Goal: Task Accomplishment & Management: Manage account settings

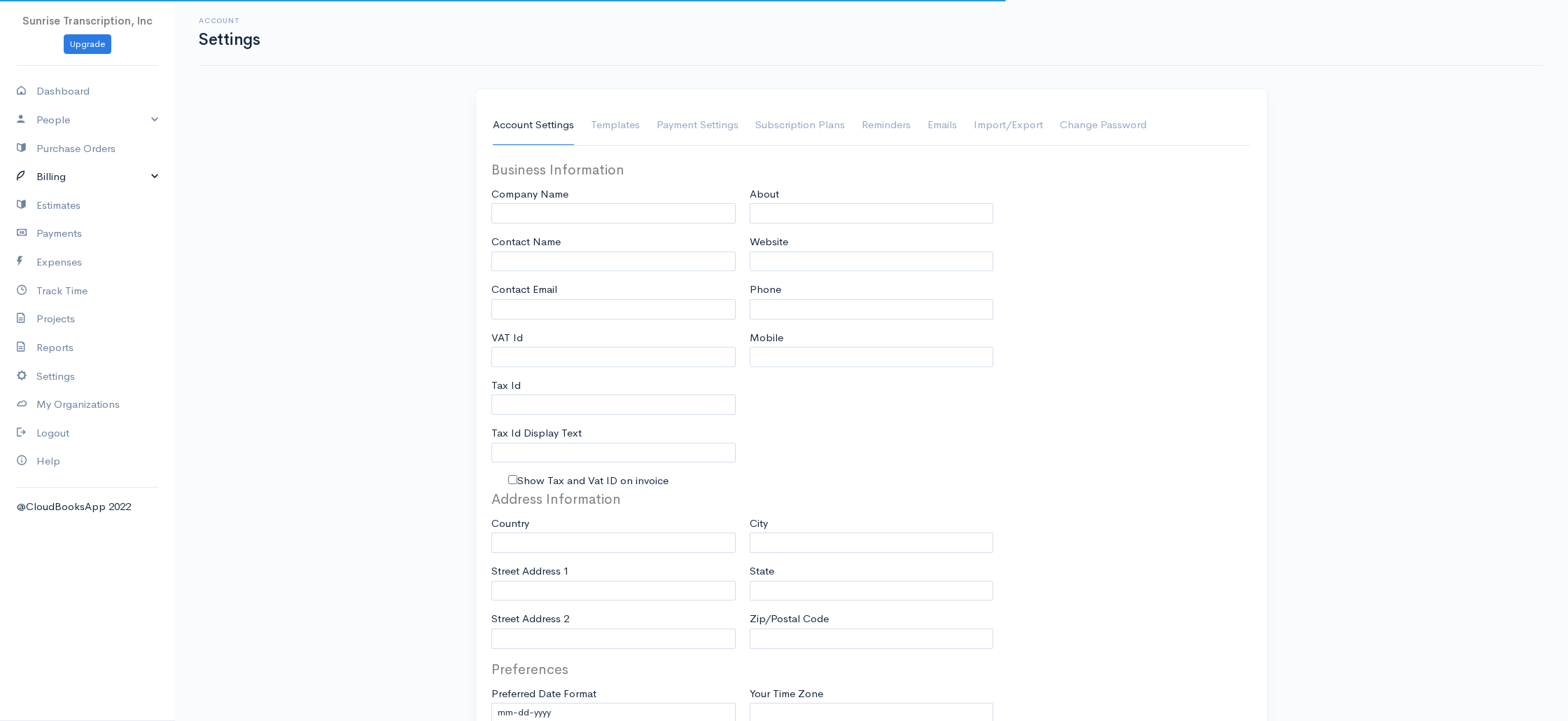
click at [69, 183] on link "Billing" at bounding box center [87, 176] width 175 height 29
type input "Sunrise Transcription, Inc"
type input "suraj@emrtranscription.com"
type input "Tax Id"
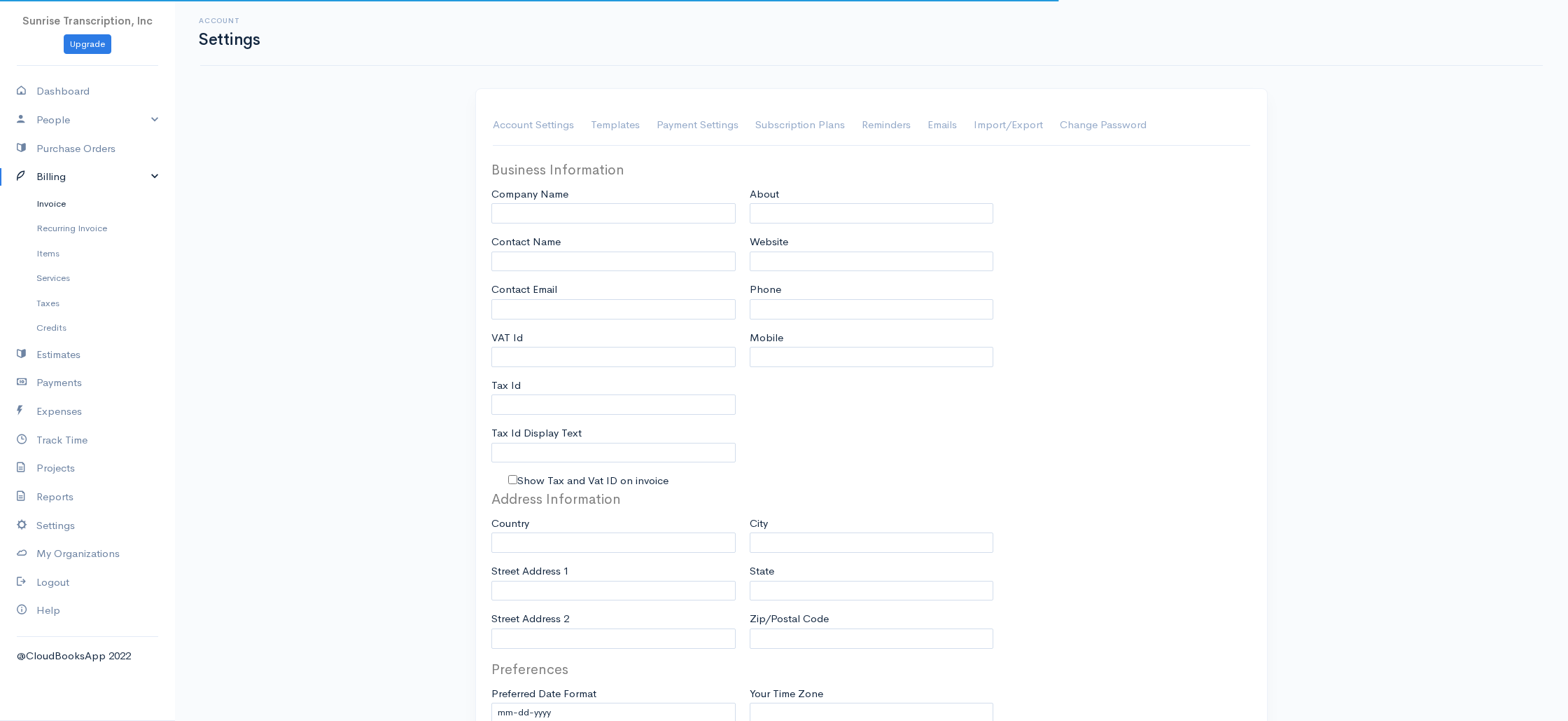
type input "Medical Transcription Service"
type input "www.sunrisetranscription.com"
type input "518-261-4885"
select select
type input "[STREET_ADDRESS]"
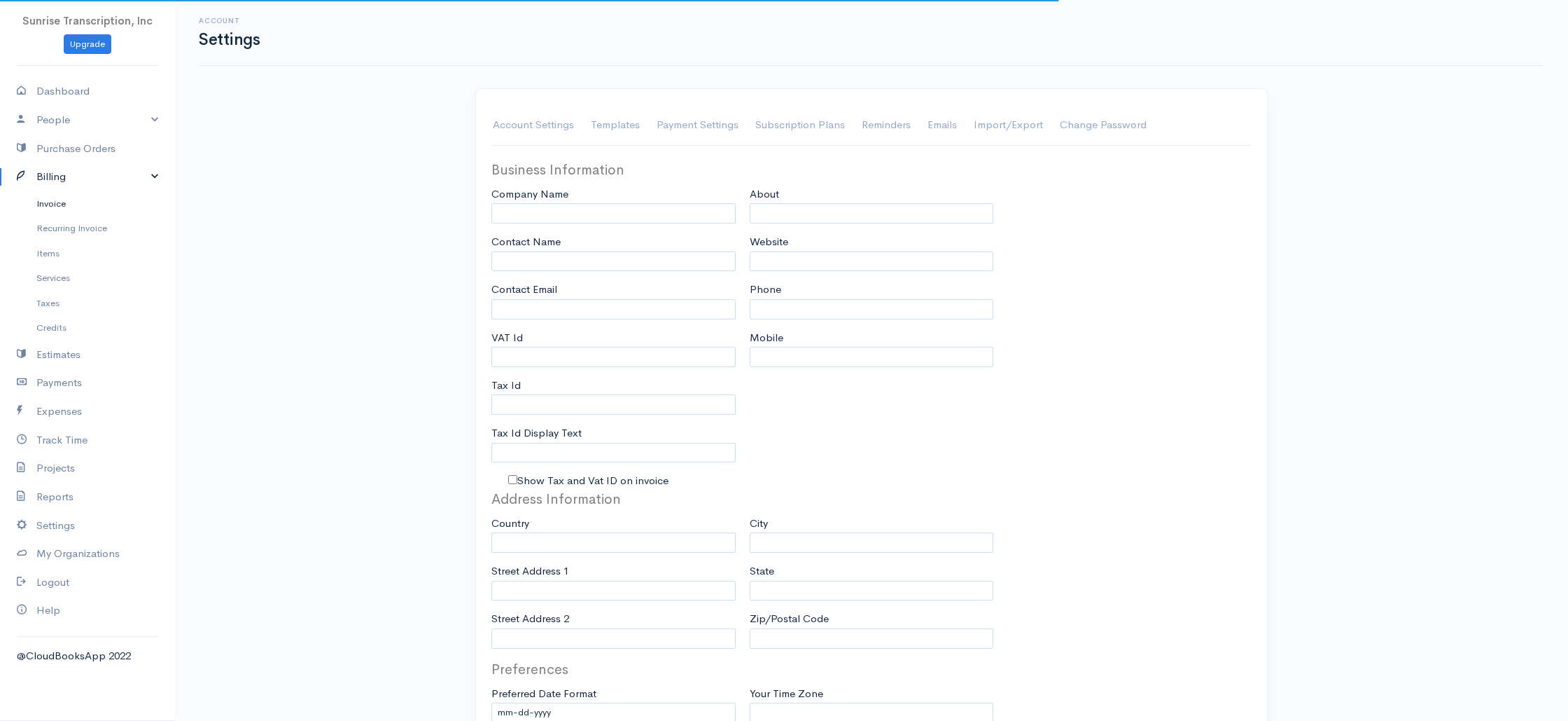
type input "Miami"
type input "Florida"
type input "33179-3899"
select select
type input "INVOICE"
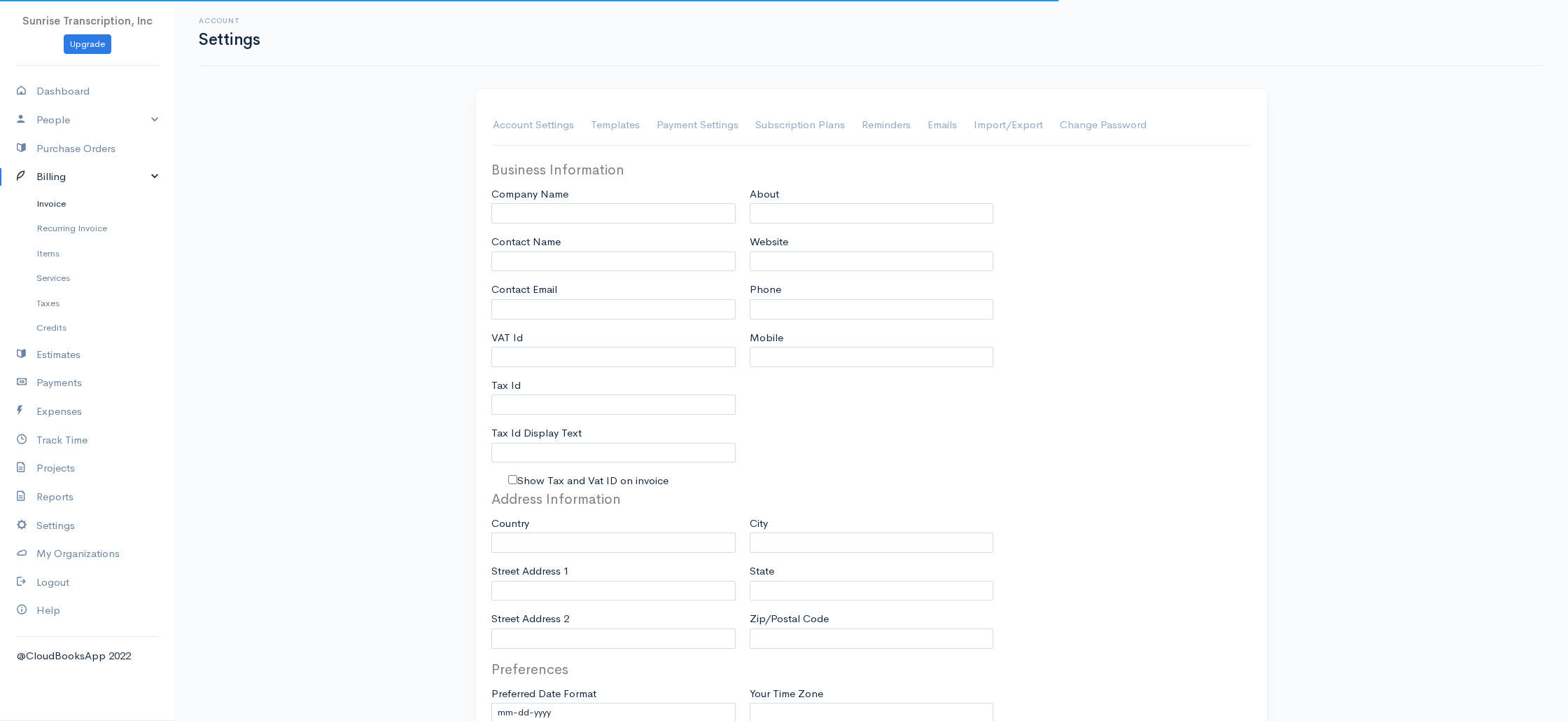
type input "1333"
type input "103"
select select "3"
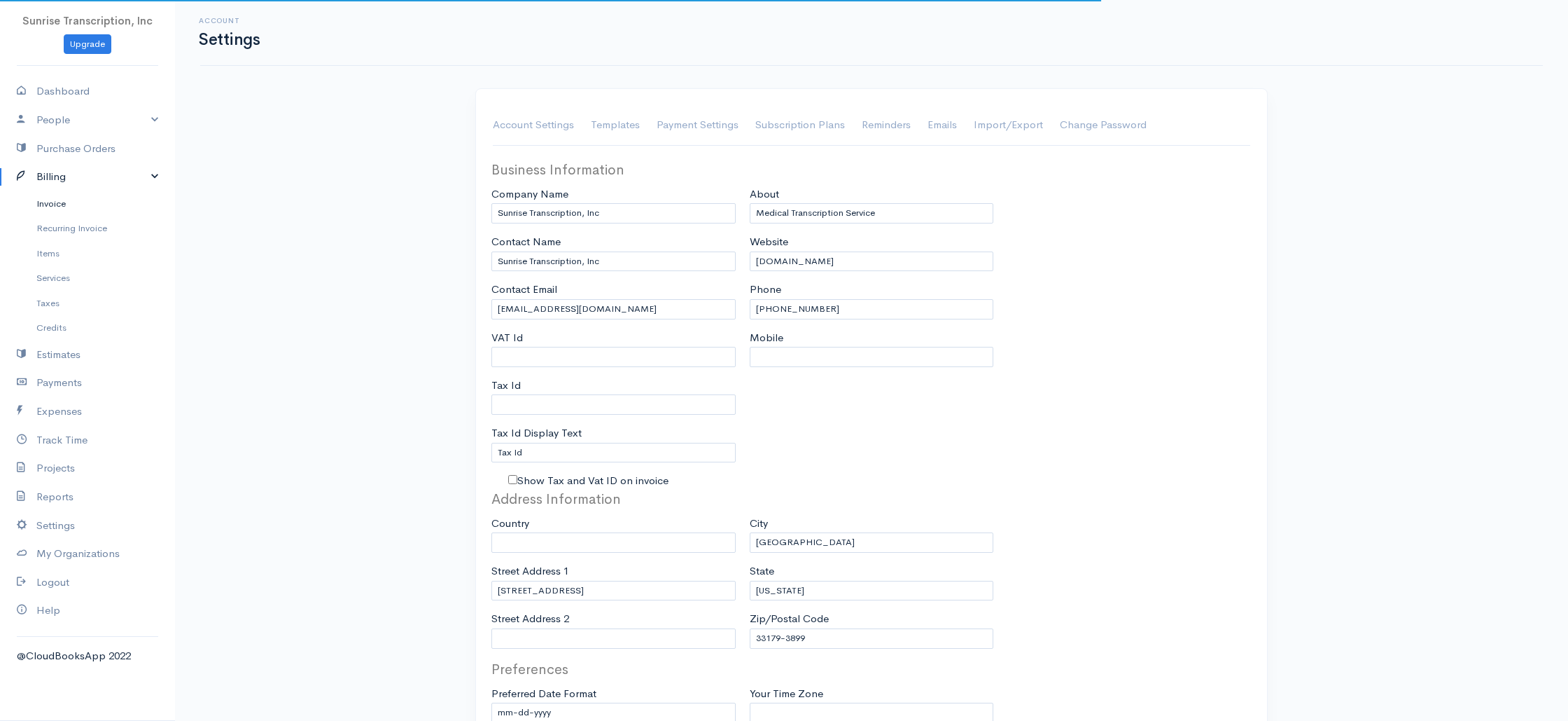
click at [64, 209] on link "Invoice" at bounding box center [87, 204] width 175 height 25
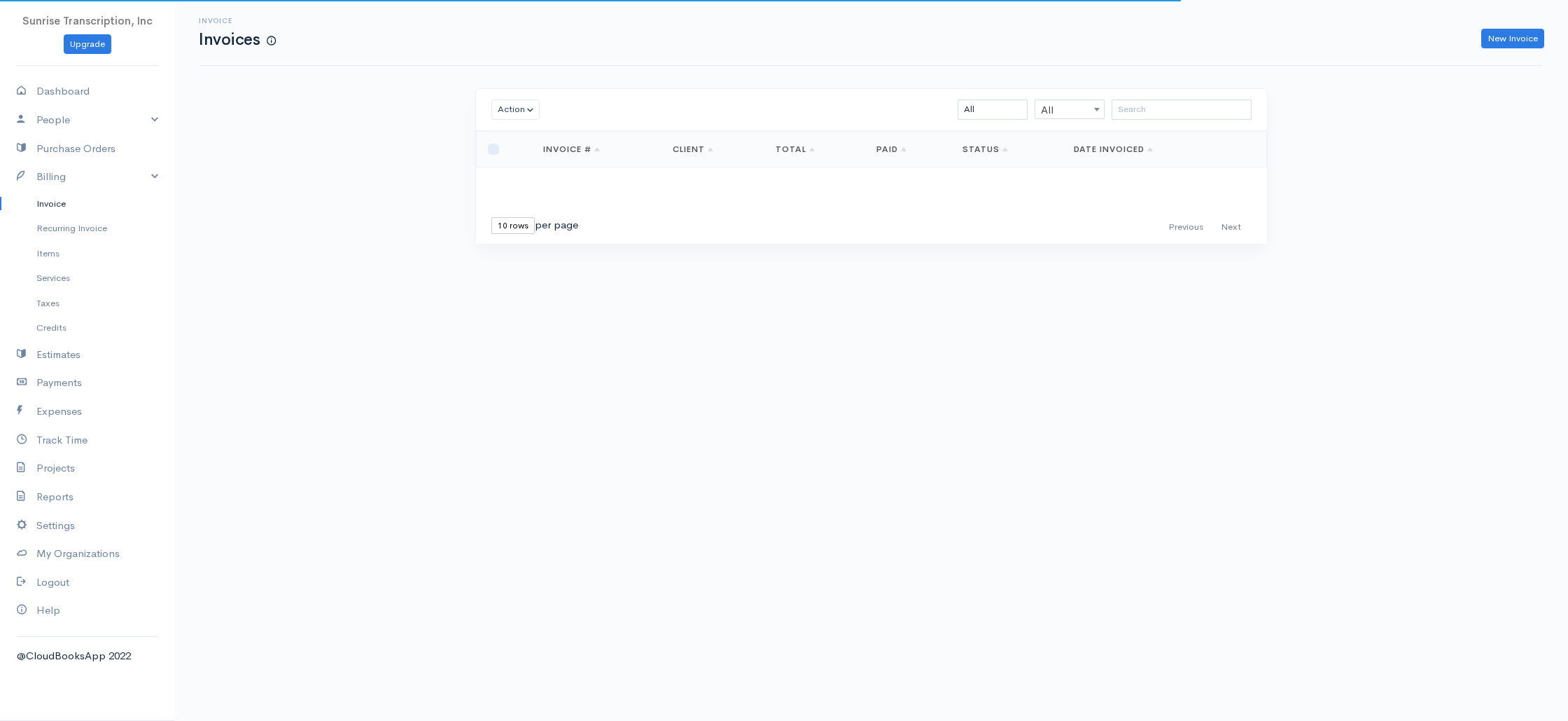
click at [257, 227] on div "Invoice Invoices New Invoice Action Archive Delete Download PDF Send Mark as Se…" at bounding box center [872, 148] width 1393 height 297
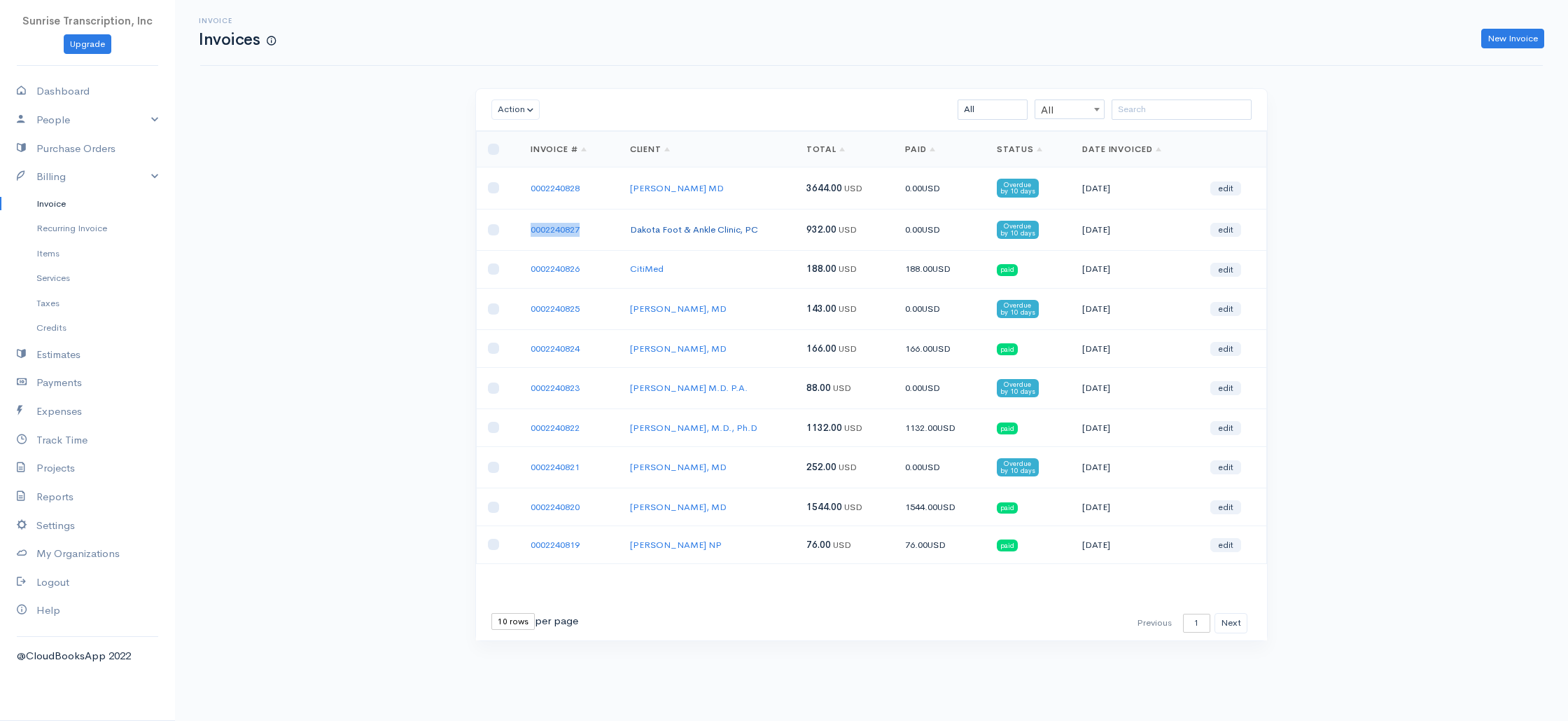
click at [701, 227] on link "Dakota Foot & Ankle Clinic, PC" at bounding box center [694, 229] width 128 height 12
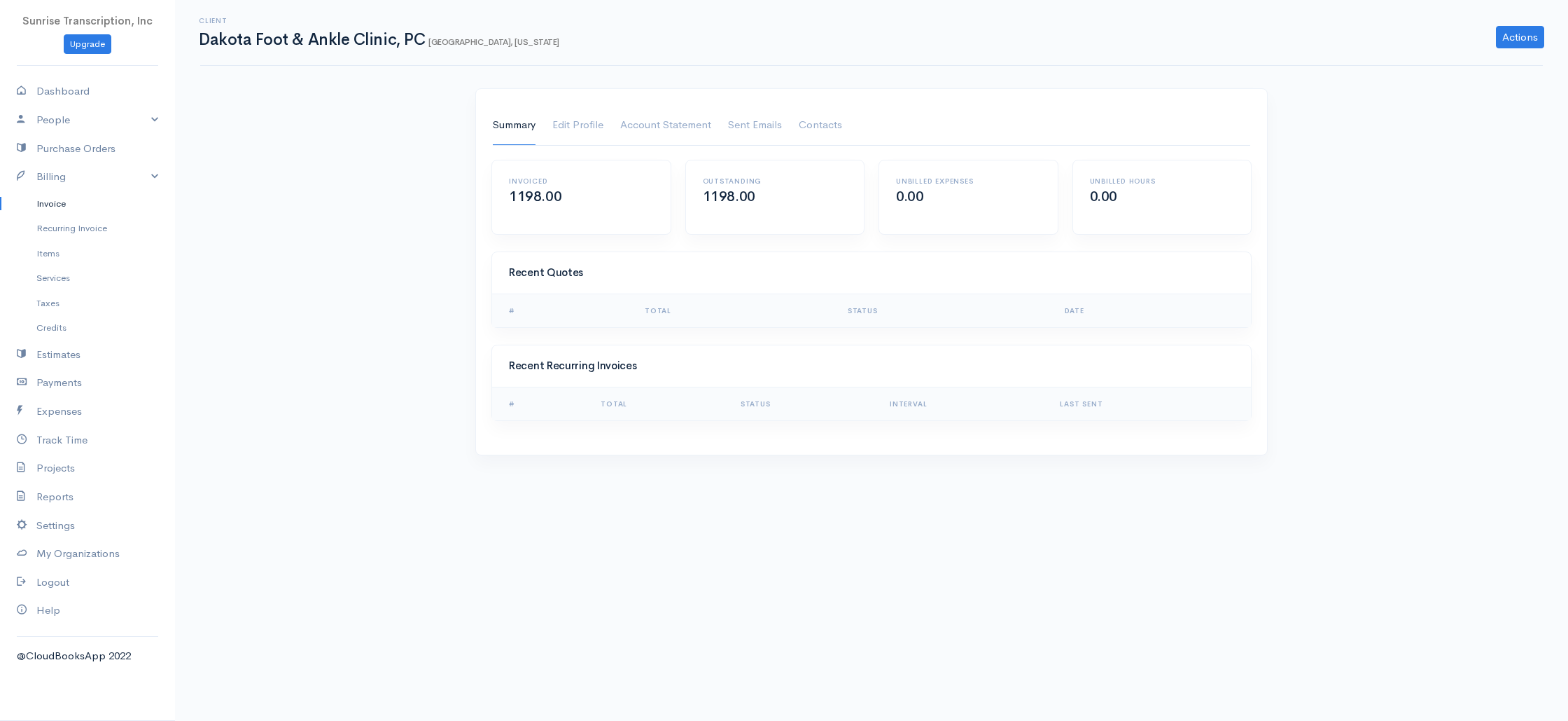
click at [226, 45] on h1 "Dakota Foot & Ankle Clinic, PC Bismarck, North Dakota" at bounding box center [379, 39] width 361 height 18
copy h1 "Dakota"
click at [69, 209] on link "Invoice" at bounding box center [87, 204] width 175 height 25
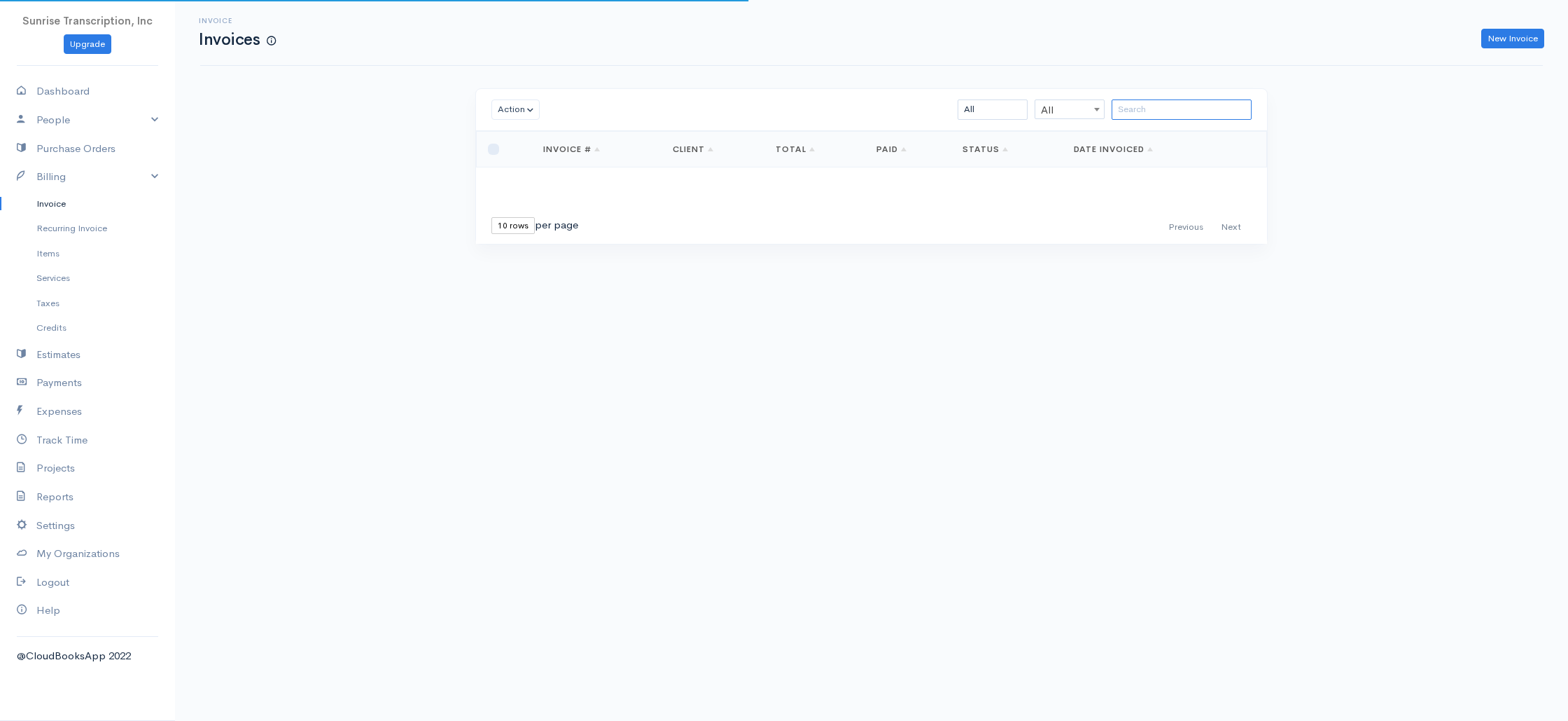
click at [1176, 111] on input "search" at bounding box center [1182, 109] width 140 height 20
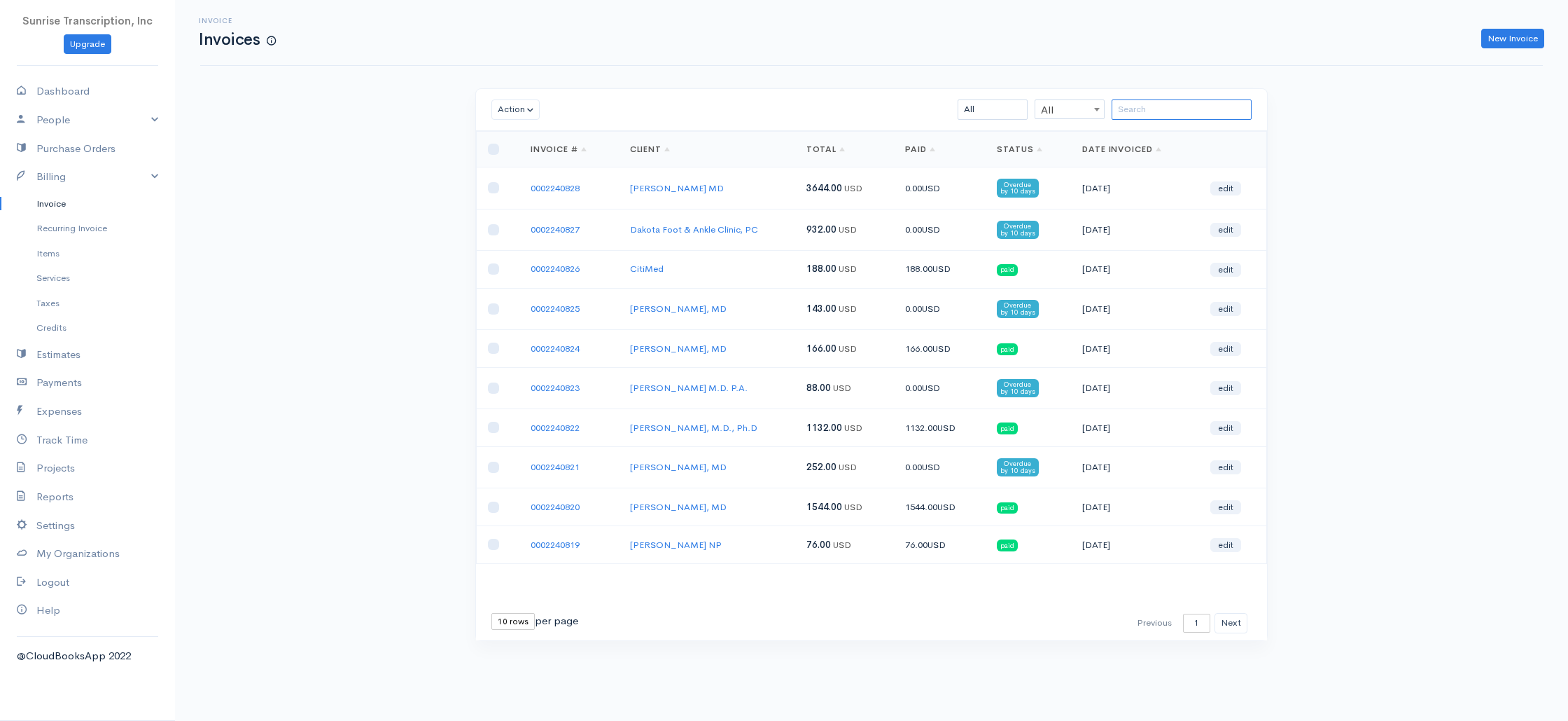
paste input "Dakota"
type input "Dakota"
click at [1372, 148] on div "Invoice Invoices New Invoice Action Archive Delete Download PDF Send Mark as Se…" at bounding box center [872, 346] width 1393 height 692
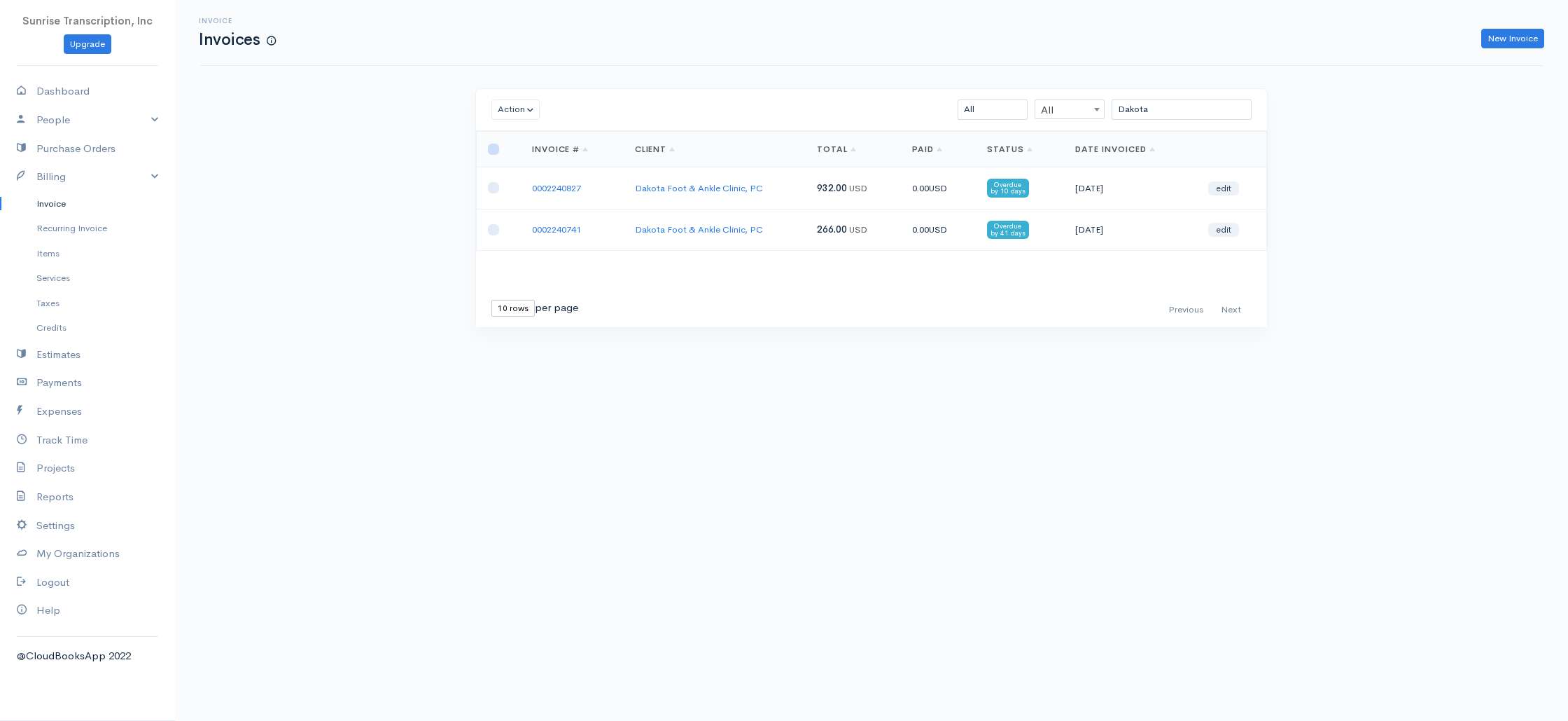
click at [495, 147] on input "checkbox" at bounding box center [494, 149] width 11 height 11
checkbox input "true"
click at [506, 112] on button "Action" at bounding box center [516, 109] width 49 height 20
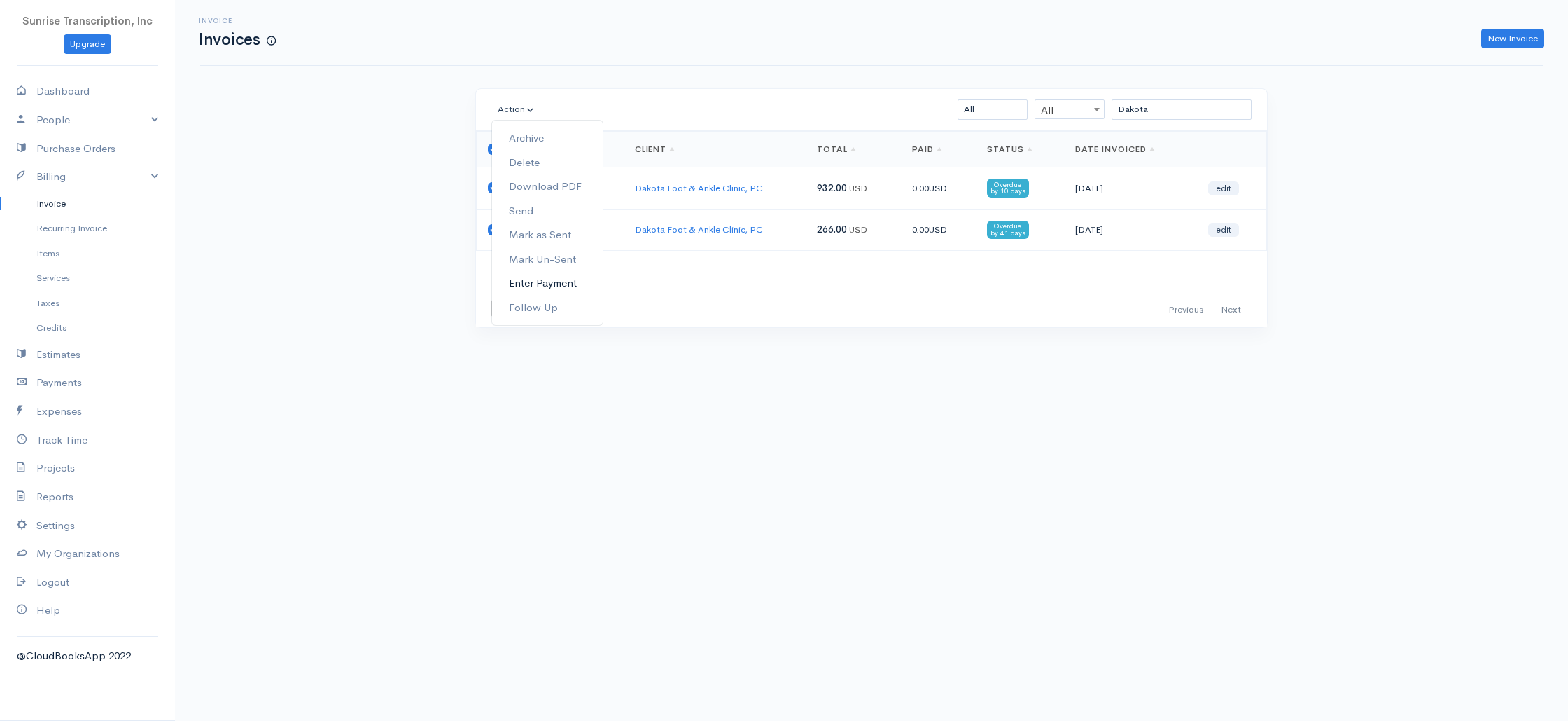
click at [548, 284] on link "Enter Payment" at bounding box center [547, 283] width 111 height 24
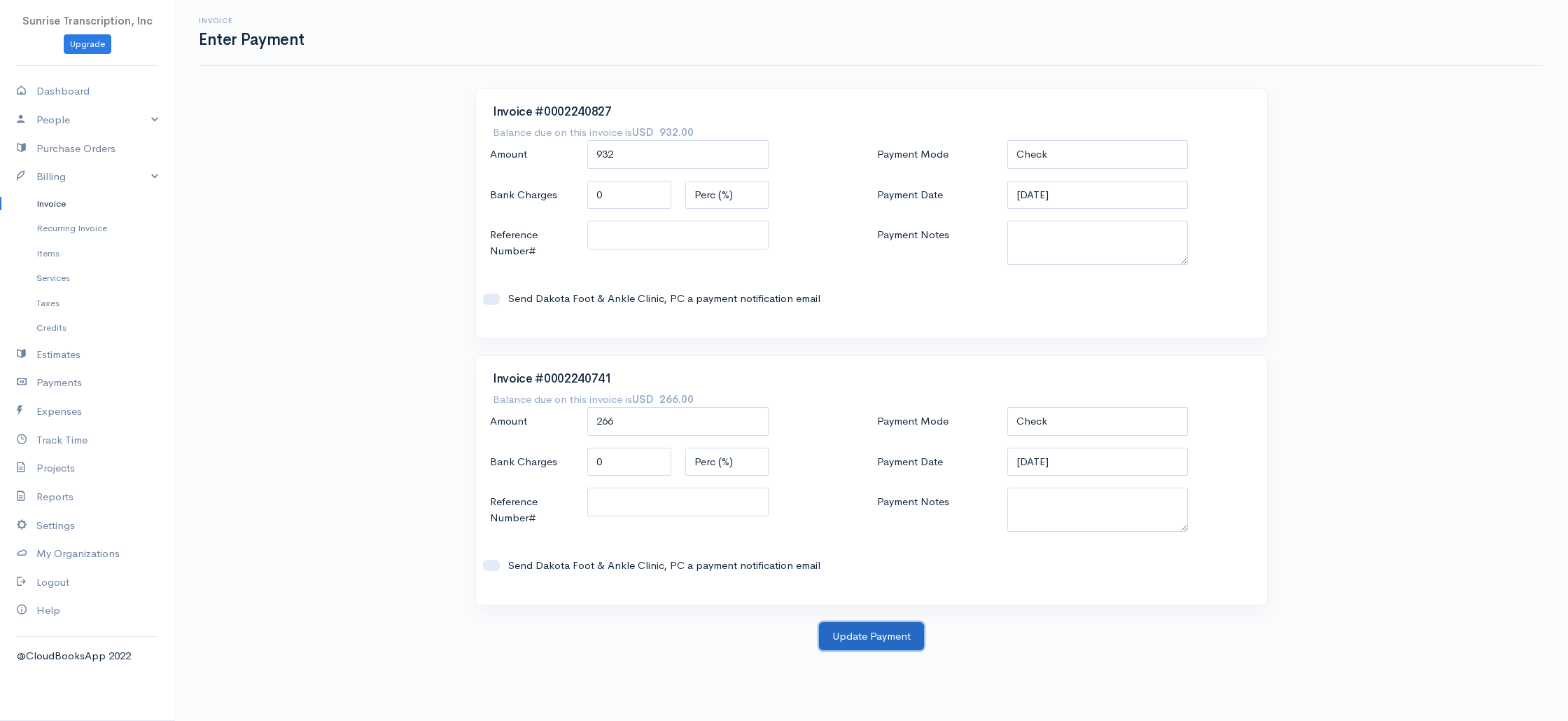
click at [864, 644] on button "Update Payment" at bounding box center [872, 636] width 105 height 29
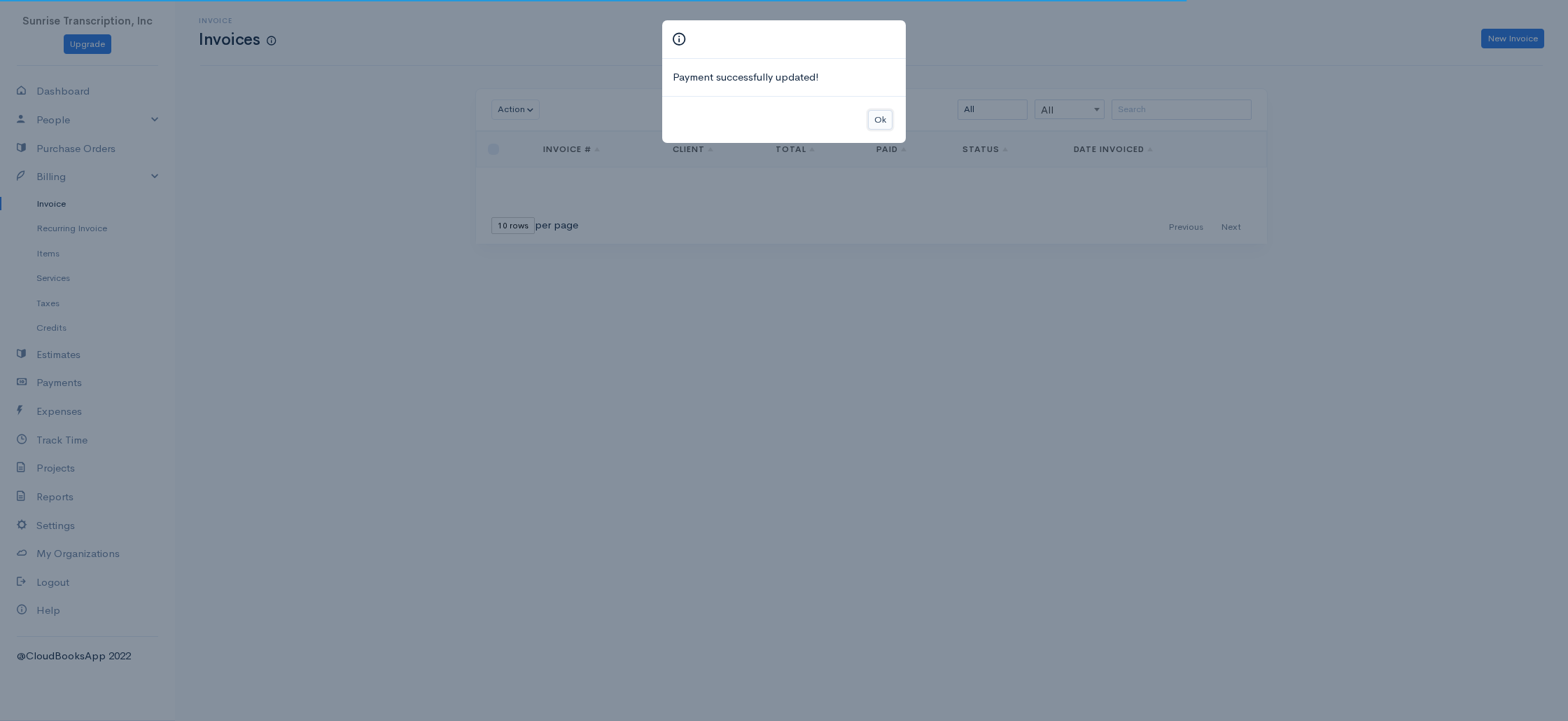
click at [877, 118] on button "Ok" at bounding box center [880, 120] width 24 height 20
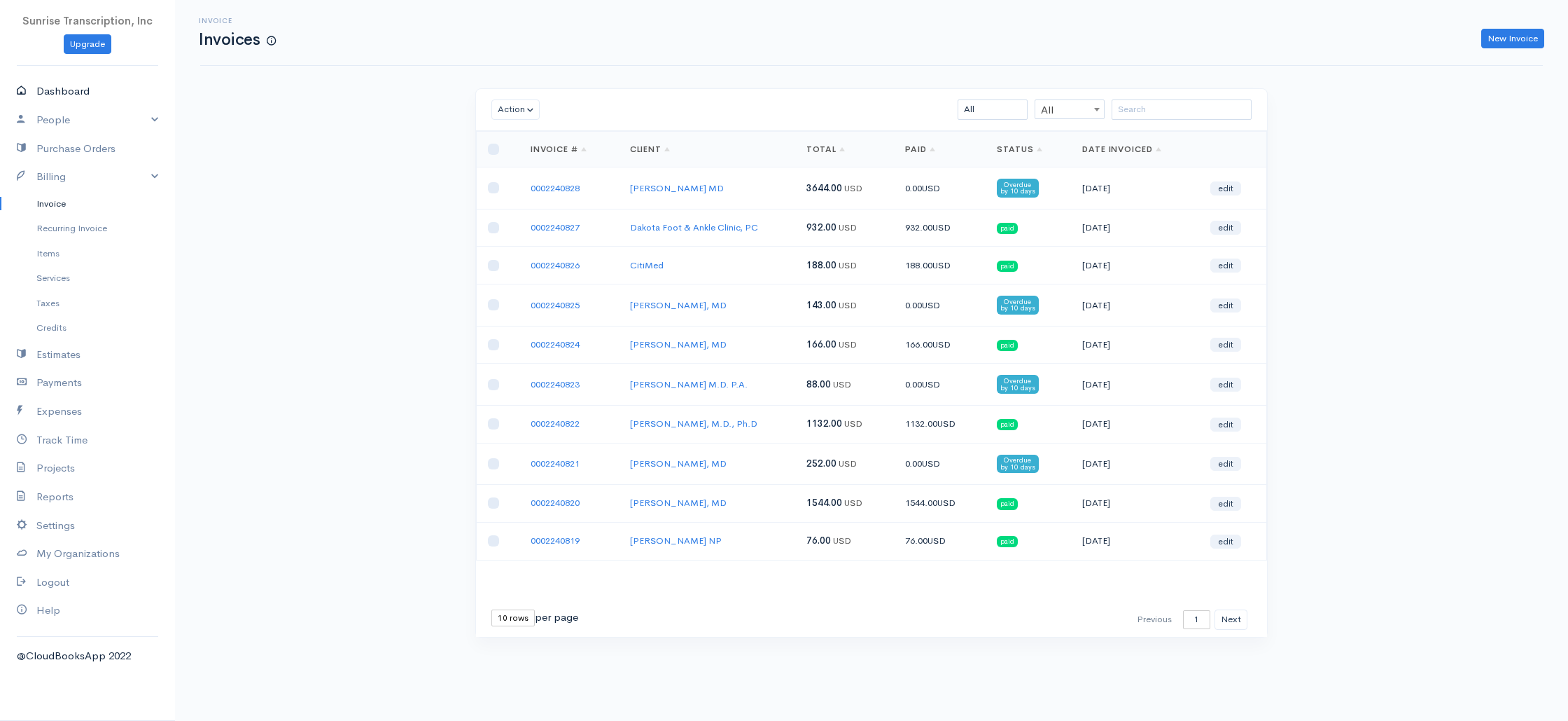
click at [79, 93] on link "Dashboard" at bounding box center [87, 91] width 175 height 29
select select "365"
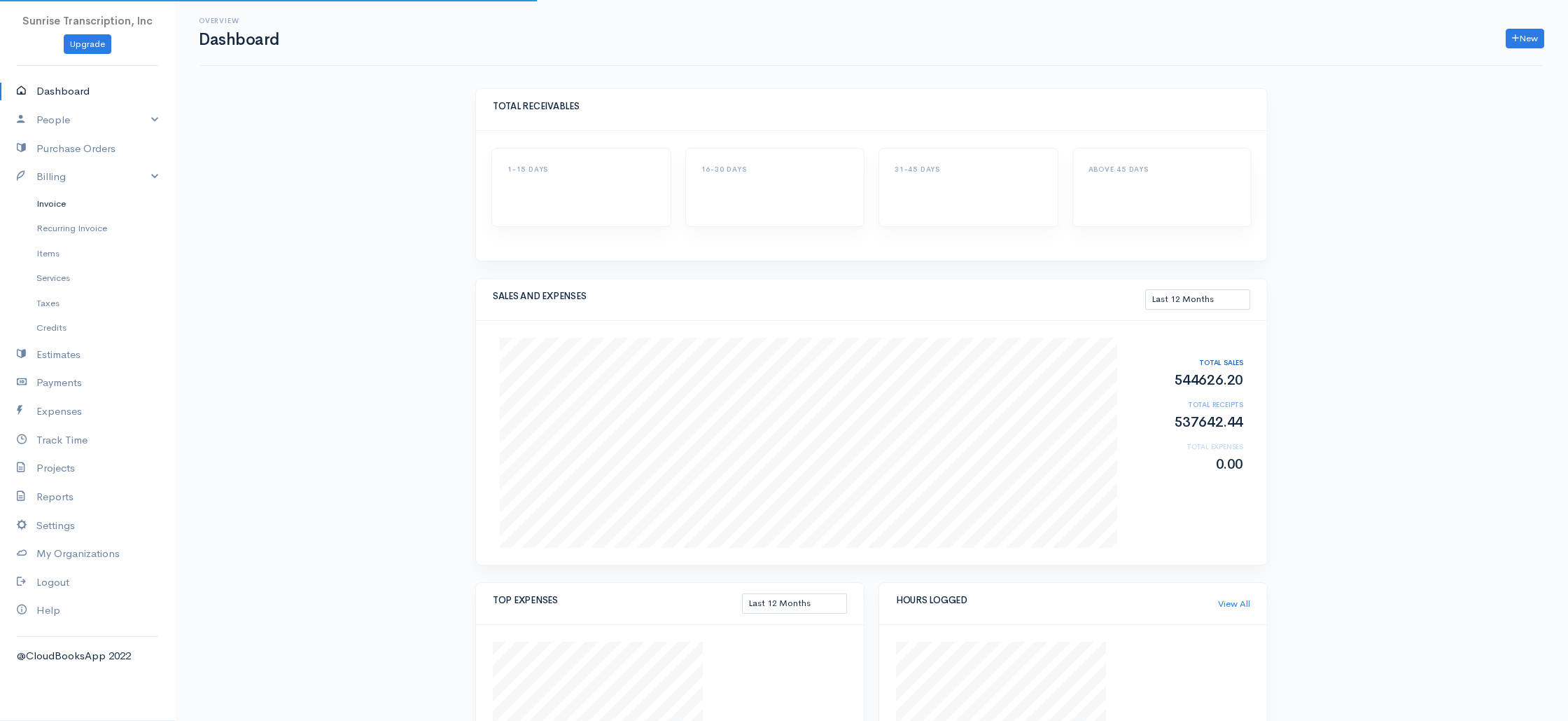
click at [63, 209] on link "Invoice" at bounding box center [87, 204] width 175 height 25
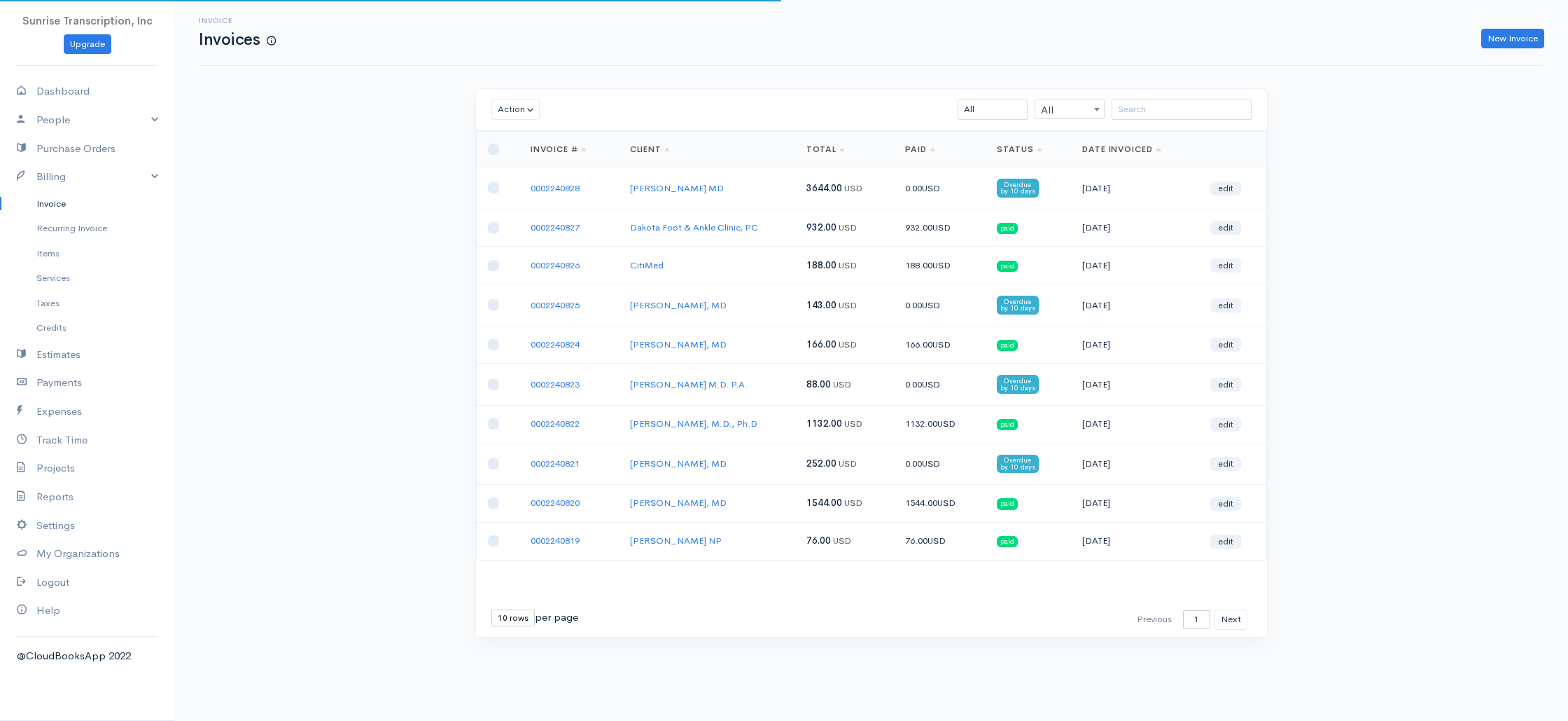
click at [406, 209] on div "Invoice Invoices New Invoice Action Archive Delete Download PDF Send [PERSON_NA…" at bounding box center [872, 344] width 1393 height 689
click at [719, 195] on td "[PERSON_NAME] MD" at bounding box center [706, 188] width 176 height 41
click at [723, 184] on td "[PERSON_NAME] MD" at bounding box center [706, 188] width 176 height 41
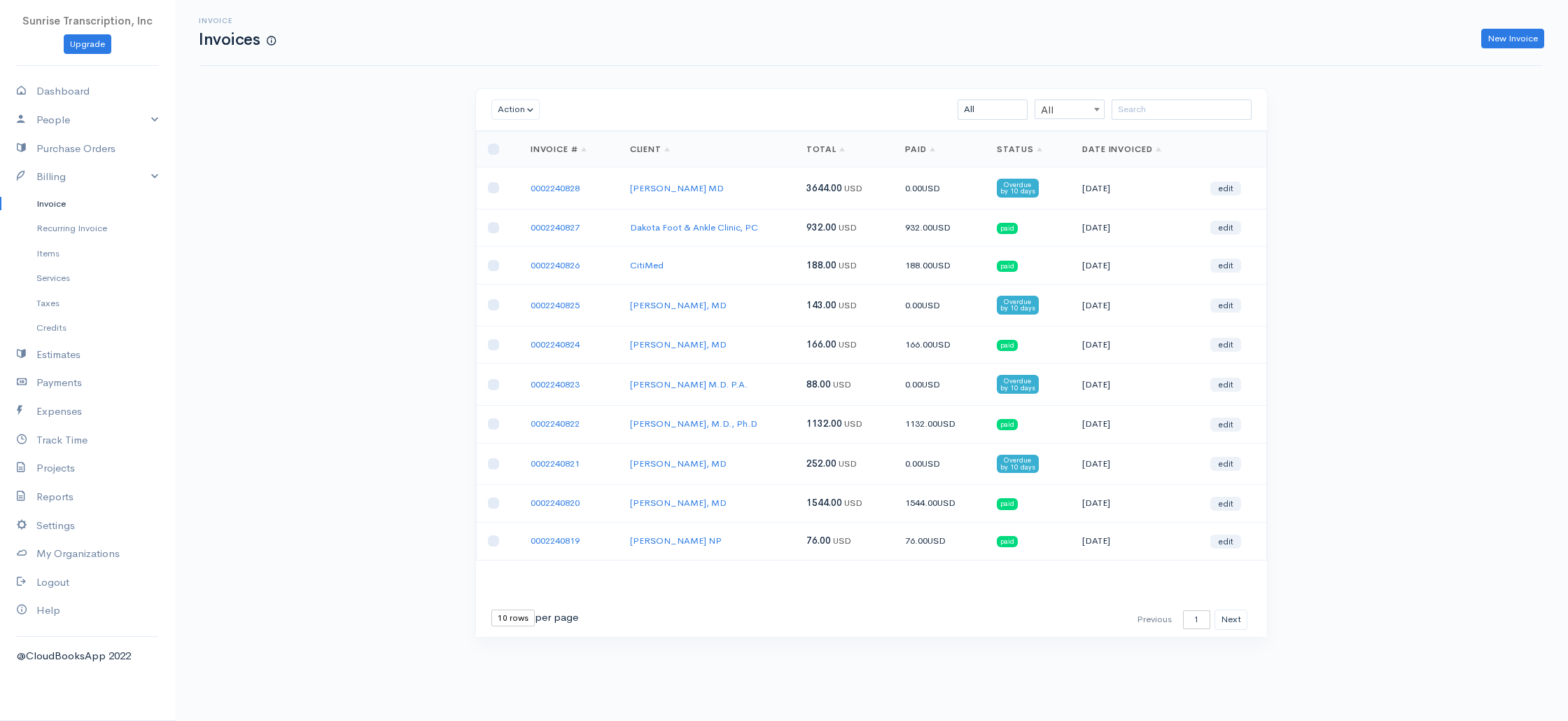
click at [1374, 391] on div "Invoice Invoices New Invoice Action Archive Delete Download PDF Send [PERSON_NA…" at bounding box center [872, 344] width 1393 height 689
click at [59, 86] on link "Dashboard" at bounding box center [87, 91] width 175 height 29
select select "365"
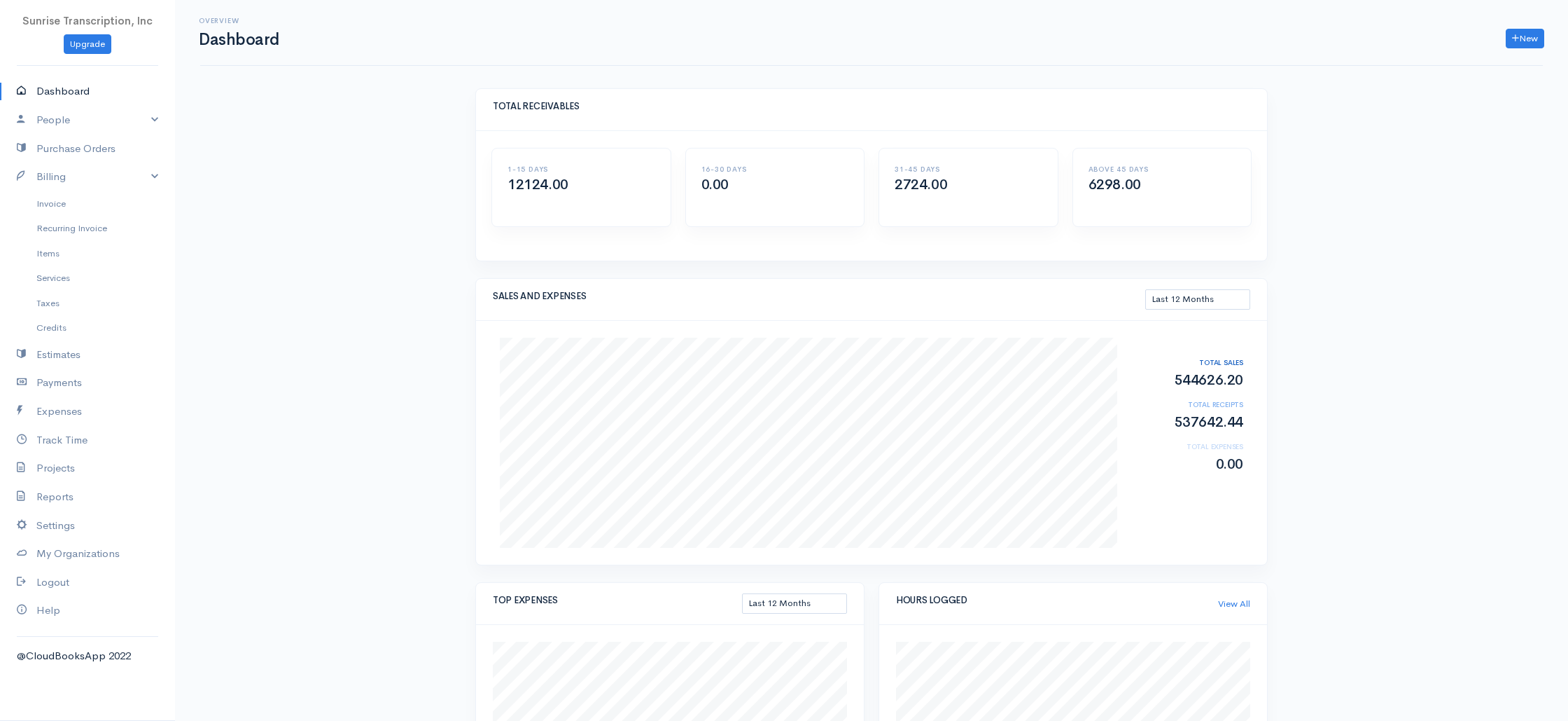
scroll to position [2, 0]
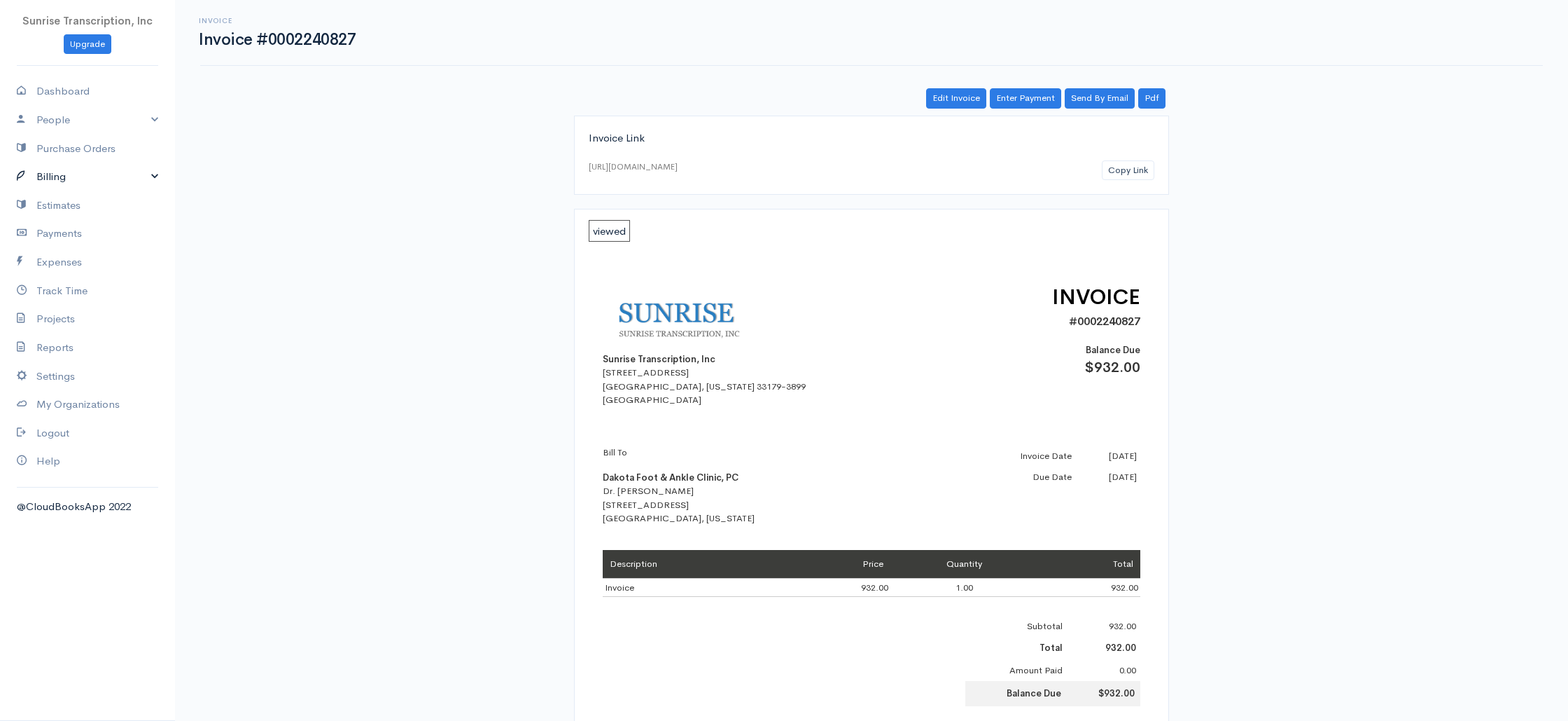
click at [96, 183] on link "Billing" at bounding box center [87, 176] width 175 height 29
click at [64, 206] on link "Invoice" at bounding box center [87, 204] width 175 height 25
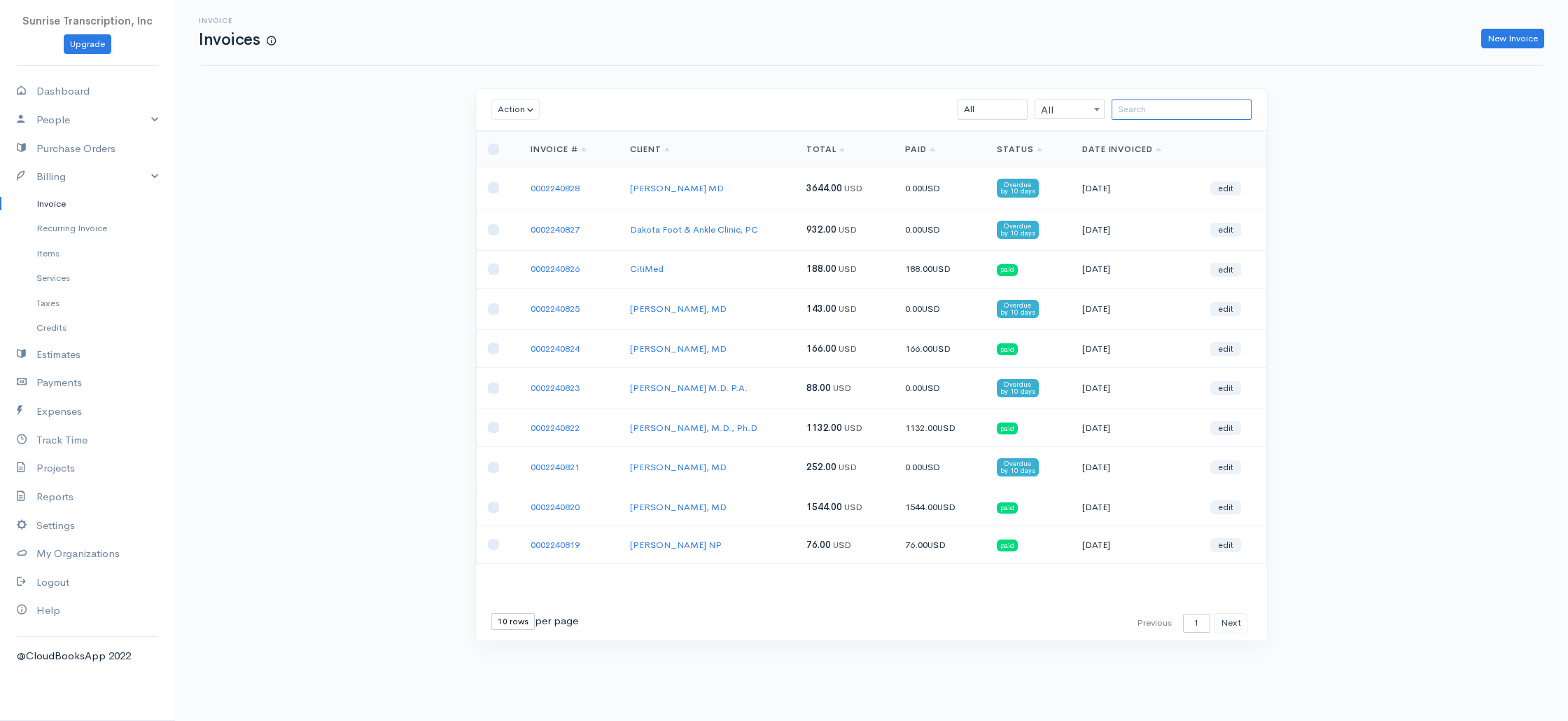
click at [1164, 110] on input "search" at bounding box center [1182, 109] width 140 height 20
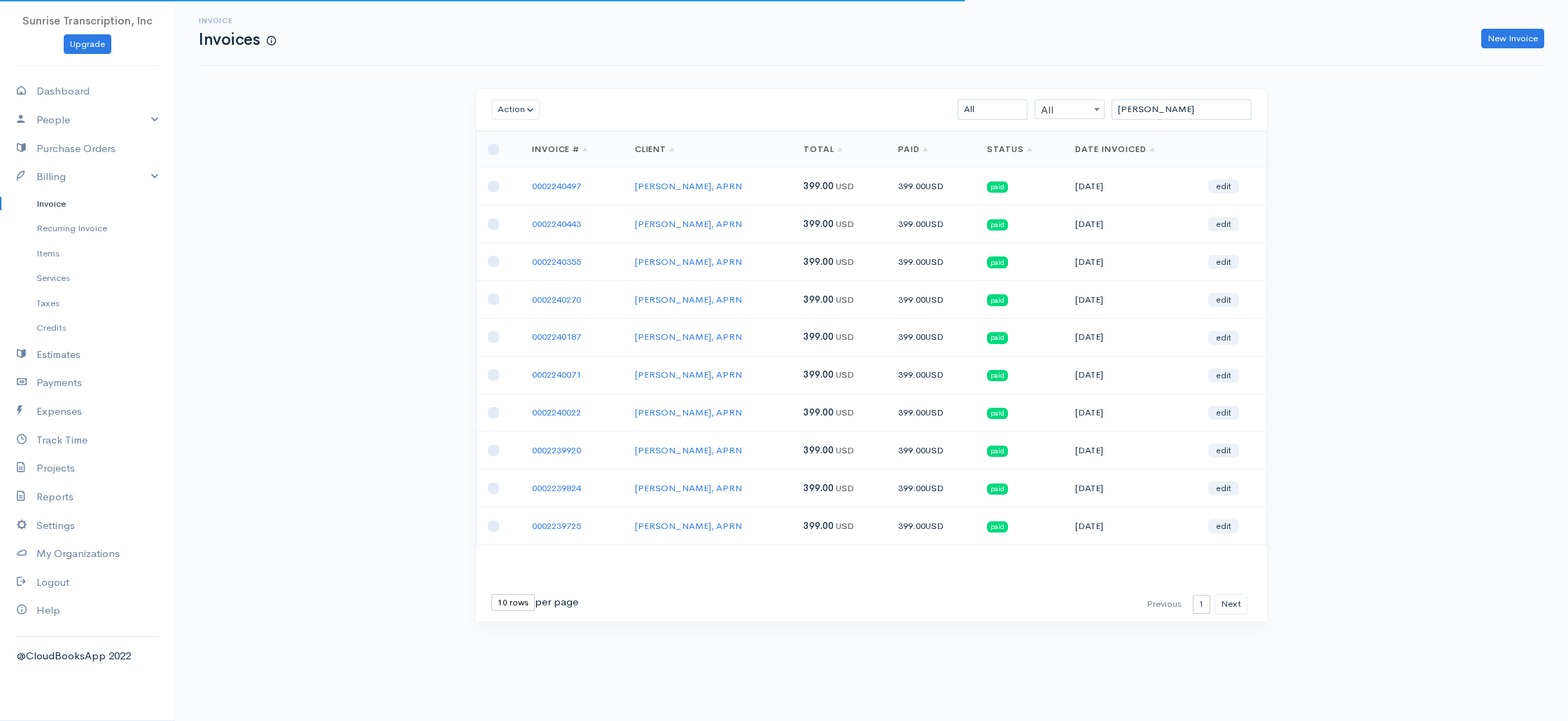
click at [1361, 237] on div "Invoice Invoices New Invoice Action Archive Delete Download PDF Send Mark as Se…" at bounding box center [872, 337] width 1393 height 674
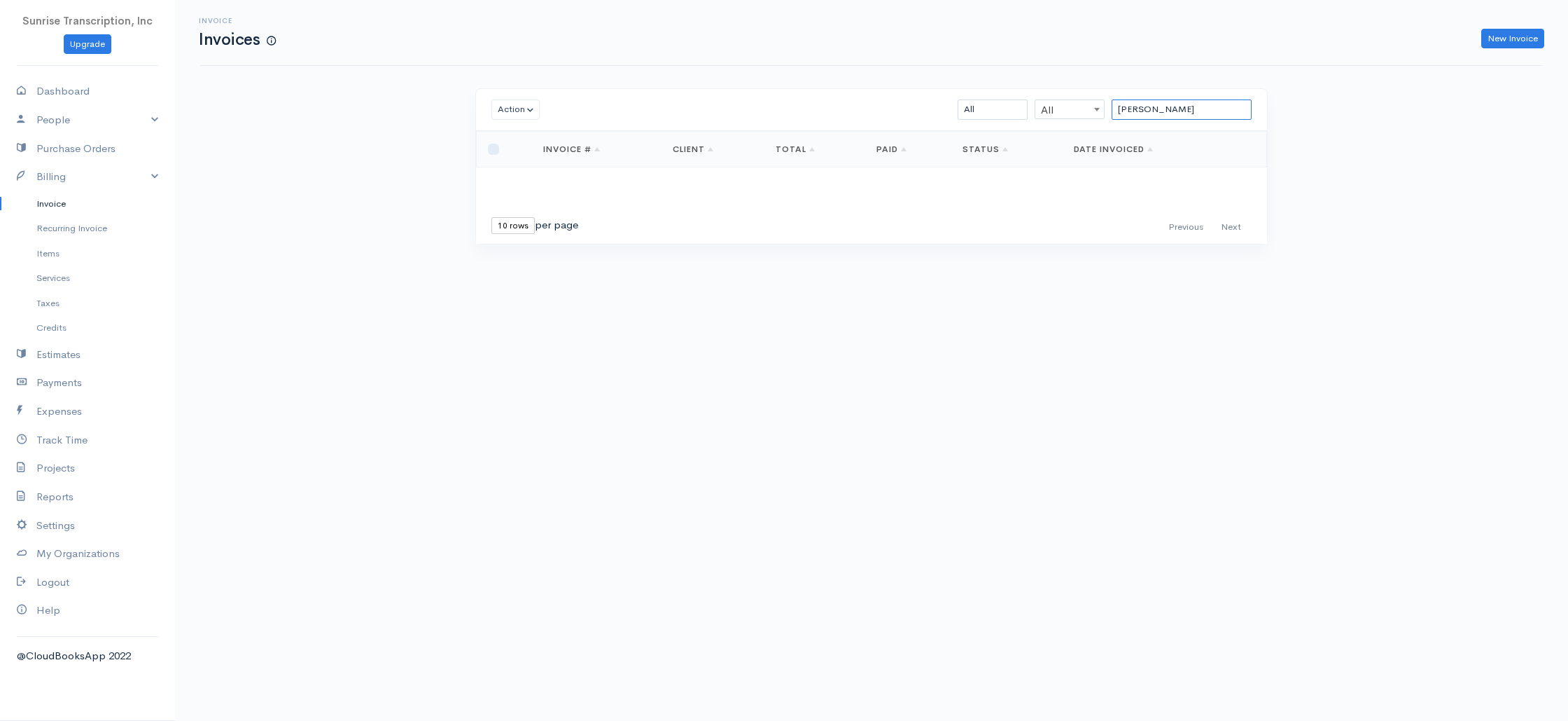
click at [1161, 106] on input "gale" at bounding box center [1182, 109] width 140 height 20
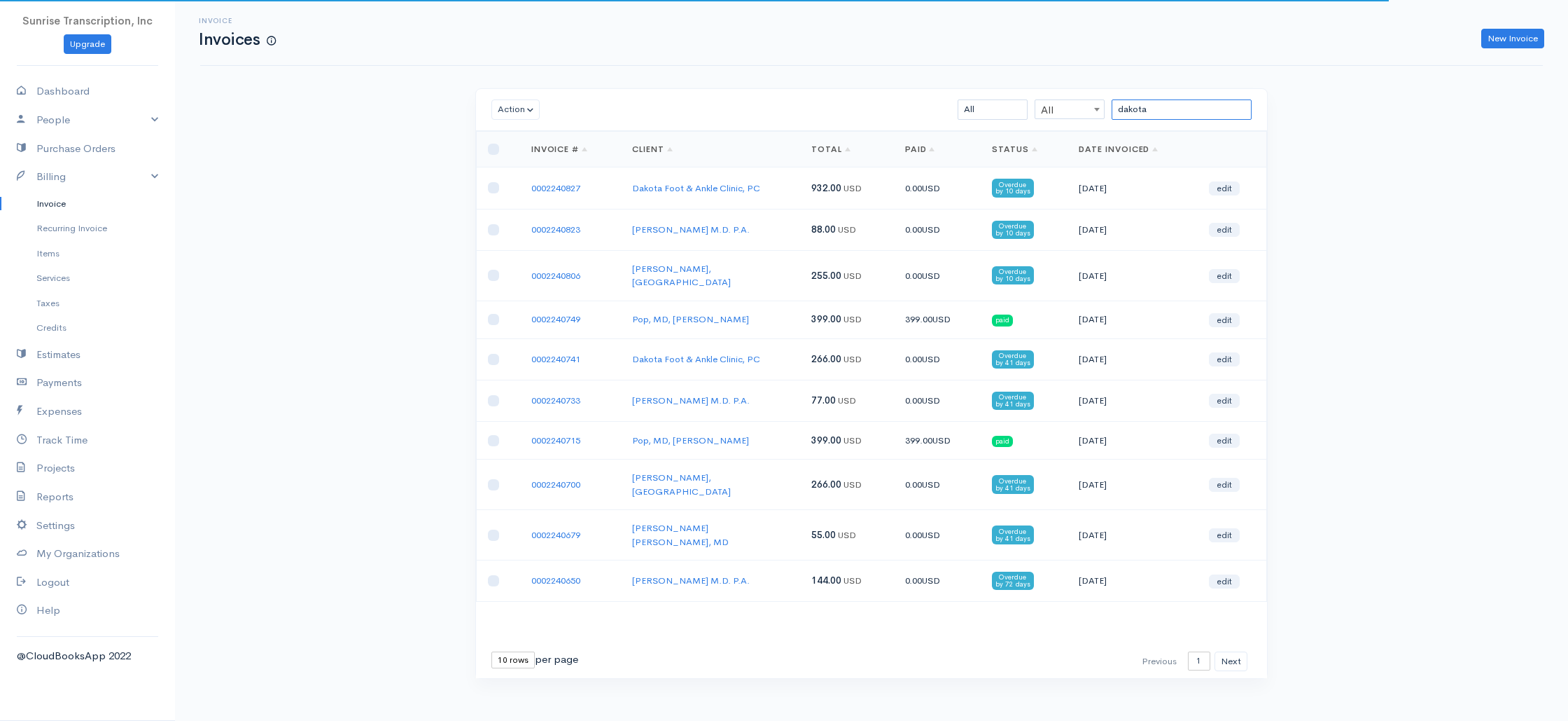
type input "dakota"
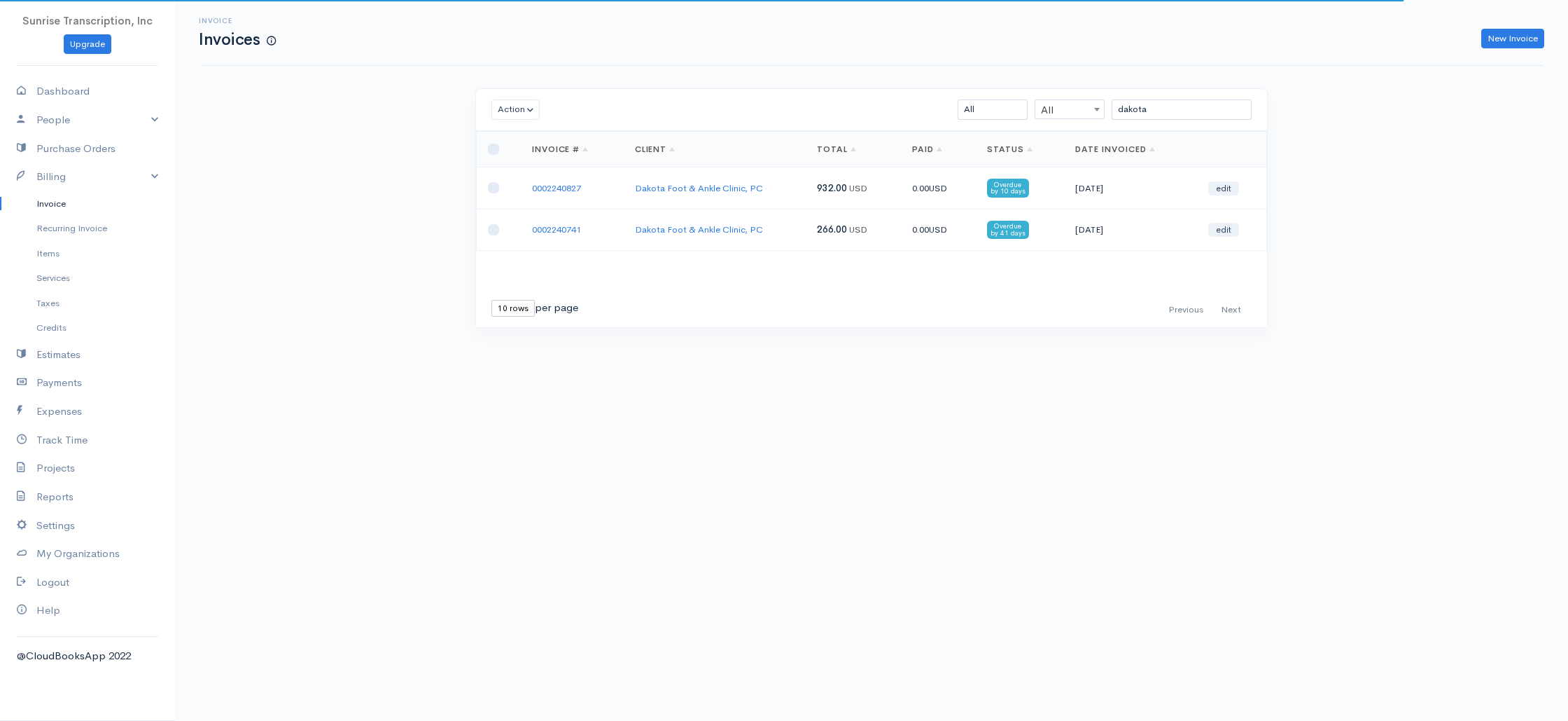
click at [776, 205] on td "Dakota Foot & Ankle Clinic, PC" at bounding box center [715, 188] width 183 height 41
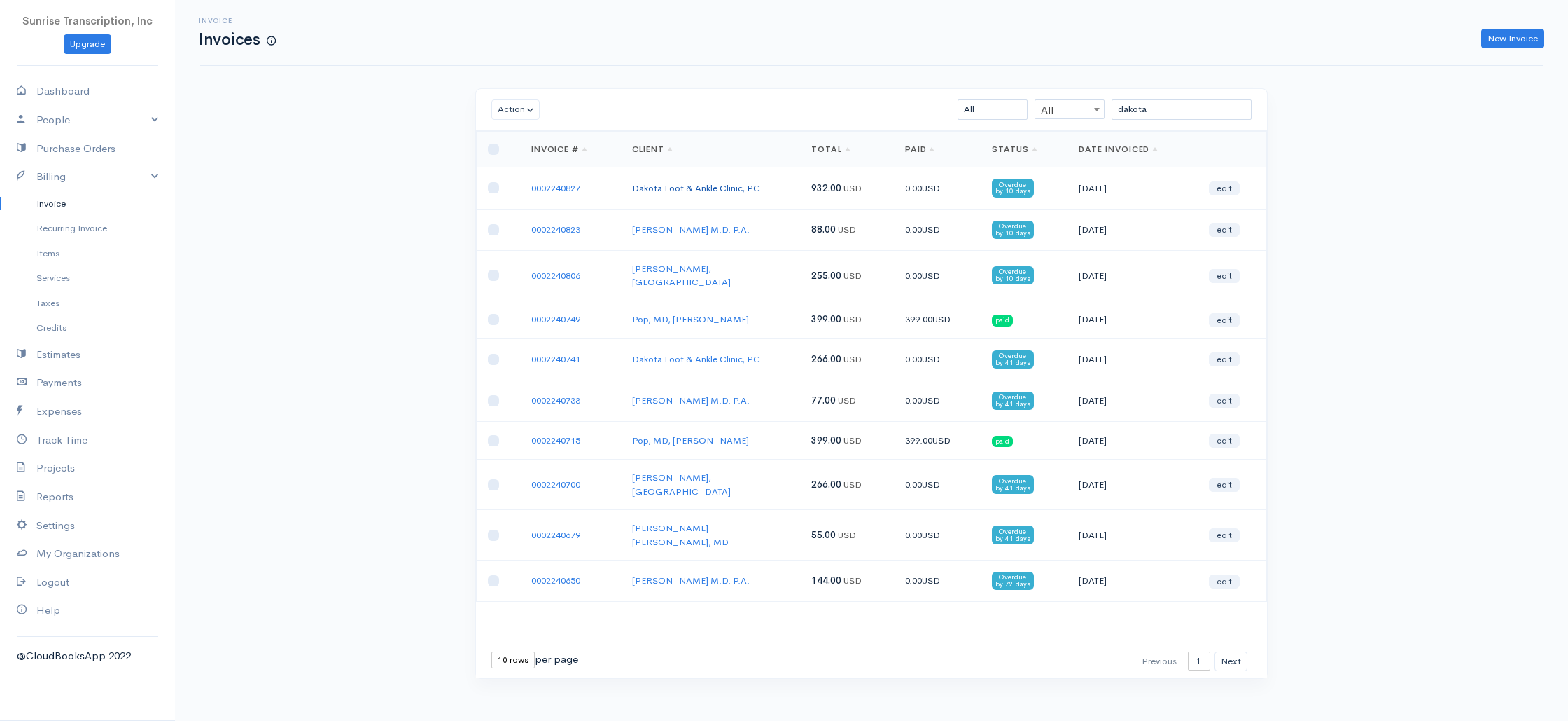
click at [662, 186] on link "Dakota Foot & Ankle Clinic, PC" at bounding box center [696, 188] width 128 height 12
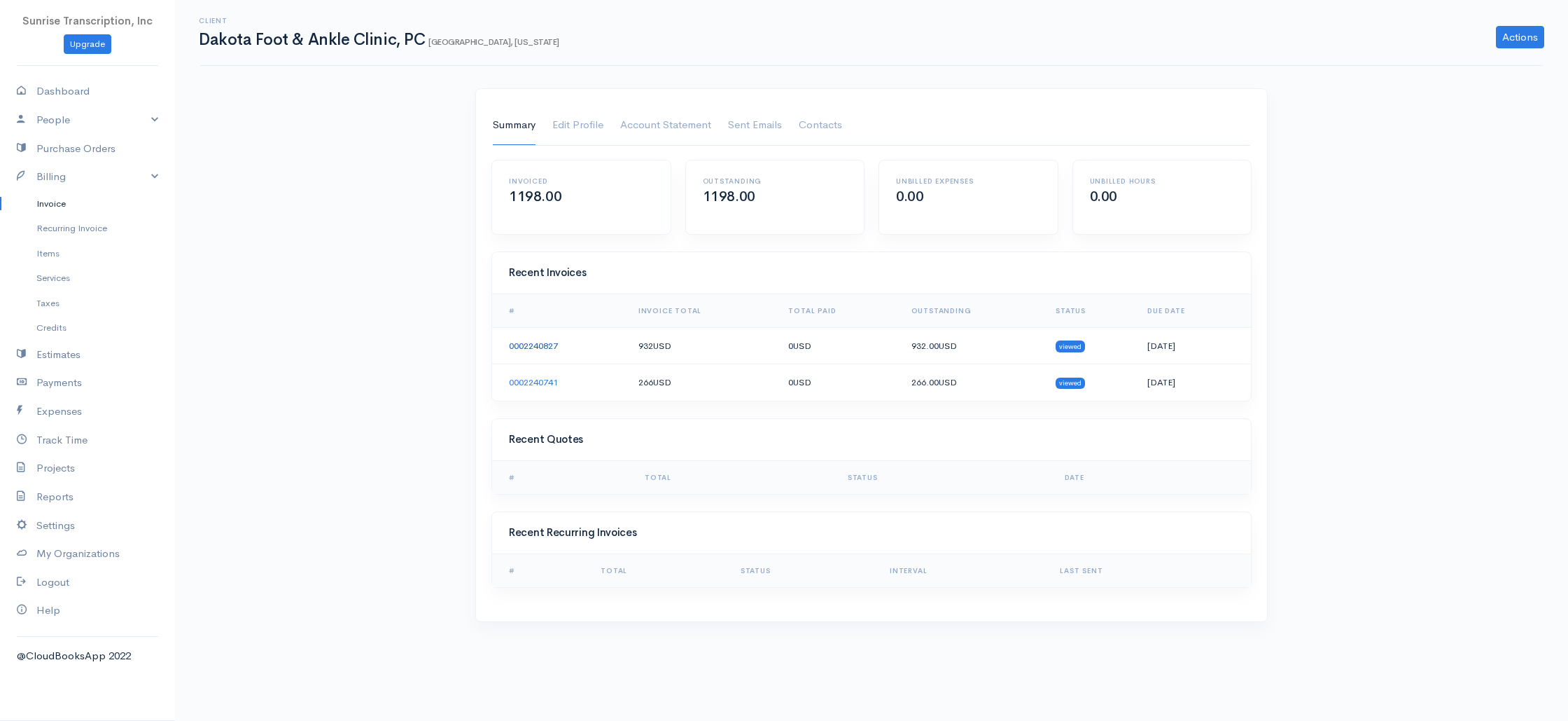
click at [522, 348] on link "0002240827" at bounding box center [534, 345] width 49 height 12
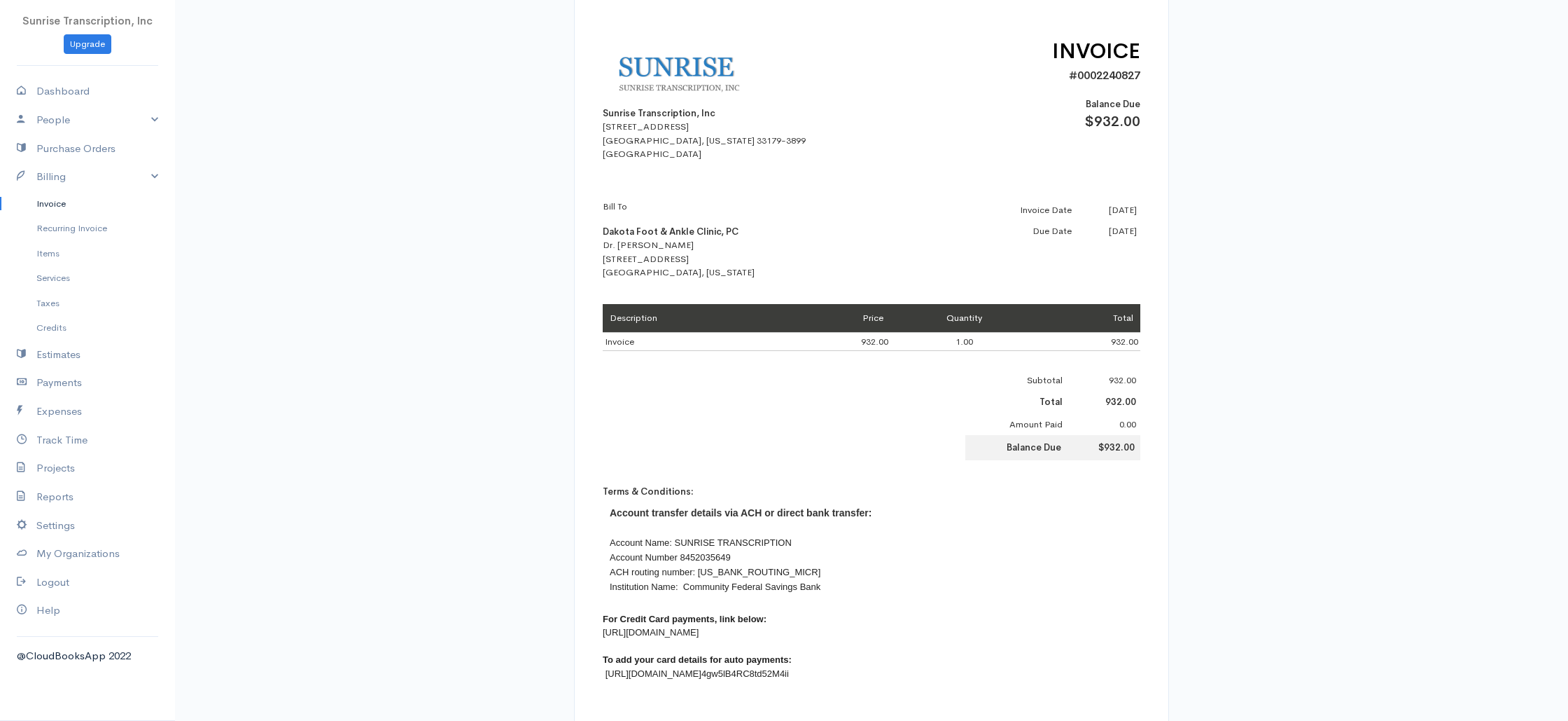
scroll to position [303, 0]
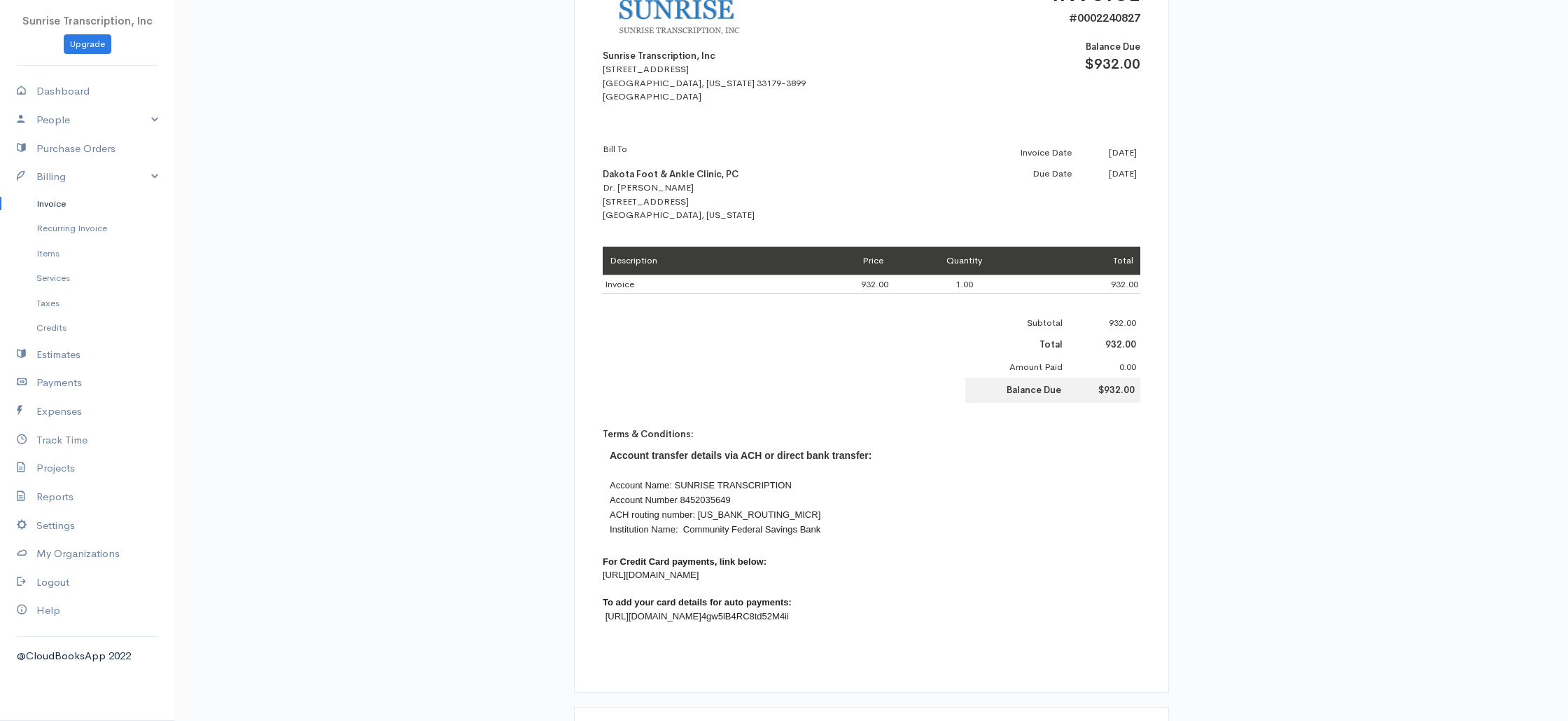
click at [699, 574] on font "[URL][DOMAIN_NAME]" at bounding box center [651, 575] width 96 height 11
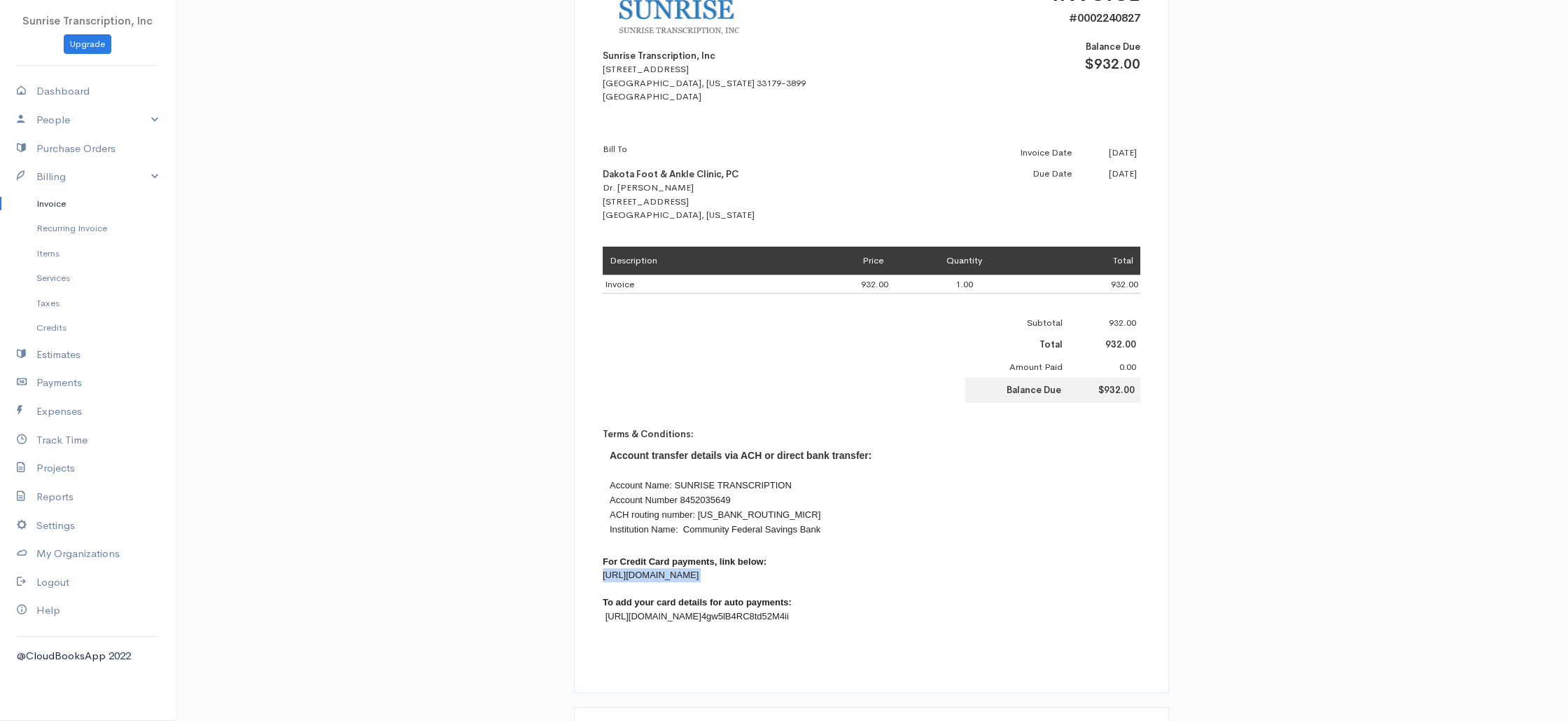
click at [706, 614] on link "4gw5lB4RC8td52M4ii" at bounding box center [745, 616] width 88 height 11
click at [848, 543] on div "Account transfer details via ACH or direct bank transfer: Account Name: SUNRISE…" at bounding box center [872, 492] width 538 height 102
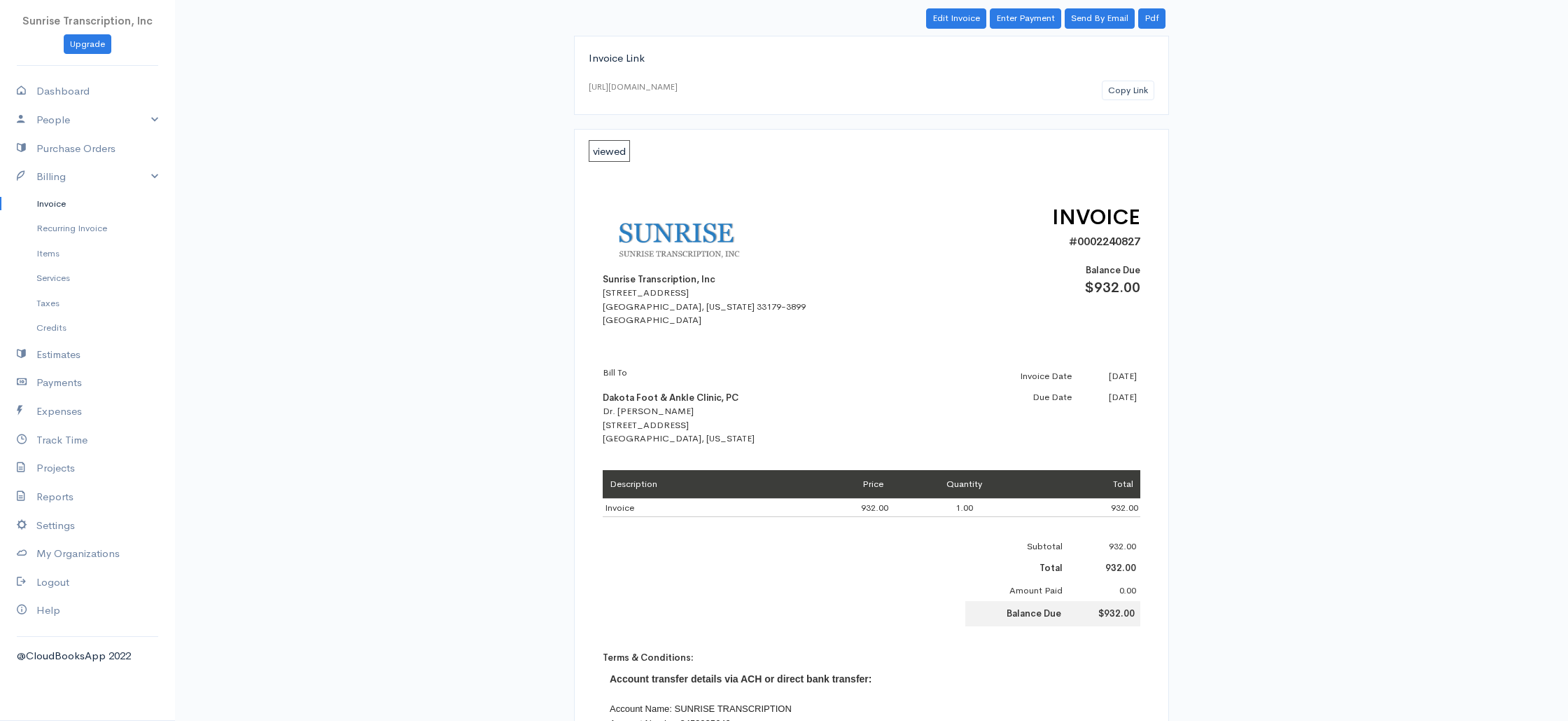
scroll to position [18, 0]
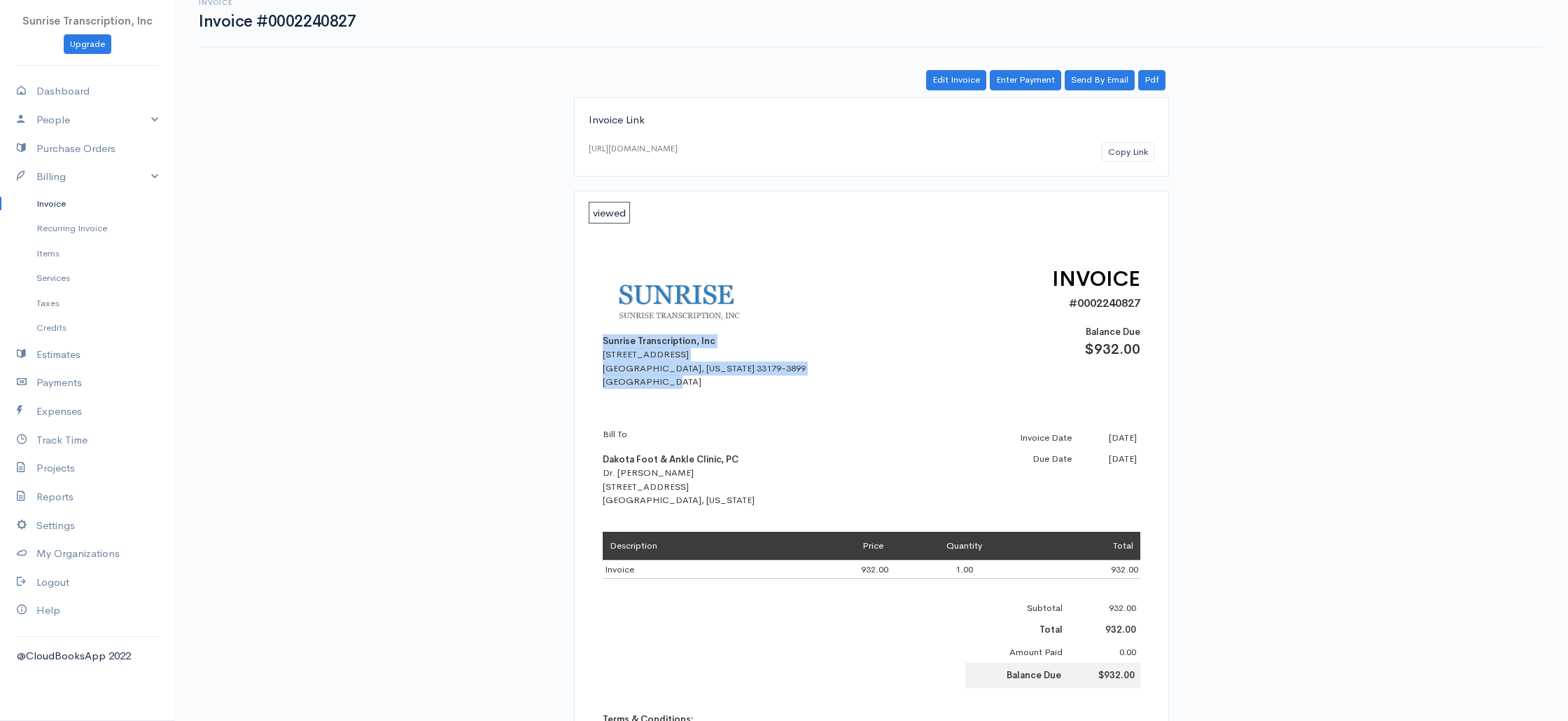
drag, startPoint x: 604, startPoint y: 343, endPoint x: 719, endPoint y: 379, distance: 120.5
click at [719, 379] on div "Sunrise Transcription, Inc 382 NE 191st St PMB 908193 Miami, Florida 33179-3899…" at bounding box center [725, 326] width 245 height 125
copy div "Sunrise Transcription, Inc 382 NE 191st St PMB 908193 Miami, Florida 33179-3899…"
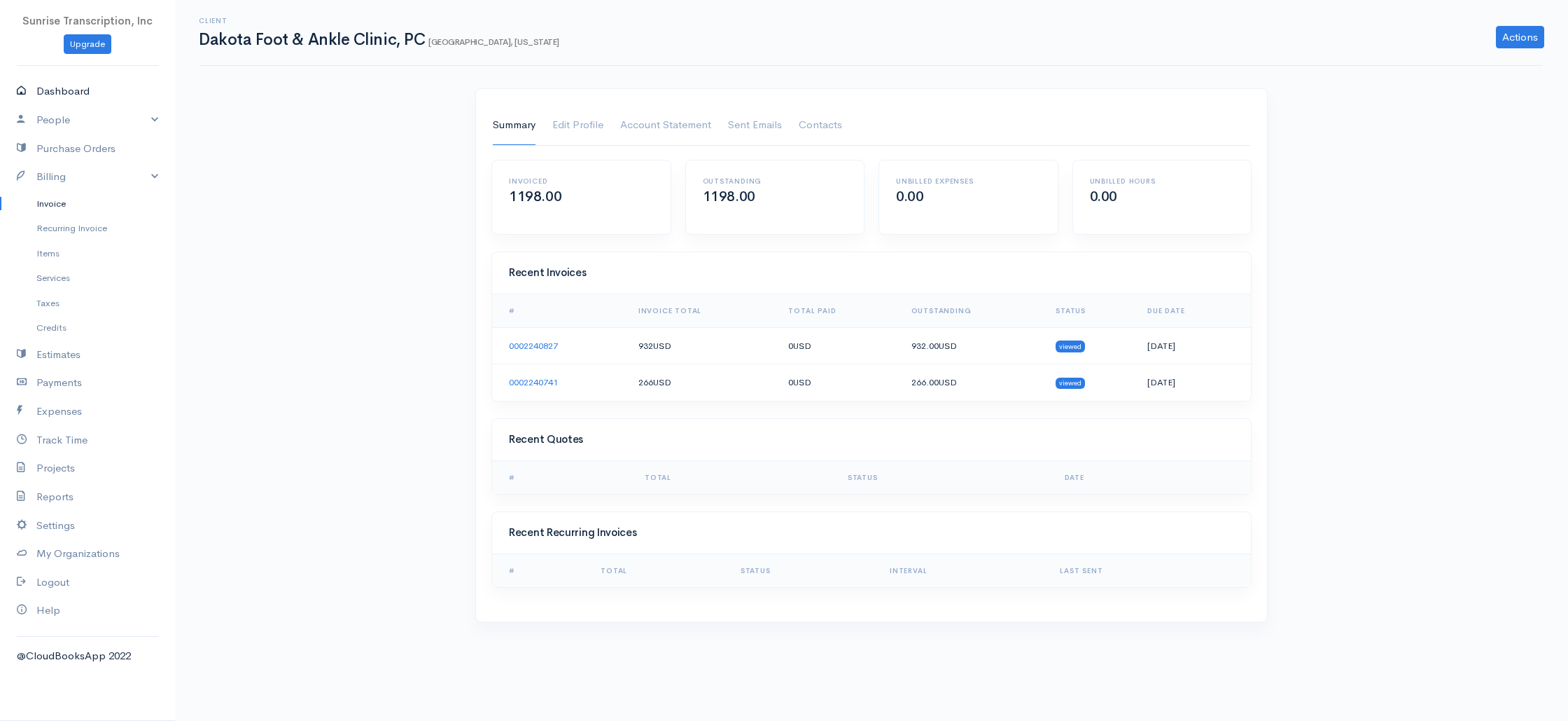
click at [64, 95] on link "Dashboard" at bounding box center [87, 91] width 175 height 29
select select "365"
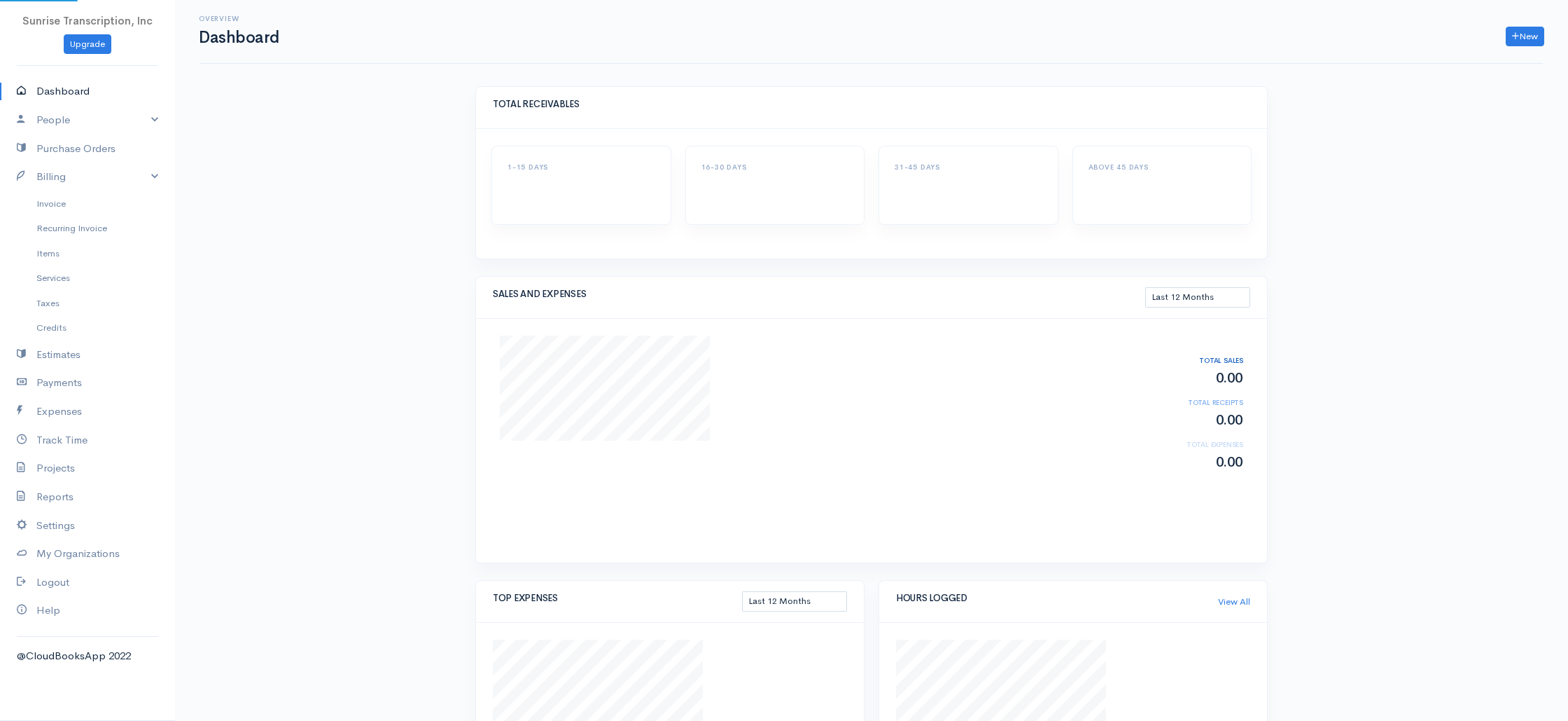
scroll to position [3, 0]
click at [55, 204] on link "Invoice" at bounding box center [87, 204] width 175 height 25
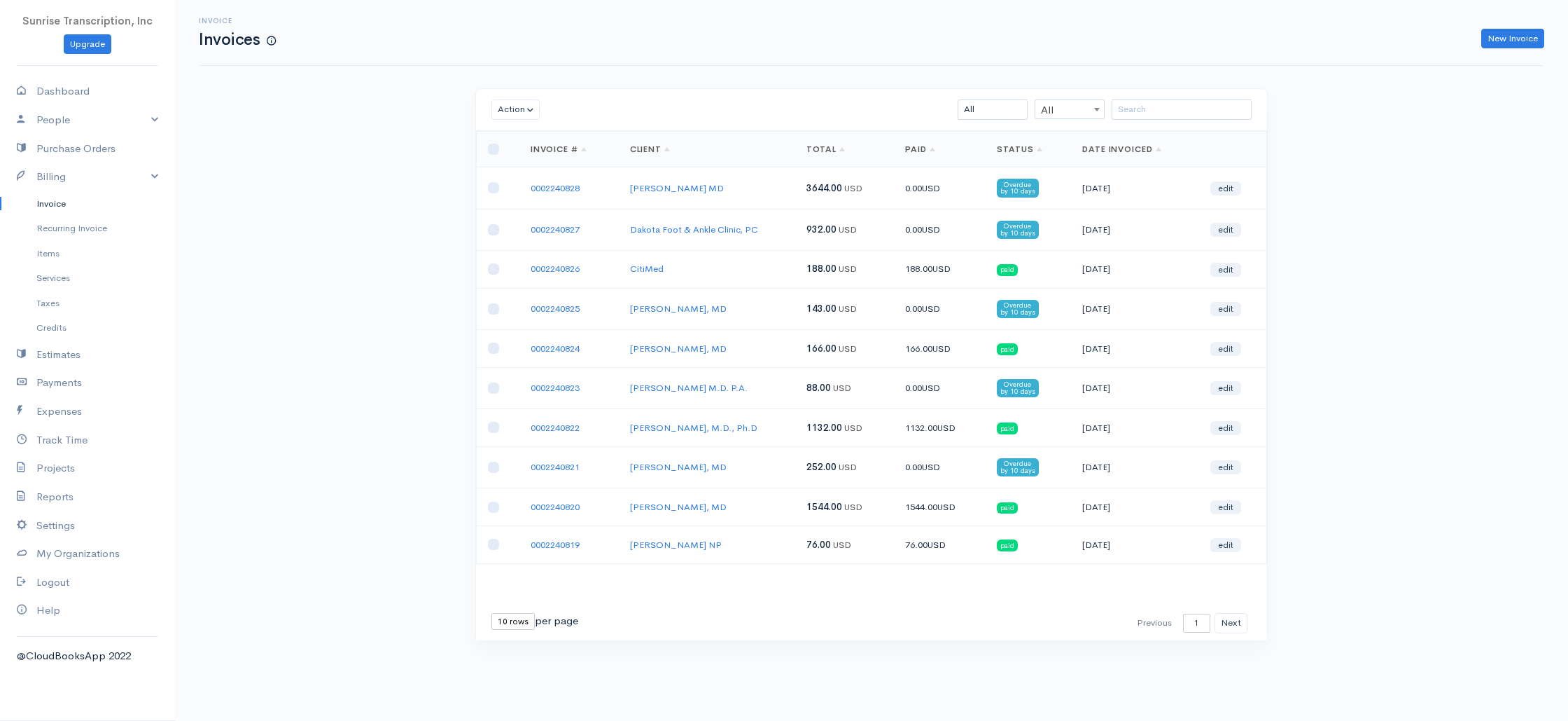
click at [374, 264] on div "Invoice Invoices New Invoice Action Archive Delete Download PDF Send [PERSON_NA…" at bounding box center [872, 346] width 1393 height 692
click at [411, 237] on div "Invoice Invoices New Invoice Action Archive Delete Download PDF Send [PERSON_NA…" at bounding box center [872, 346] width 1393 height 692
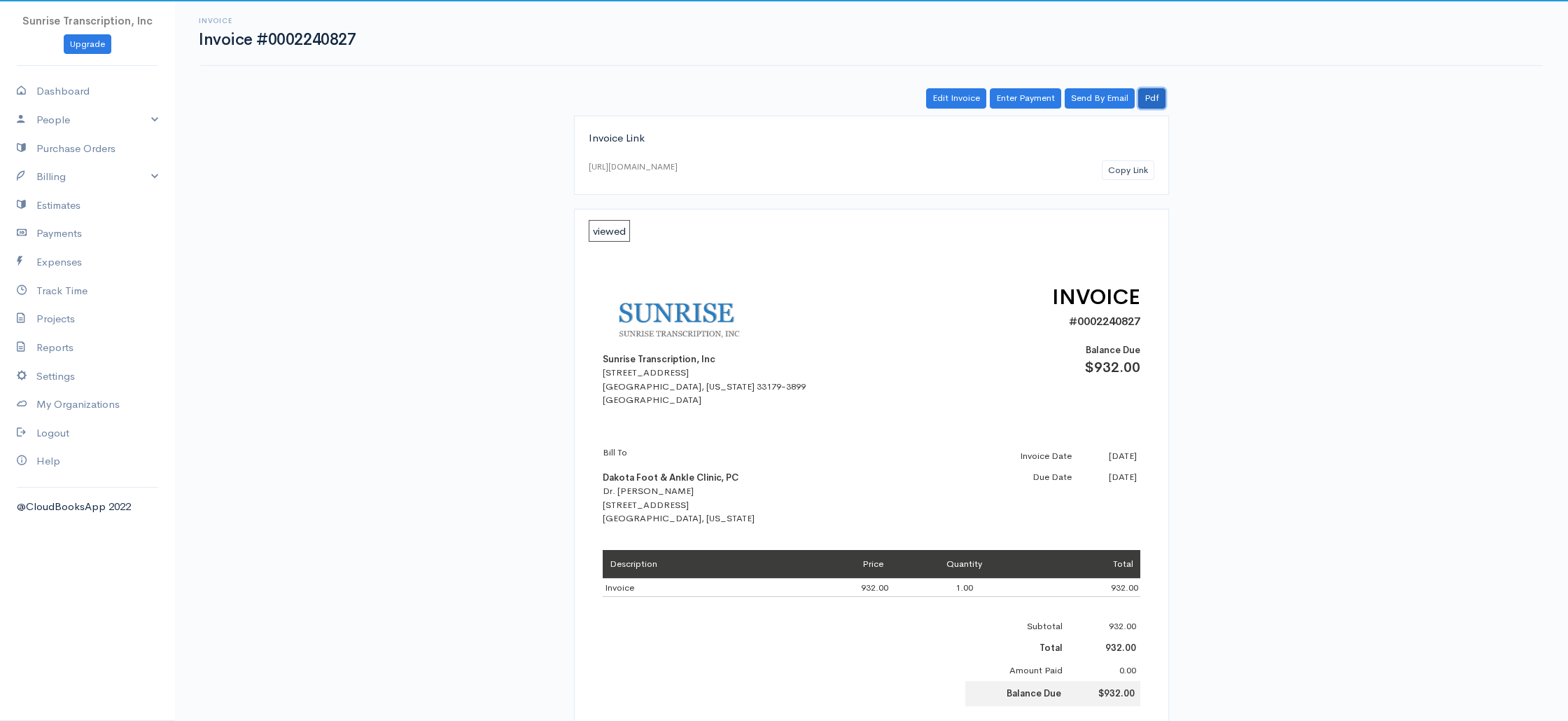
click at [1150, 99] on link "Pdf" at bounding box center [1152, 98] width 27 height 20
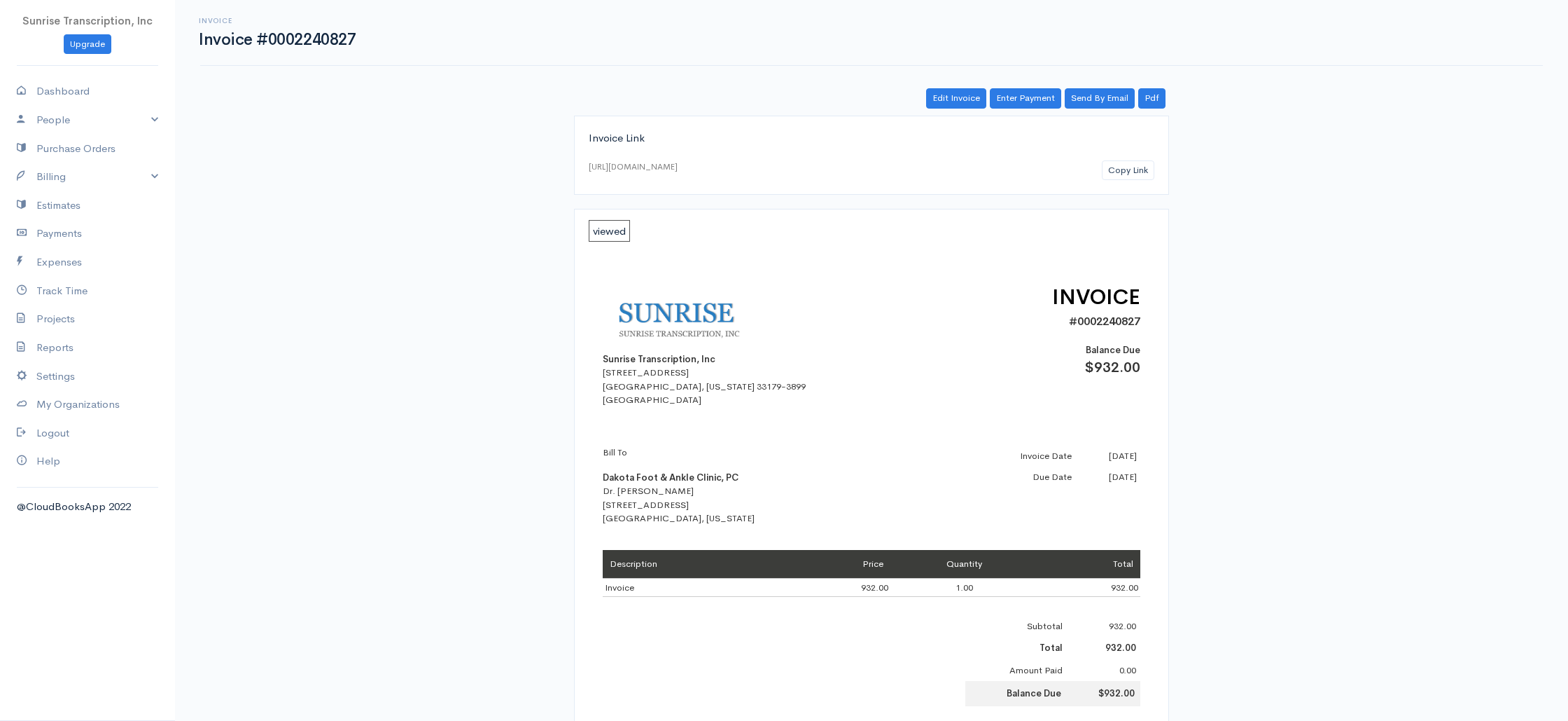
click at [1054, 282] on div "INVOICE #0002240827 Balance Due $932.00" at bounding box center [1053, 337] width 175 height 111
click at [1147, 96] on link "Pdf" at bounding box center [1152, 98] width 27 height 20
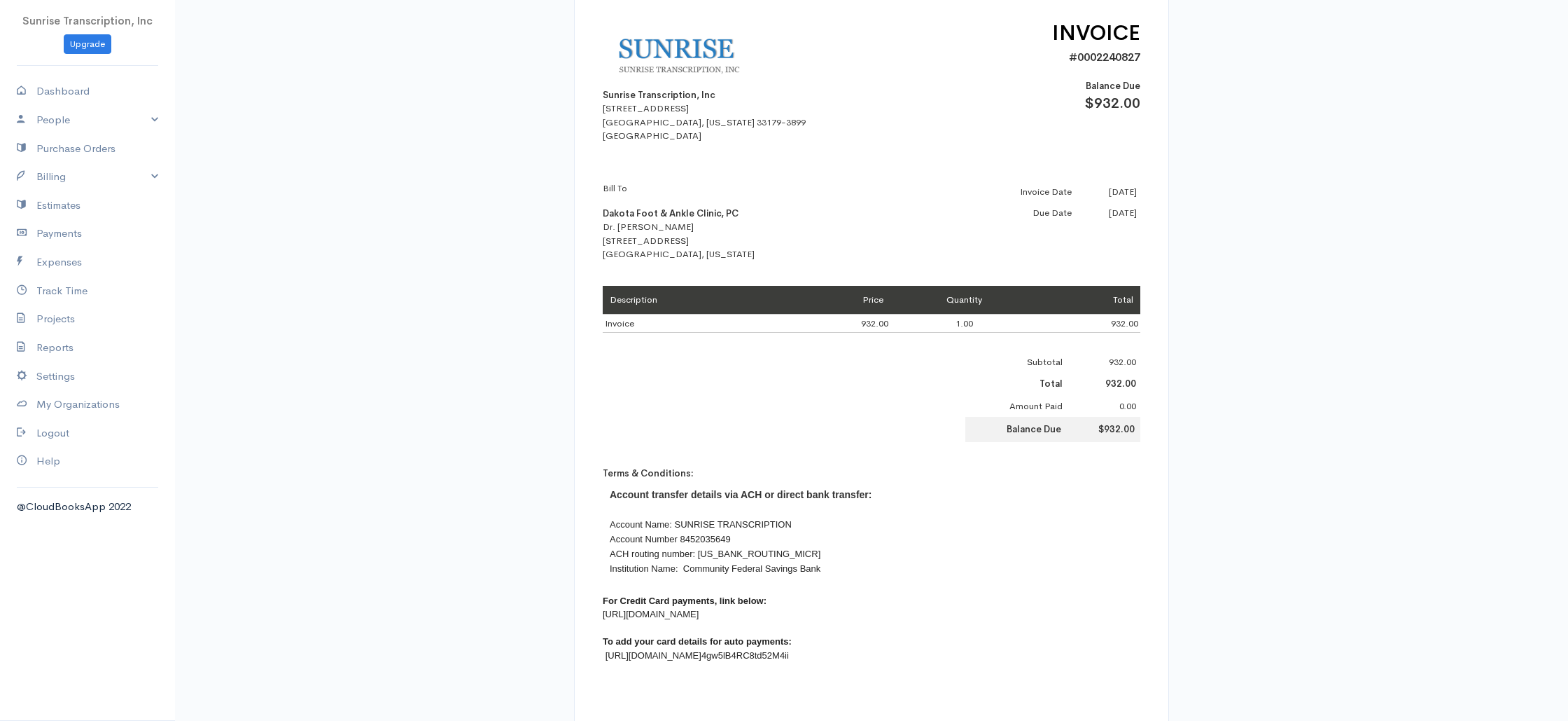
scroll to position [254, 0]
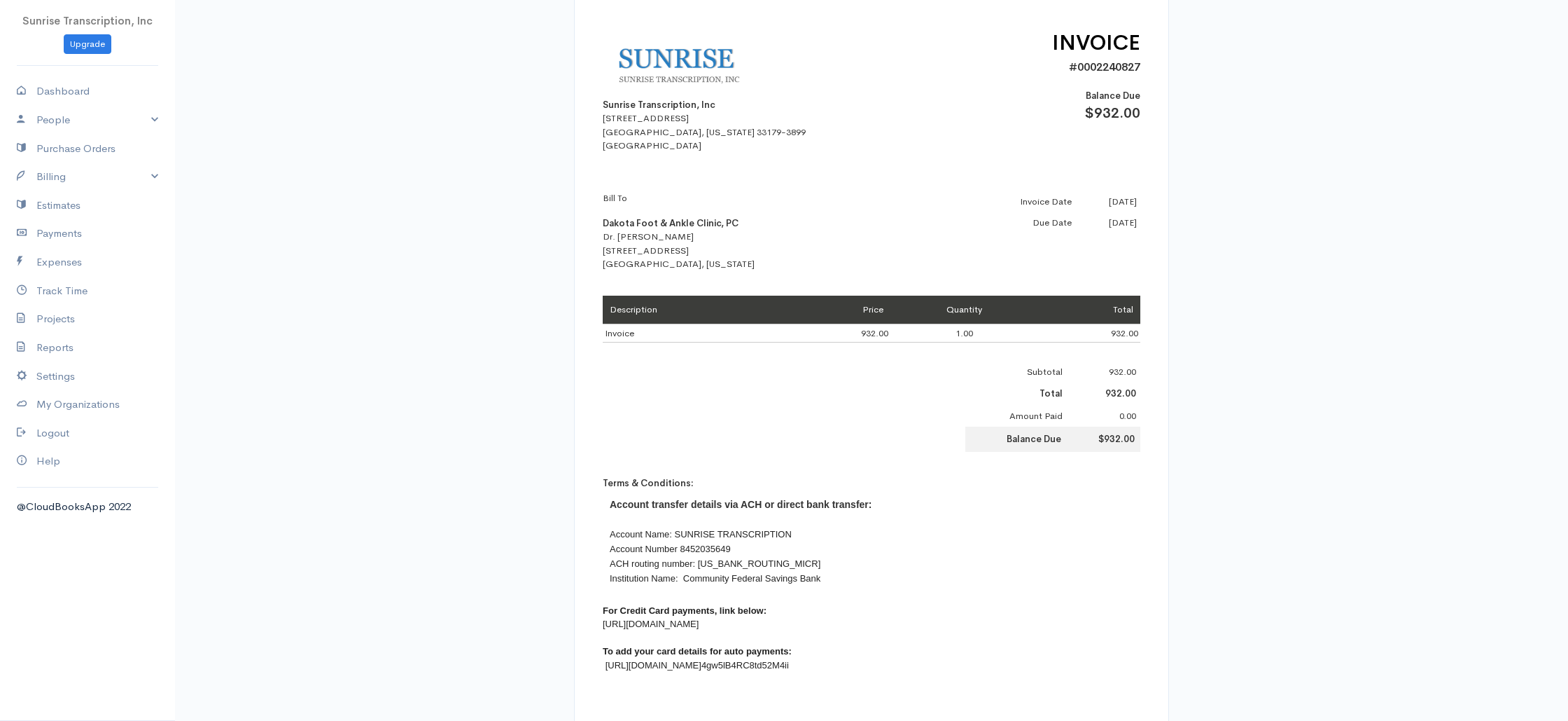
drag, startPoint x: 574, startPoint y: 21, endPoint x: 1159, endPoint y: 697, distance: 894.0
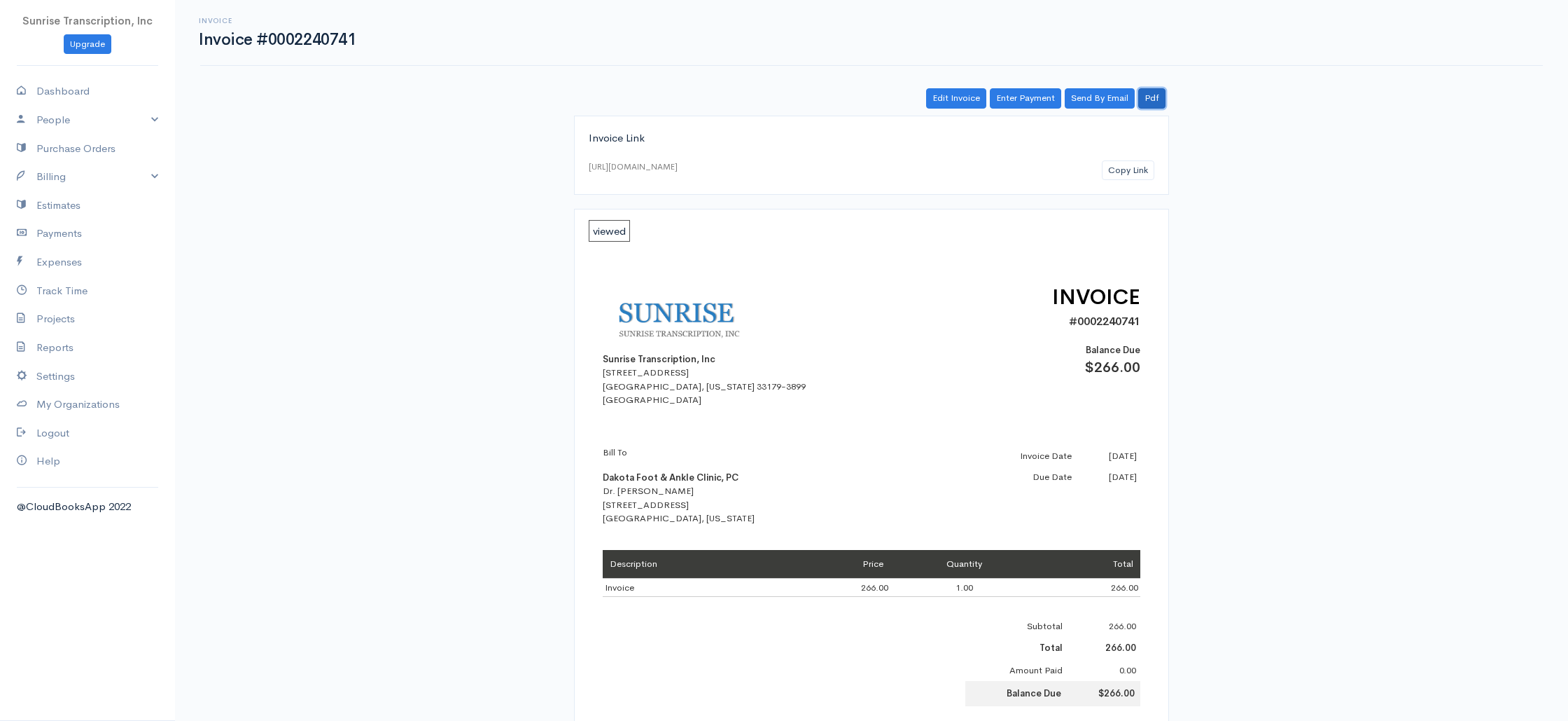
click at [1144, 93] on link "Pdf" at bounding box center [1152, 98] width 27 height 20
click at [1157, 100] on link "Pdf" at bounding box center [1152, 98] width 27 height 20
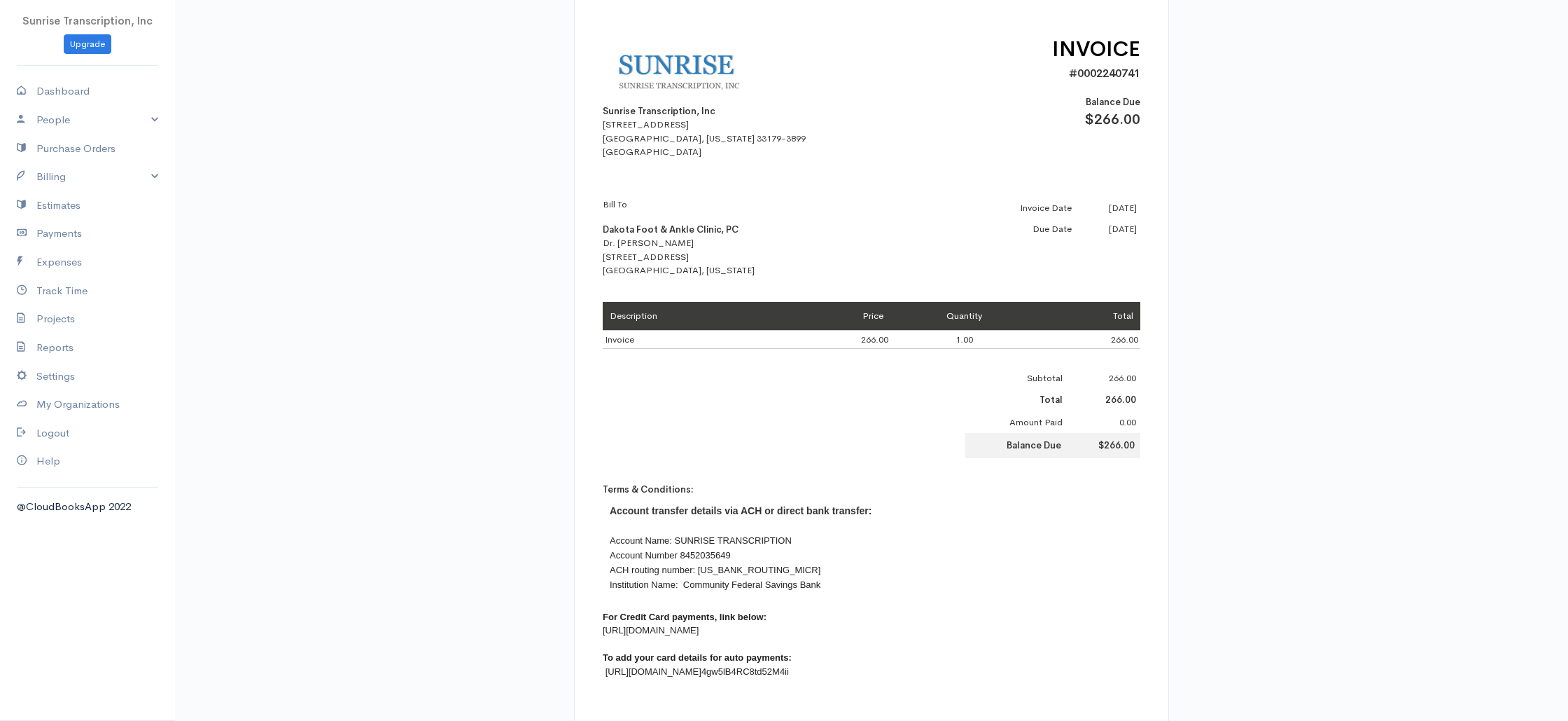
scroll to position [254, 0]
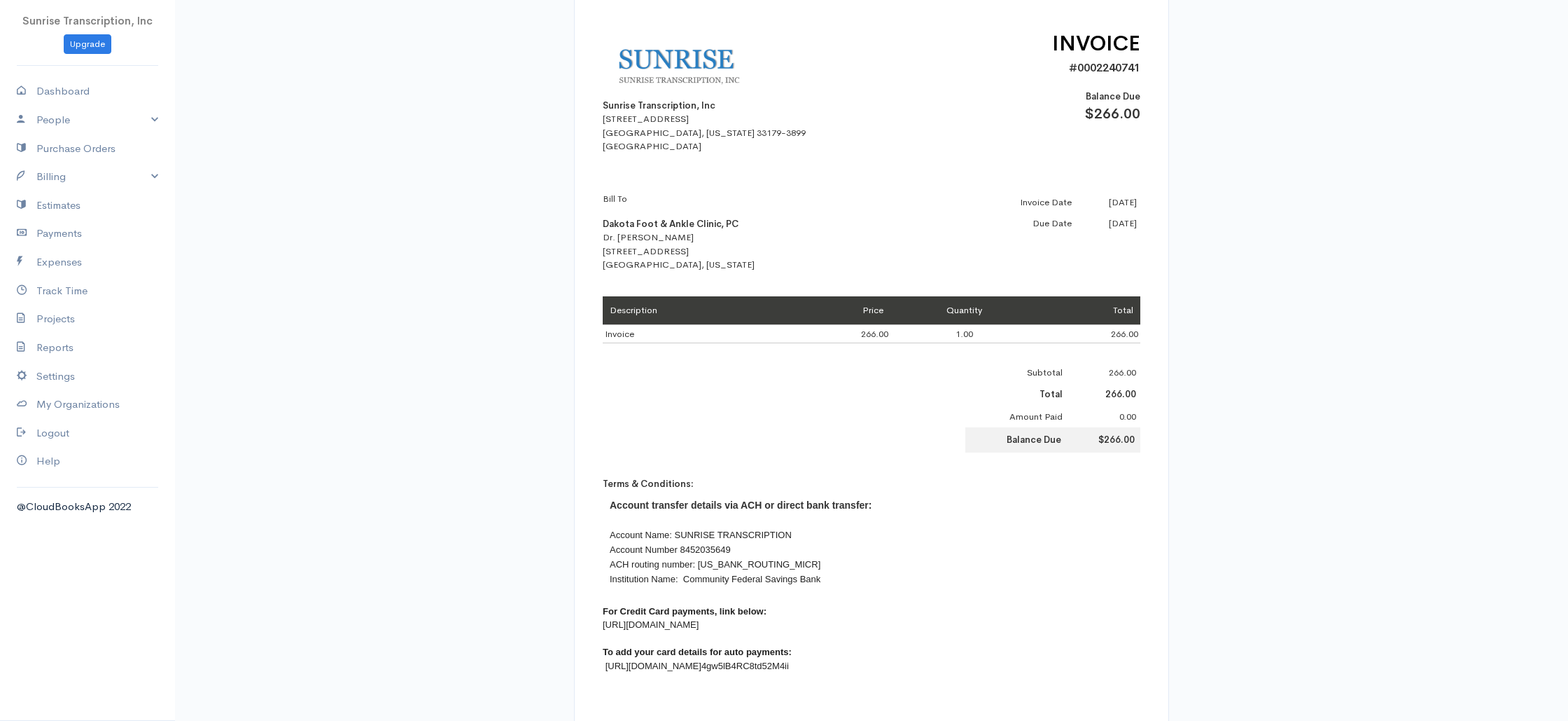
drag, startPoint x: 579, startPoint y: 16, endPoint x: 1157, endPoint y: 710, distance: 903.2
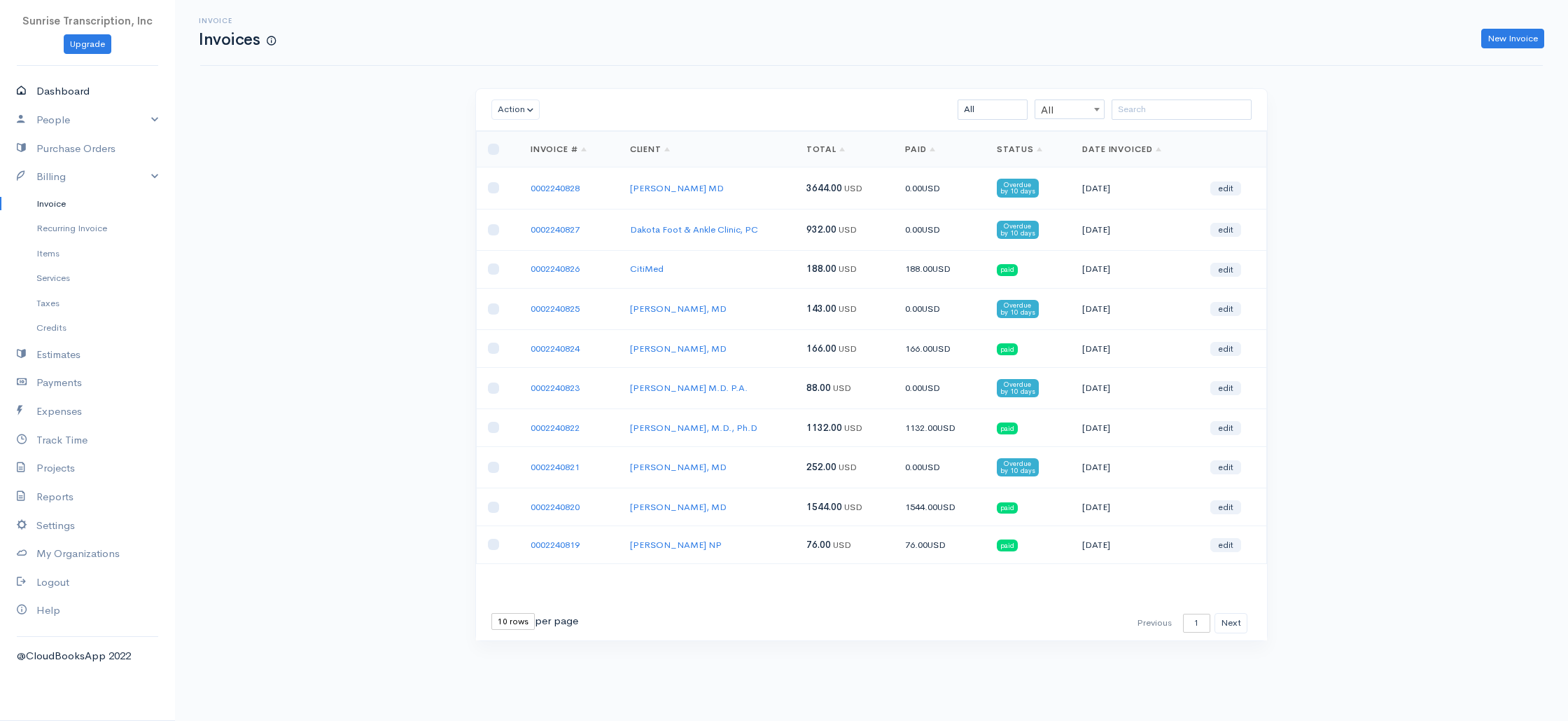
click at [81, 86] on link "Dashboard" at bounding box center [87, 91] width 175 height 29
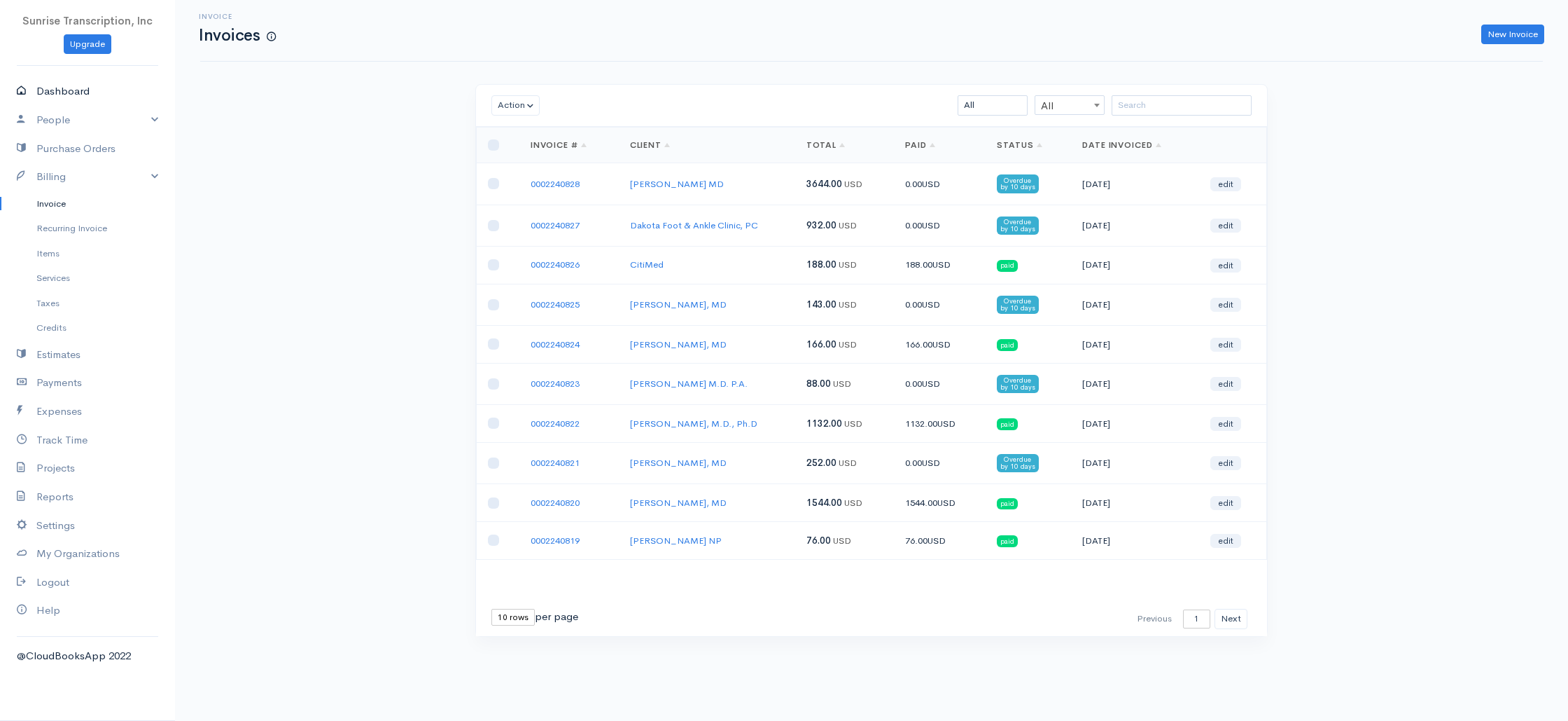
select select "365"
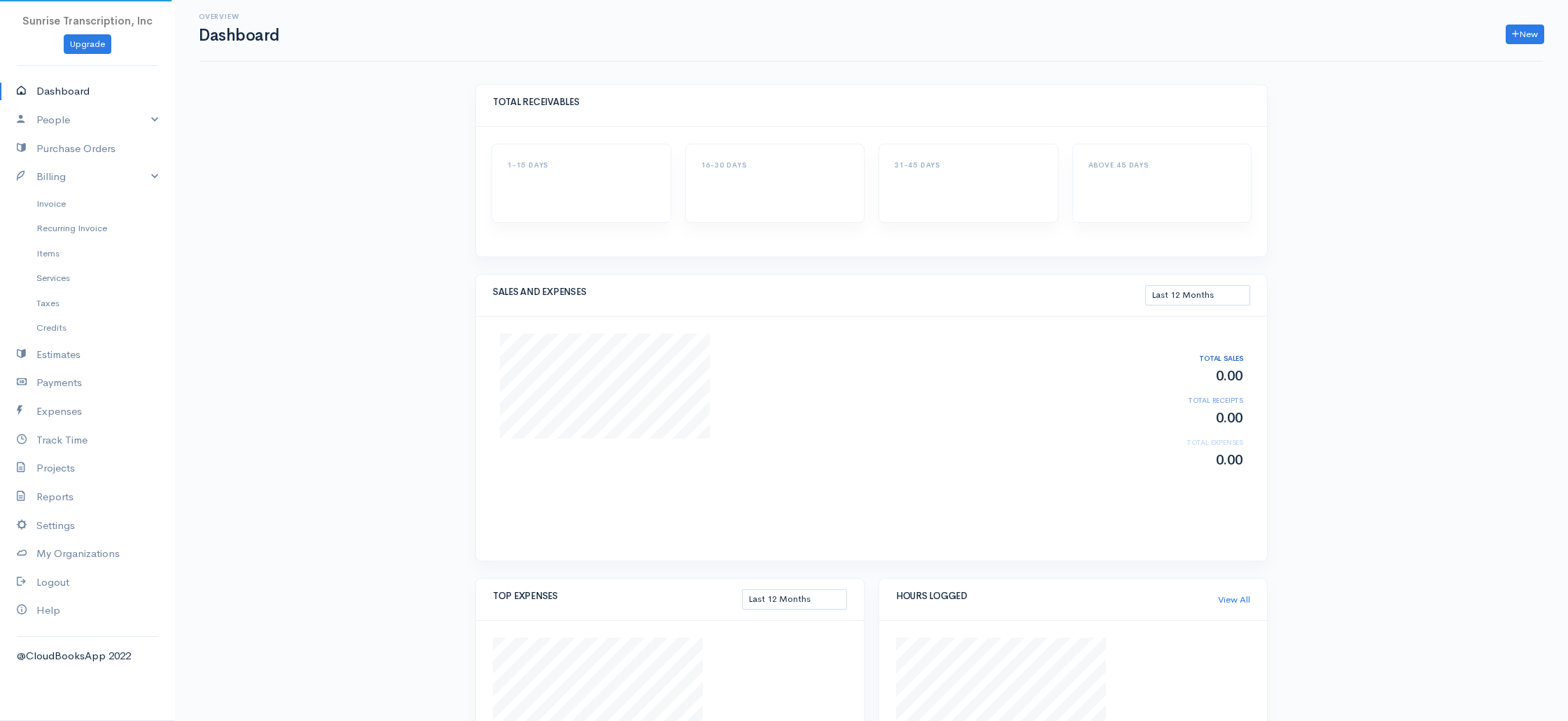
scroll to position [6, 0]
click at [50, 204] on link "Invoice" at bounding box center [87, 204] width 175 height 25
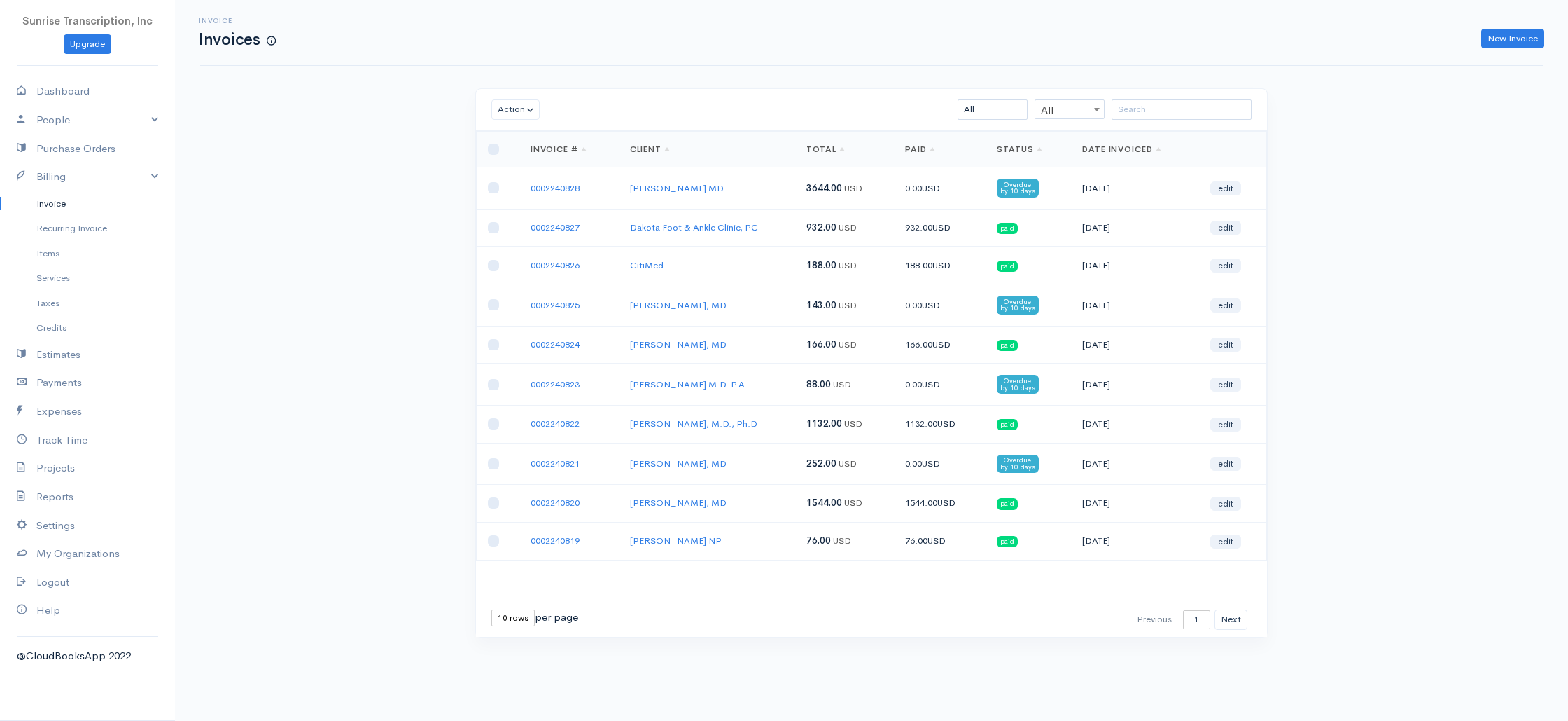
click at [271, 209] on div "Invoice Invoices New Invoice Action Archive Delete Download PDF Send [PERSON_NA…" at bounding box center [872, 344] width 1393 height 689
click at [312, 205] on div "Invoice Invoices New Invoice Action Archive Delete Download PDF Send [PERSON_NA…" at bounding box center [872, 344] width 1393 height 689
click at [1219, 616] on button "Next" at bounding box center [1231, 620] width 33 height 20
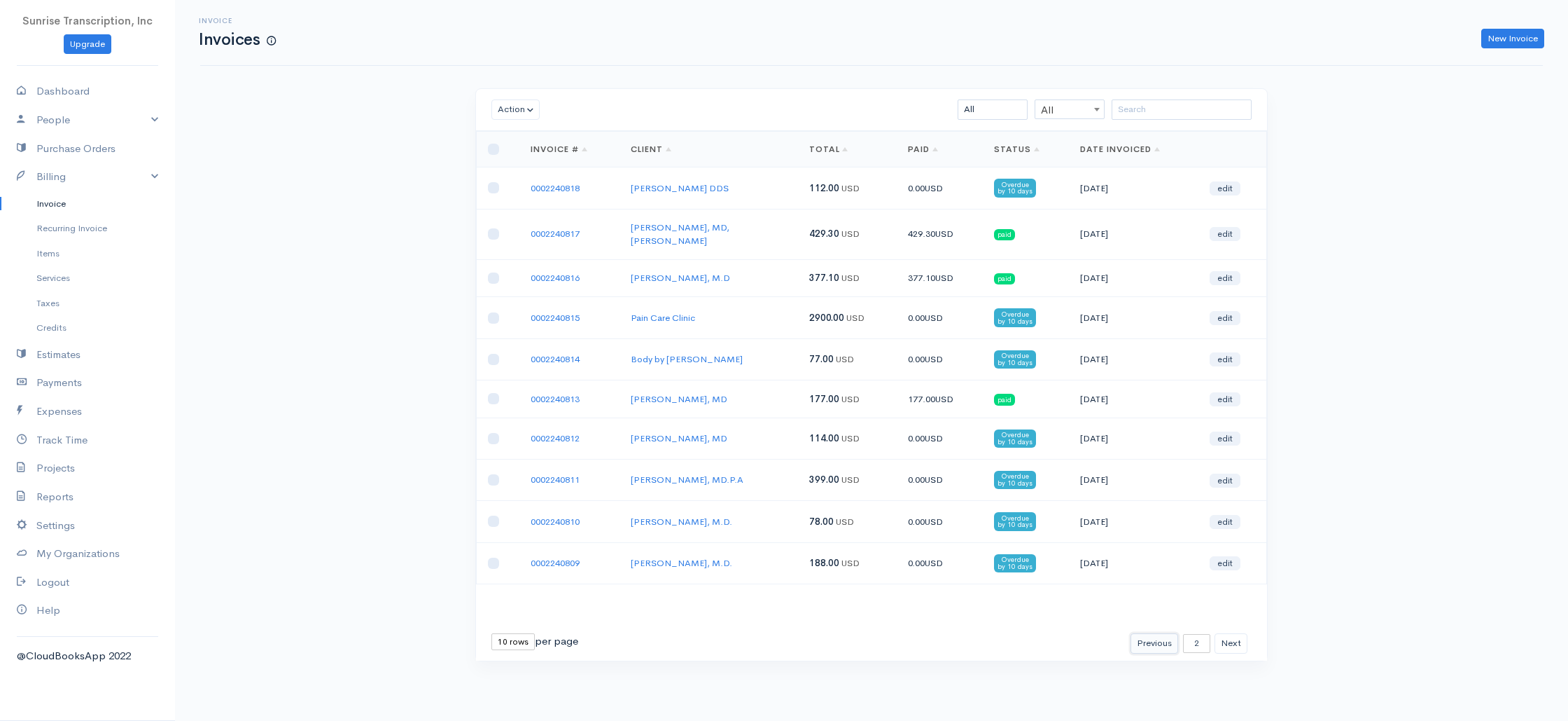
click at [1155, 633] on button "Previous" at bounding box center [1154, 643] width 48 height 20
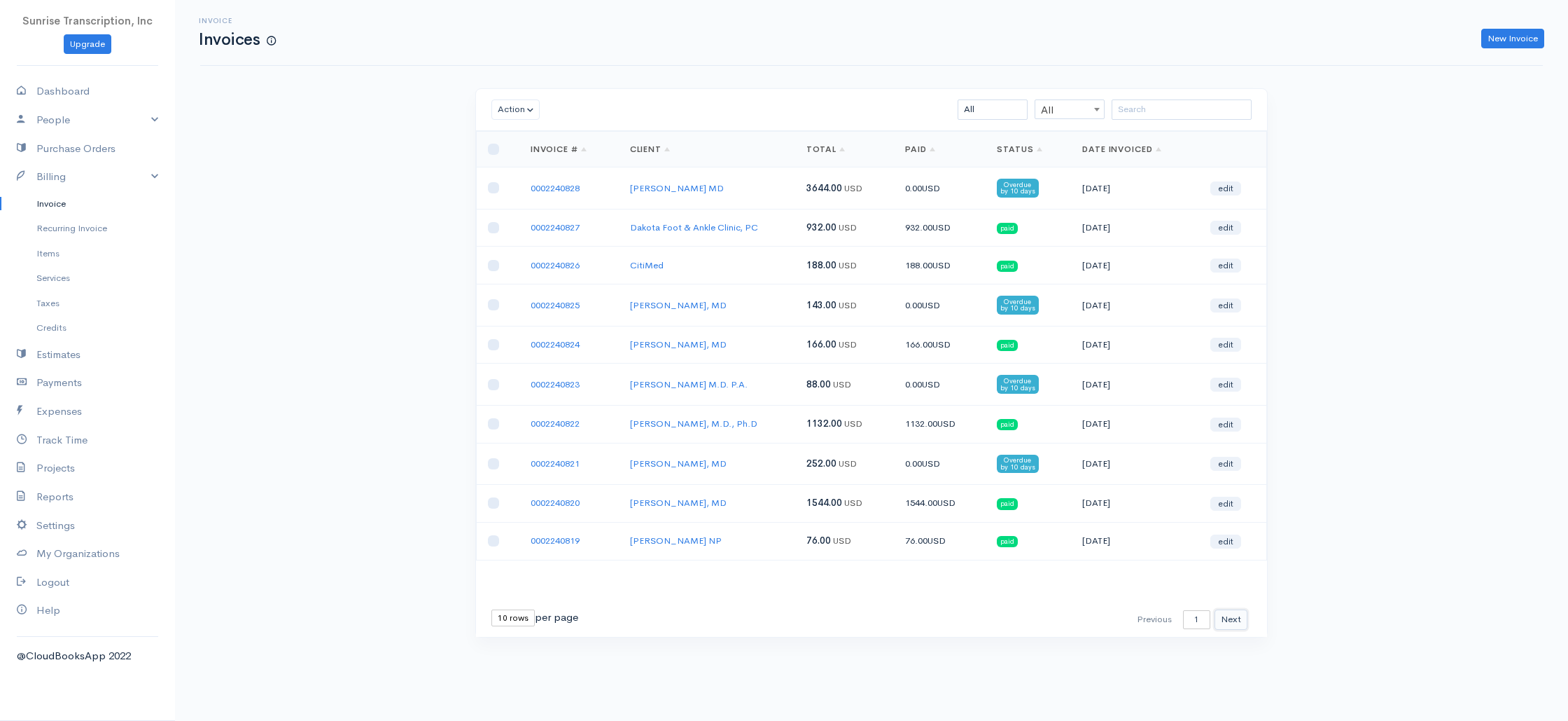
click at [1239, 619] on button "Next" at bounding box center [1231, 620] width 33 height 20
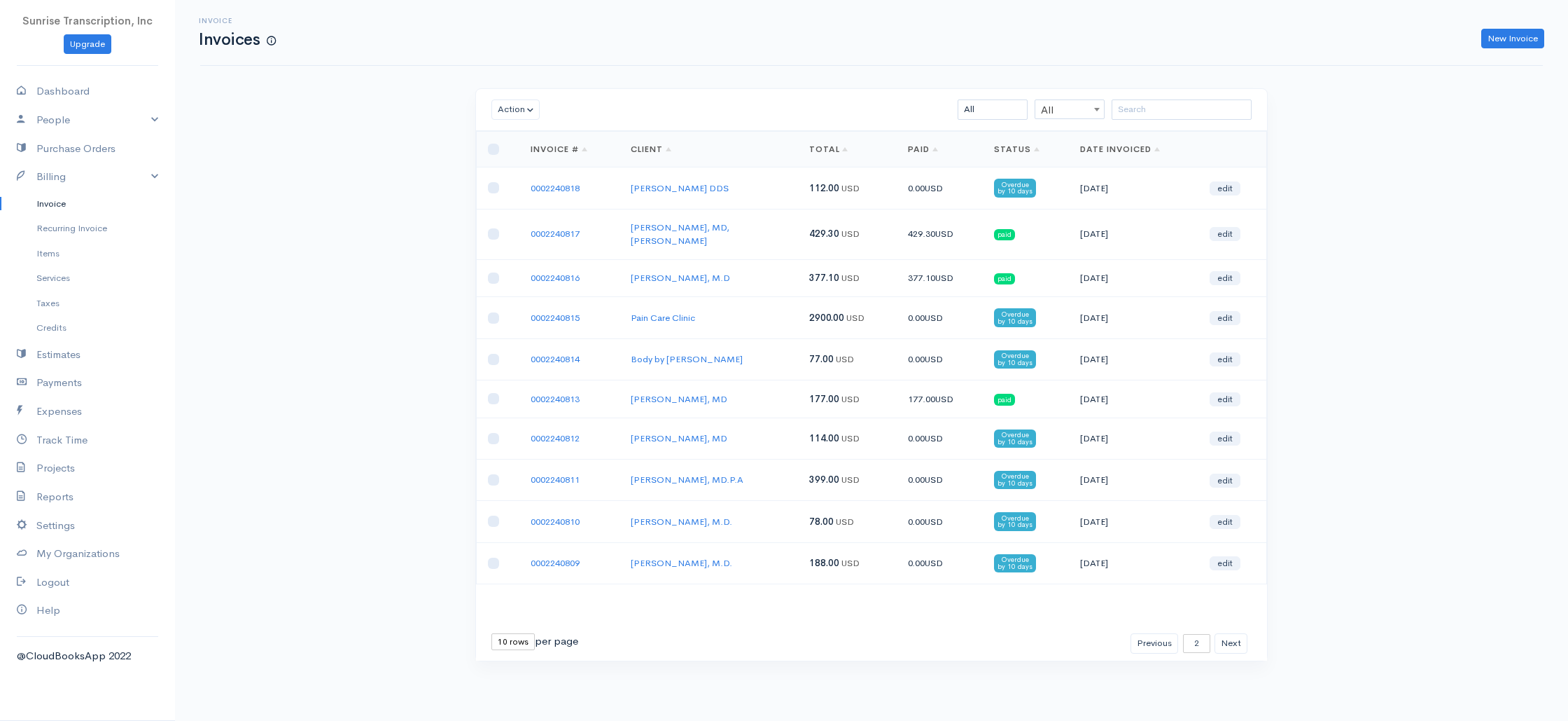
click at [730, 420] on td "[PERSON_NAME], MD" at bounding box center [708, 438] width 178 height 41
click at [546, 312] on link "0002240815" at bounding box center [555, 317] width 49 height 12
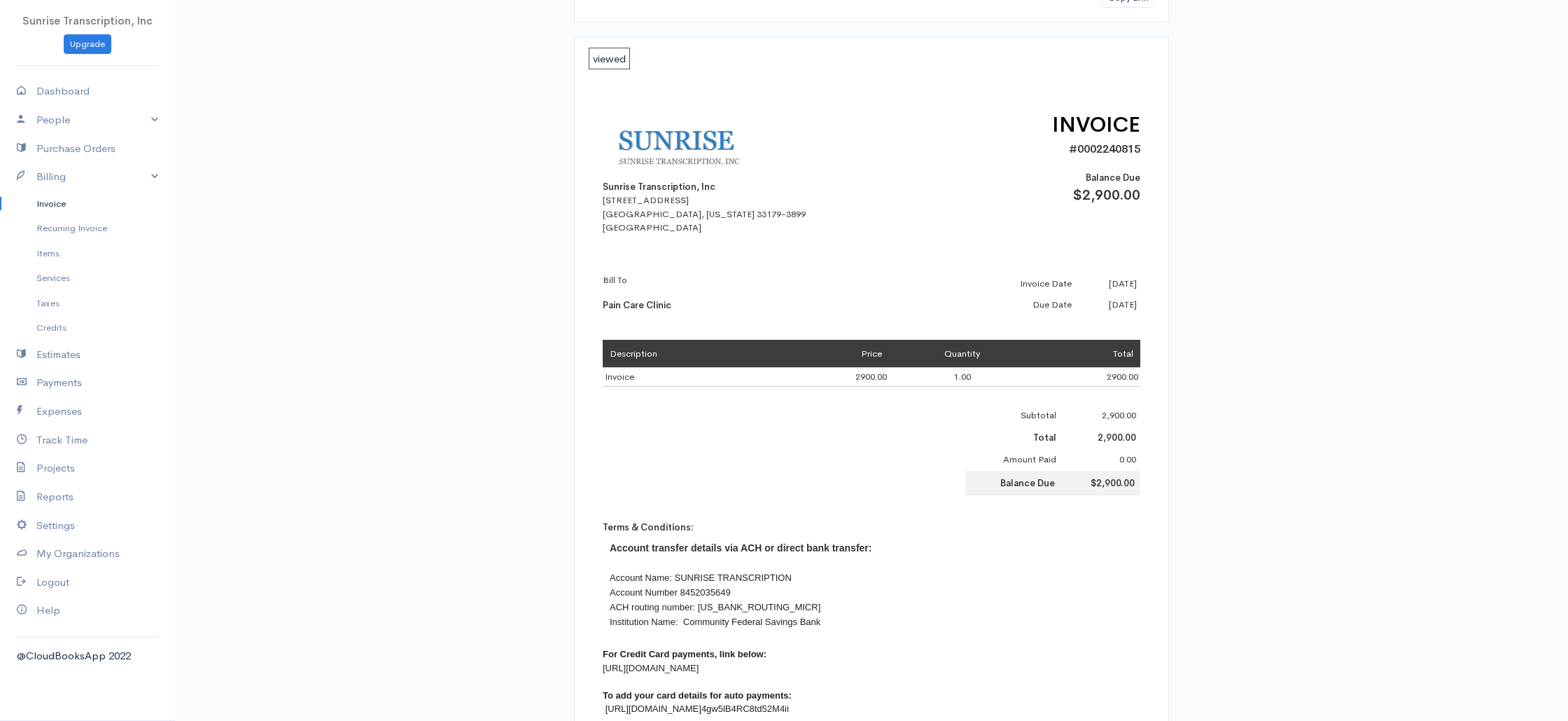
scroll to position [188, 0]
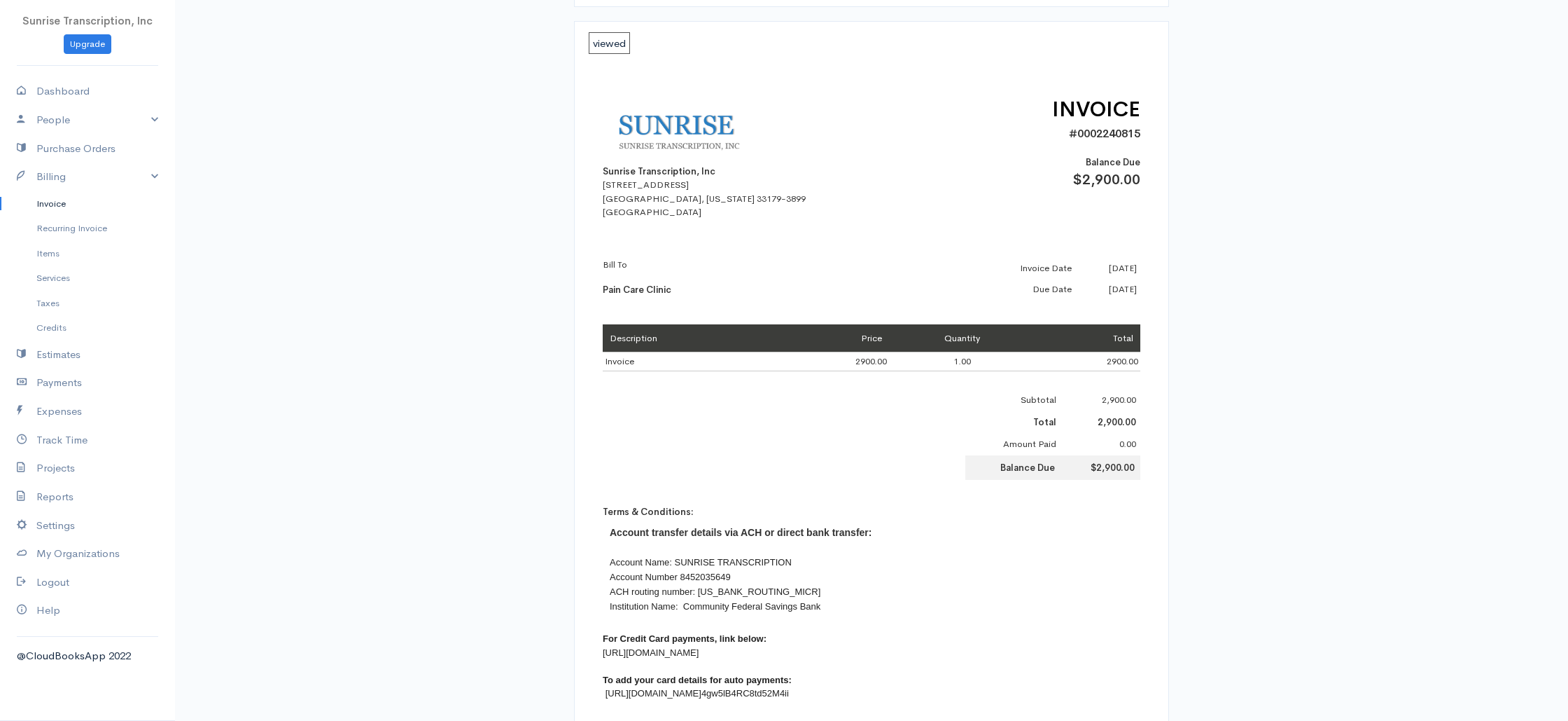
drag, startPoint x: 585, startPoint y: 55, endPoint x: 1158, endPoint y: 710, distance: 870.3
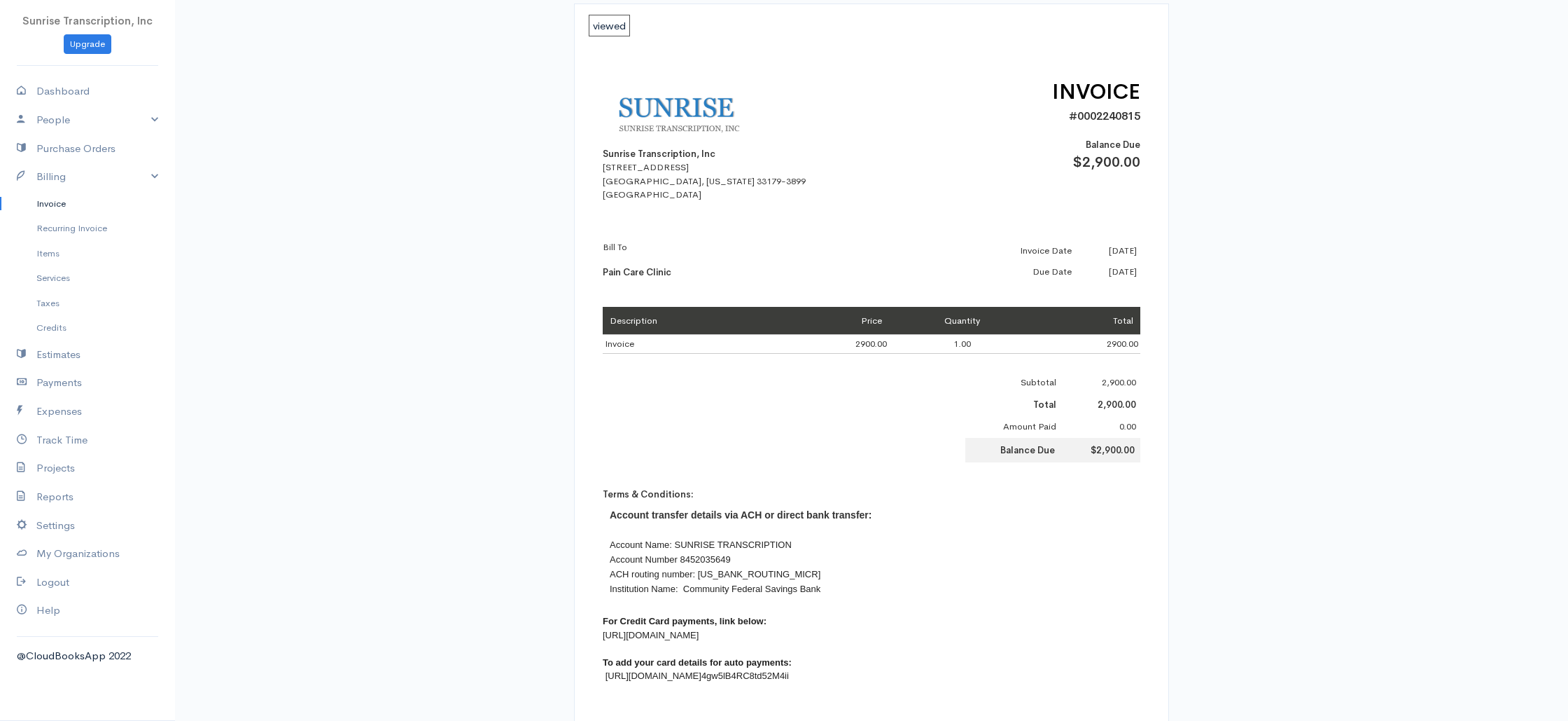
scroll to position [209, 0]
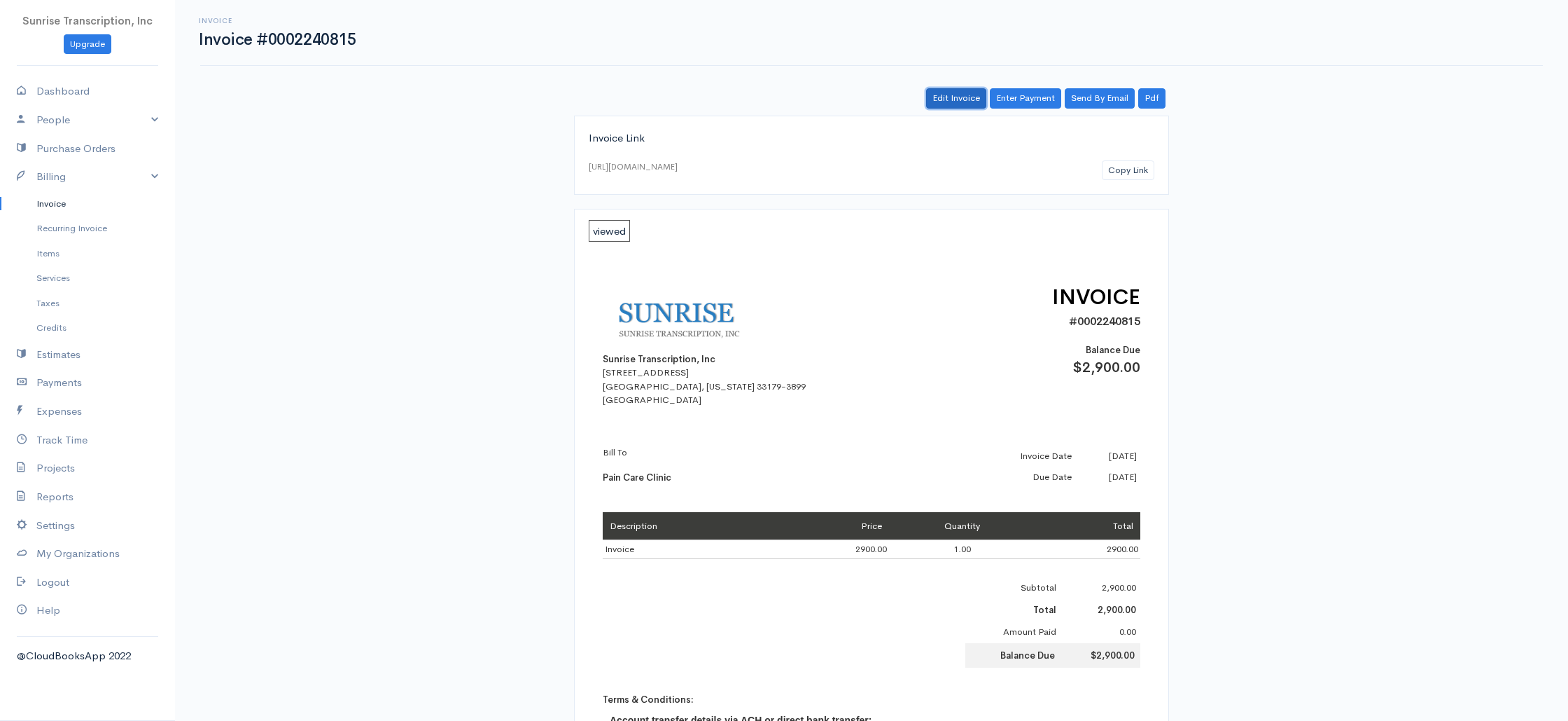
click at [940, 99] on link "Edit Invoice" at bounding box center [957, 98] width 60 height 20
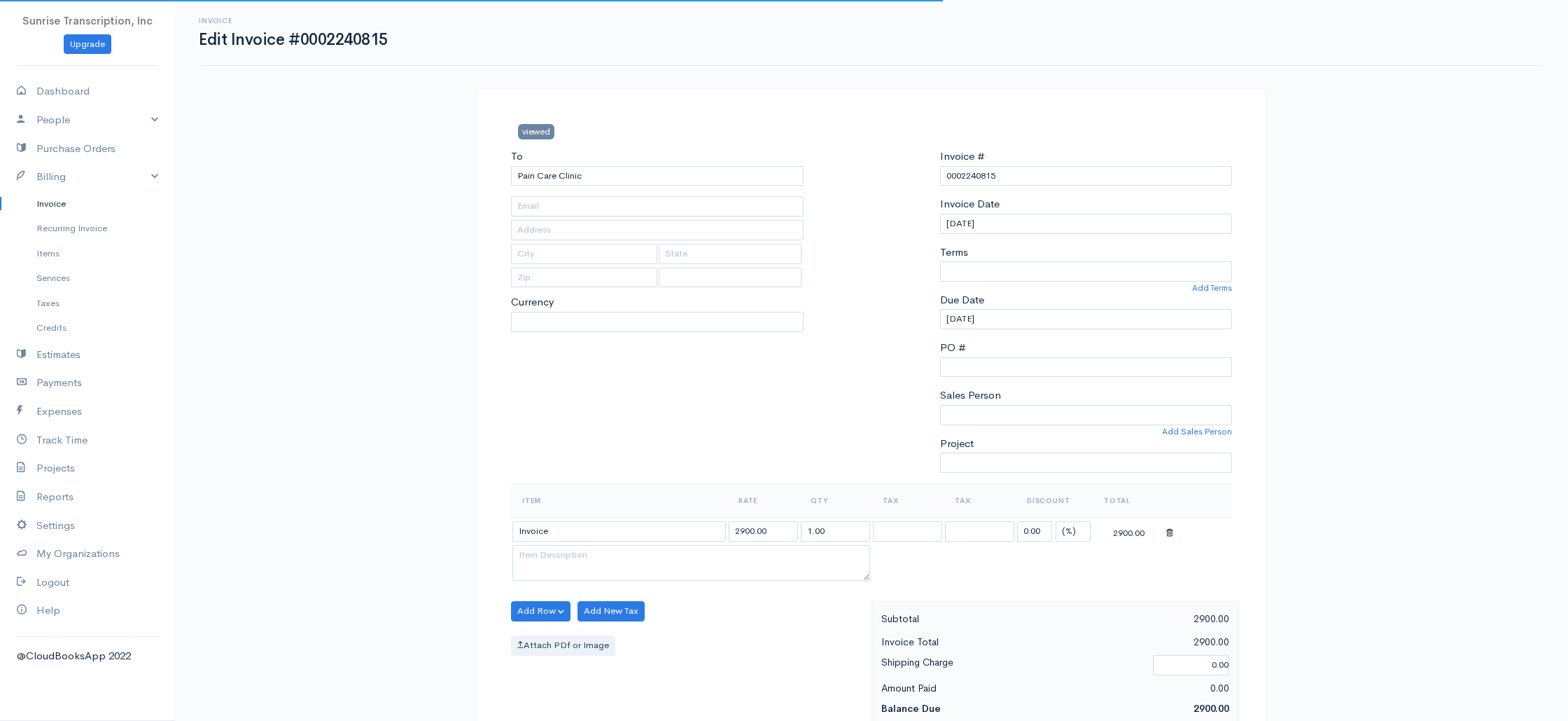
type input "[EMAIL_ADDRESS][DOMAIN_NAME]"
select select
select select "[GEOGRAPHIC_DATA]"
select select "0"
click at [663, 211] on input "[EMAIL_ADDRESS][DOMAIN_NAME]" at bounding box center [657, 206] width 293 height 20
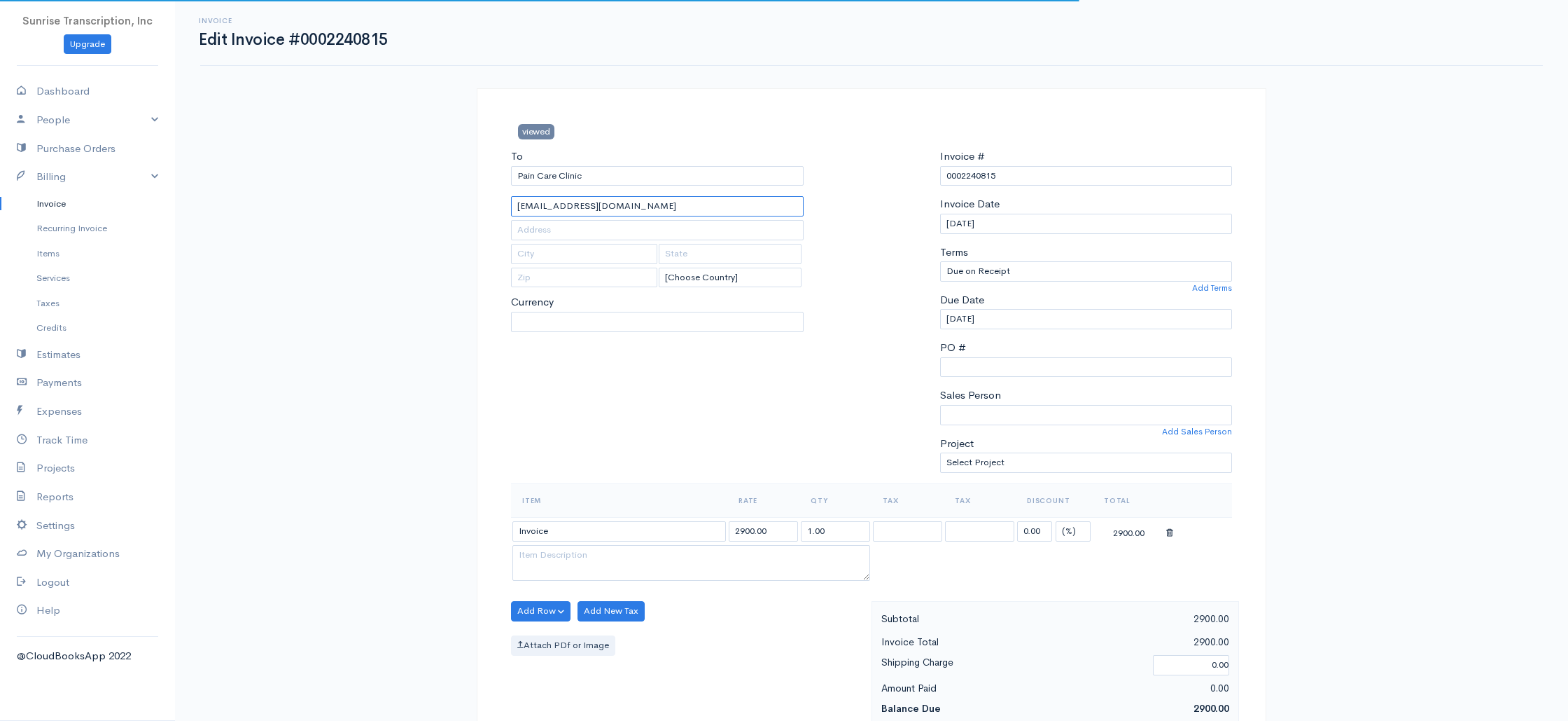
select select "USD"
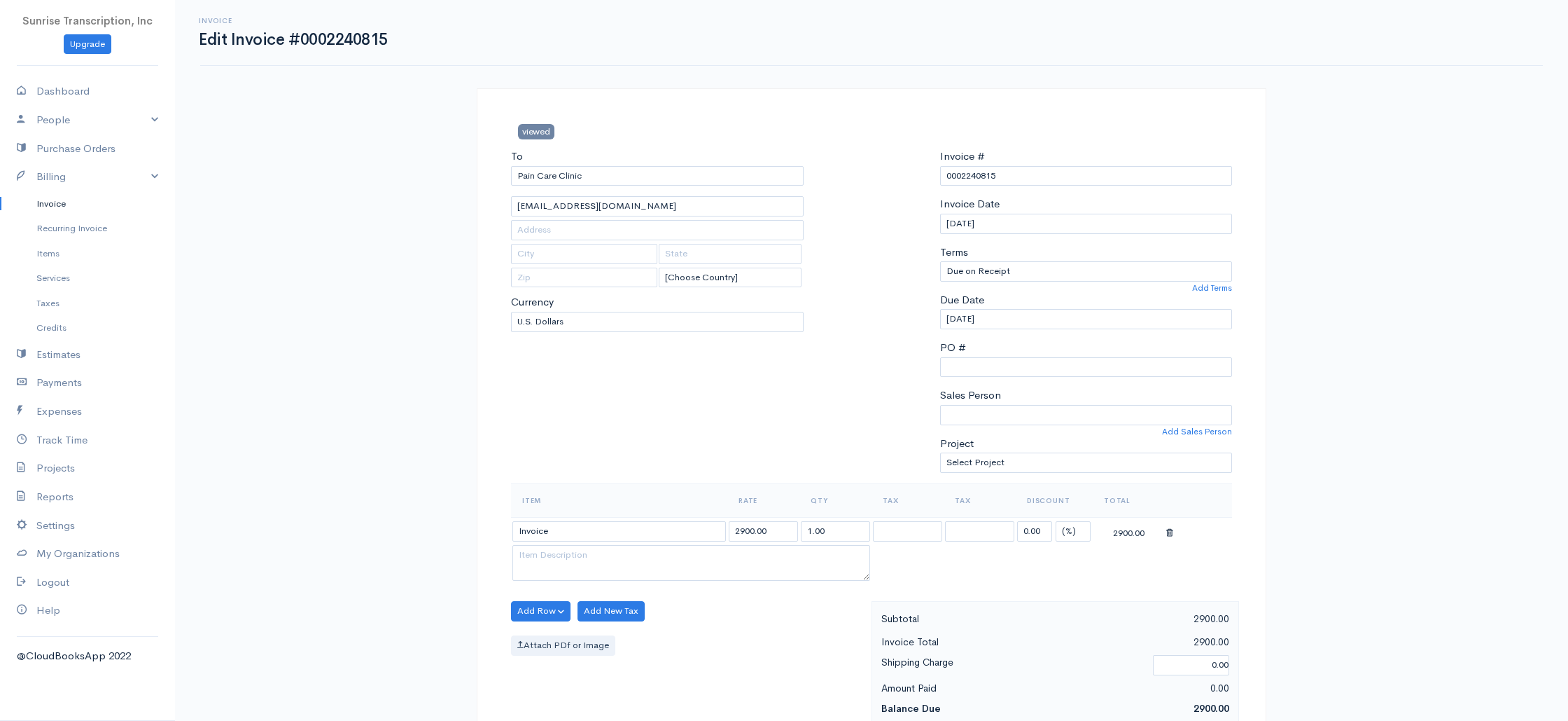
click at [82, 204] on link "Invoice" at bounding box center [87, 204] width 175 height 25
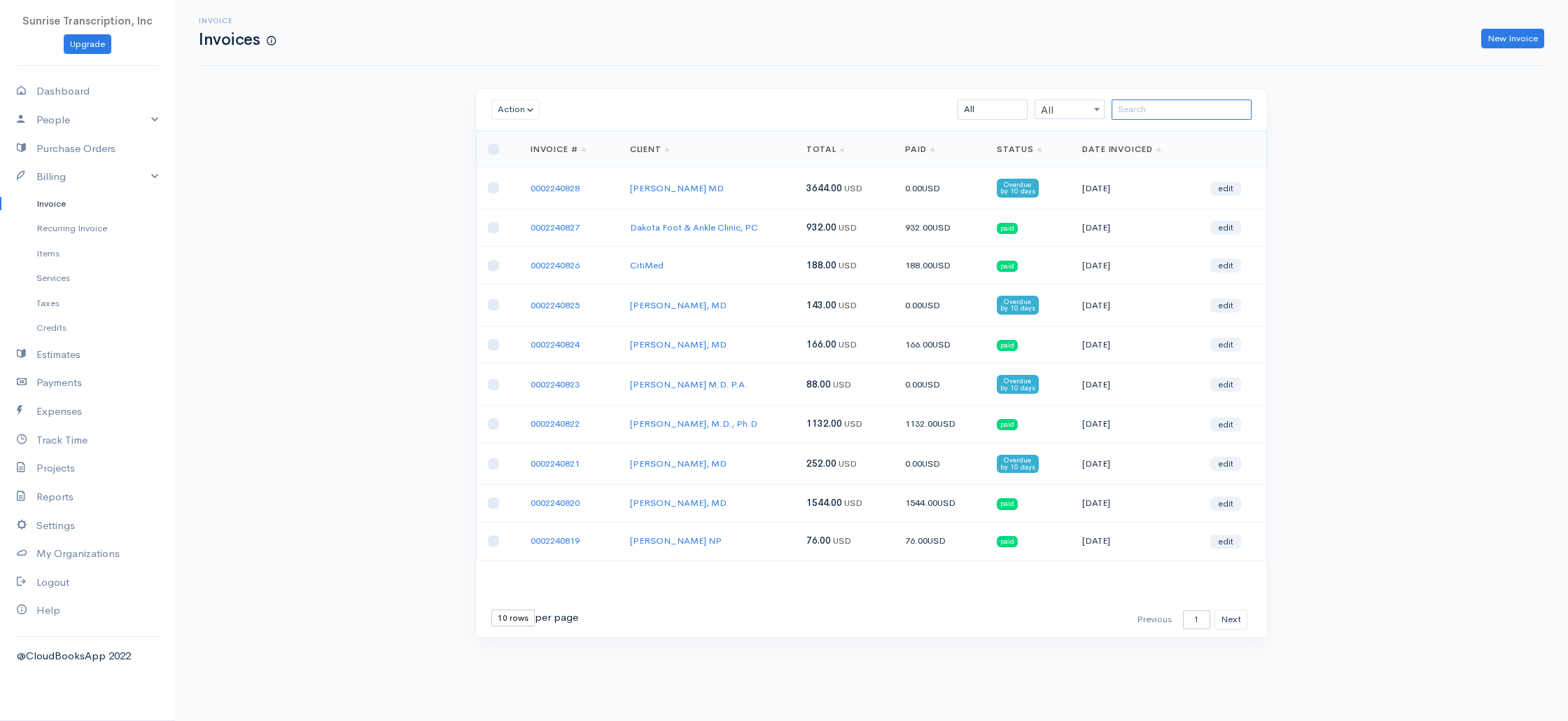
click at [1198, 111] on input "search" at bounding box center [1182, 109] width 140 height 20
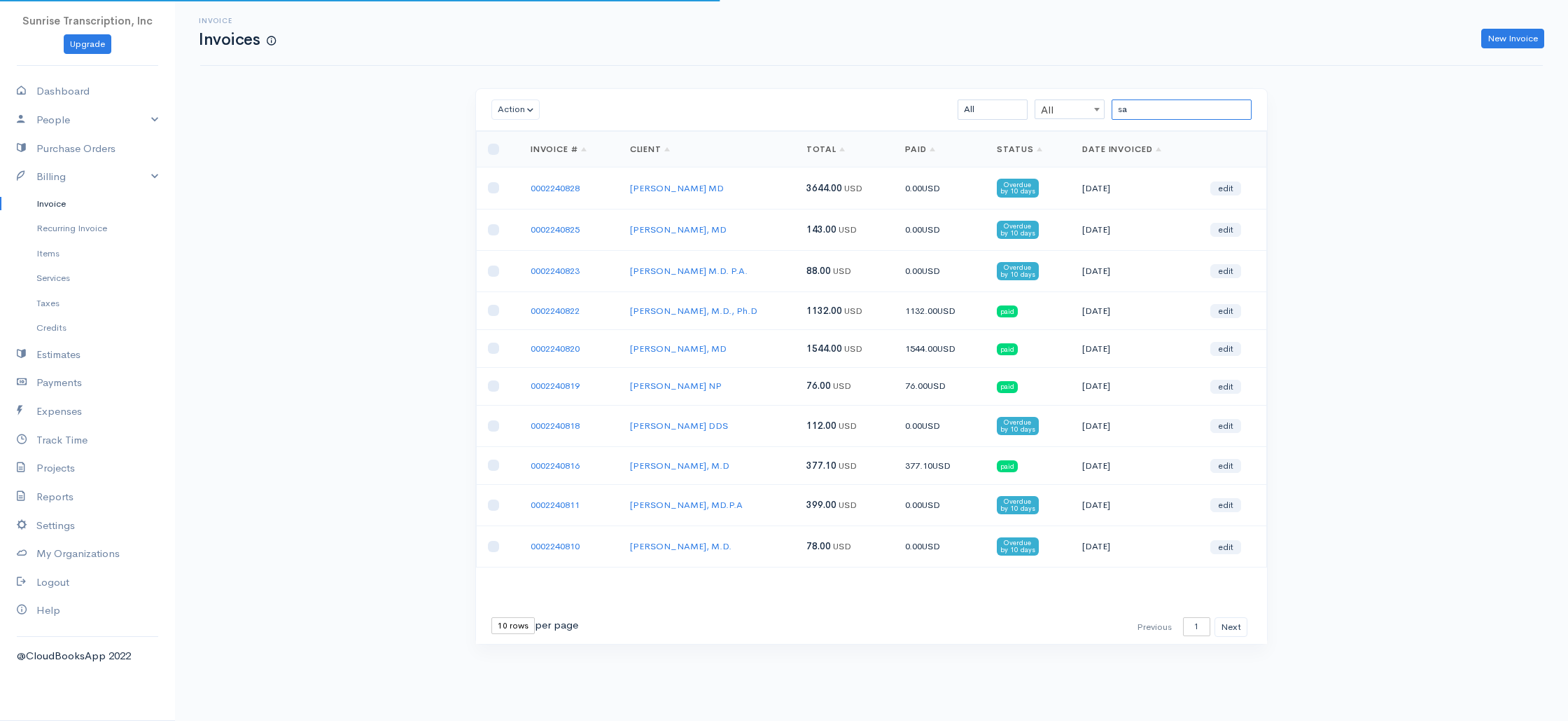
type input "s"
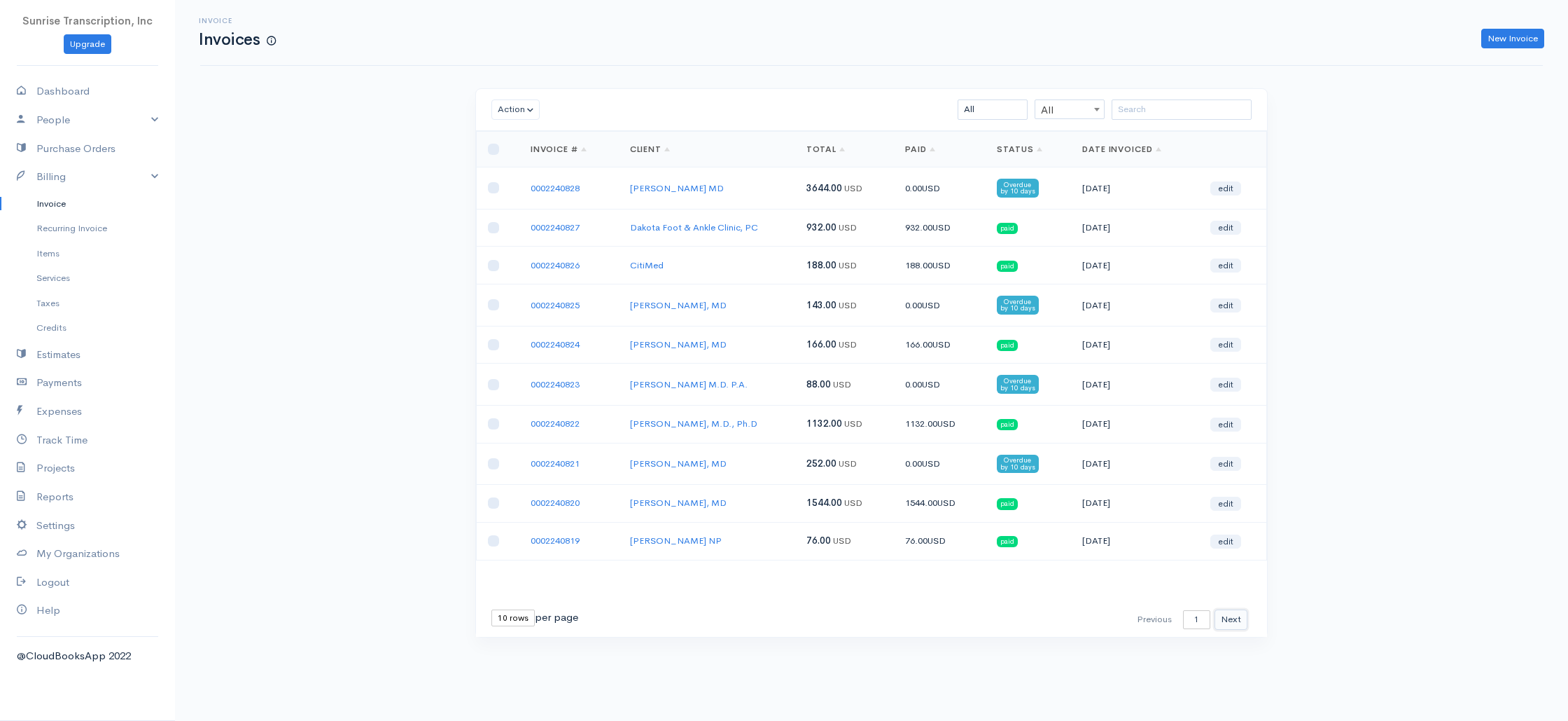
click at [1232, 616] on button "Next" at bounding box center [1231, 620] width 33 height 20
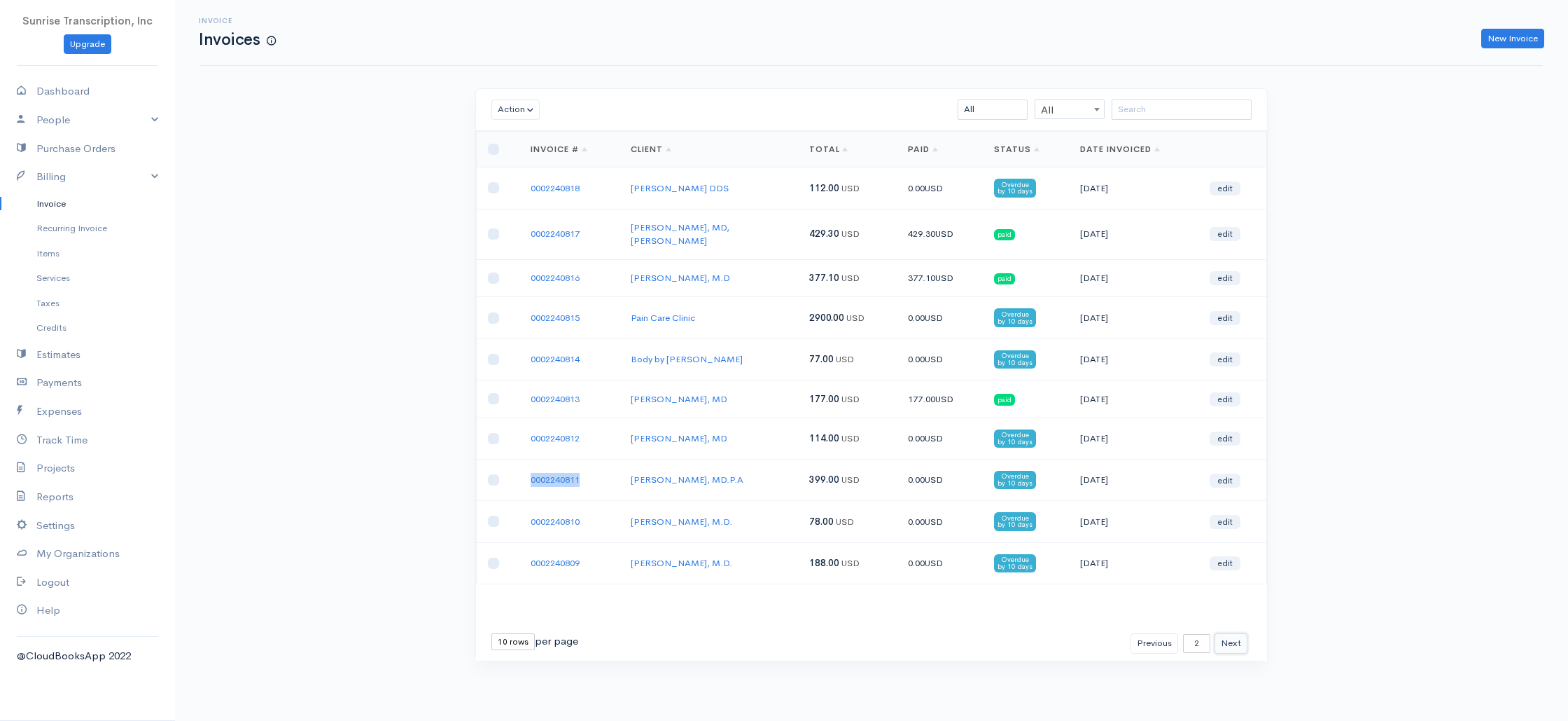
click at [1237, 633] on button "Next" at bounding box center [1231, 643] width 33 height 20
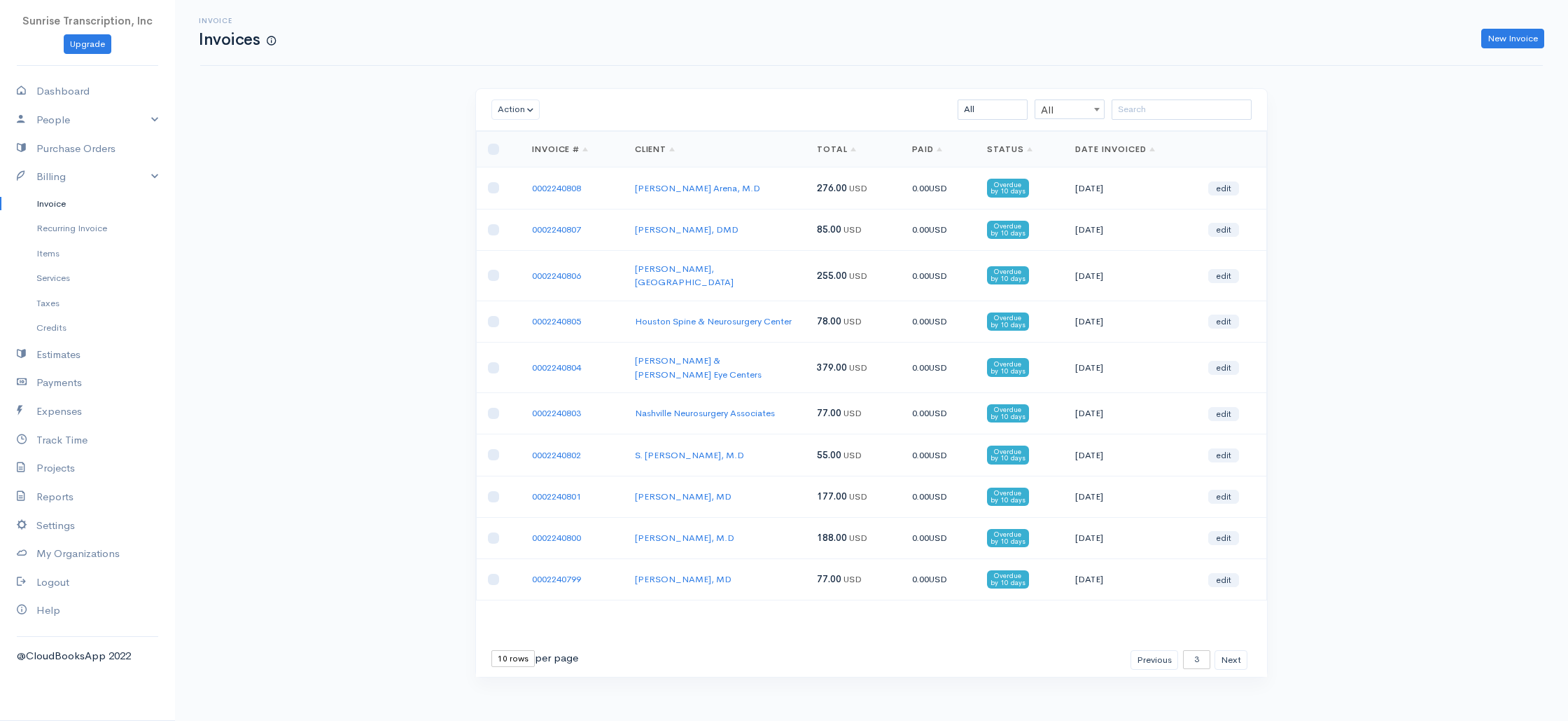
click at [864, 434] on td "55.00 USD" at bounding box center [853, 455] width 95 height 41
click at [1231, 650] on button "Next" at bounding box center [1231, 660] width 33 height 20
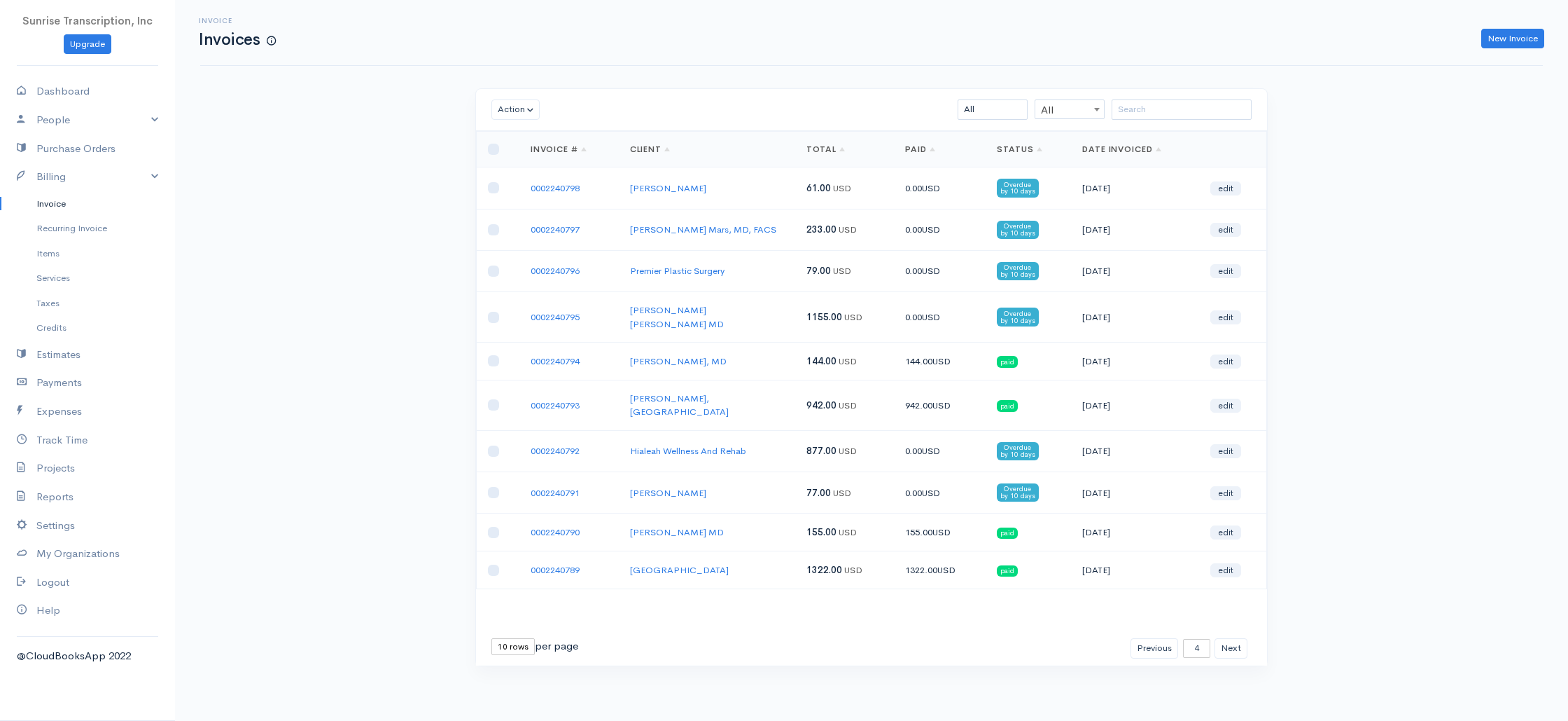
click at [768, 190] on td "[PERSON_NAME]" at bounding box center [706, 188] width 176 height 41
click at [803, 225] on td "233.00 USD" at bounding box center [844, 229] width 99 height 41
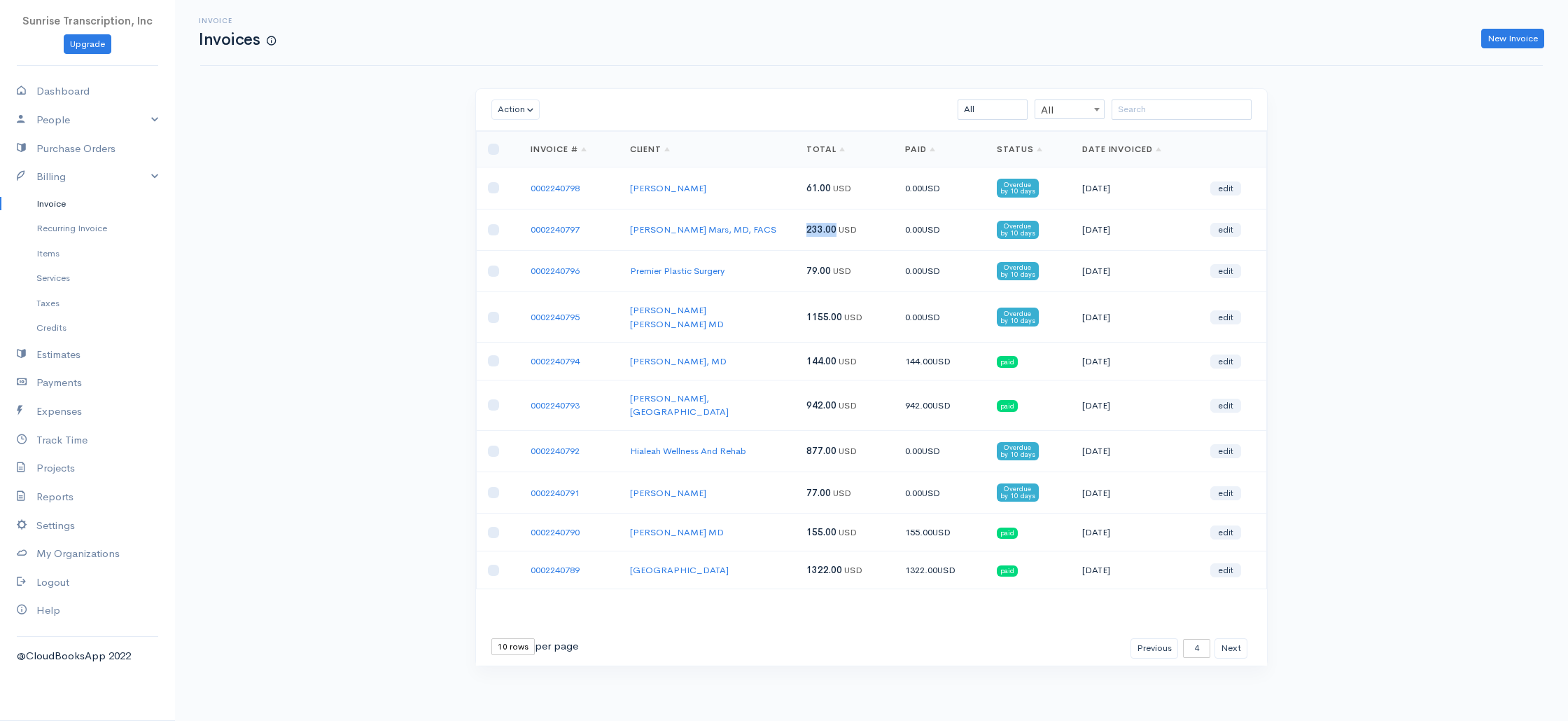
click at [803, 225] on td "233.00 USD" at bounding box center [844, 229] width 99 height 41
click at [792, 255] on td "Premier Plastic Surgery" at bounding box center [706, 271] width 176 height 41
click at [787, 272] on td "Premier Plastic Surgery" at bounding box center [706, 271] width 176 height 41
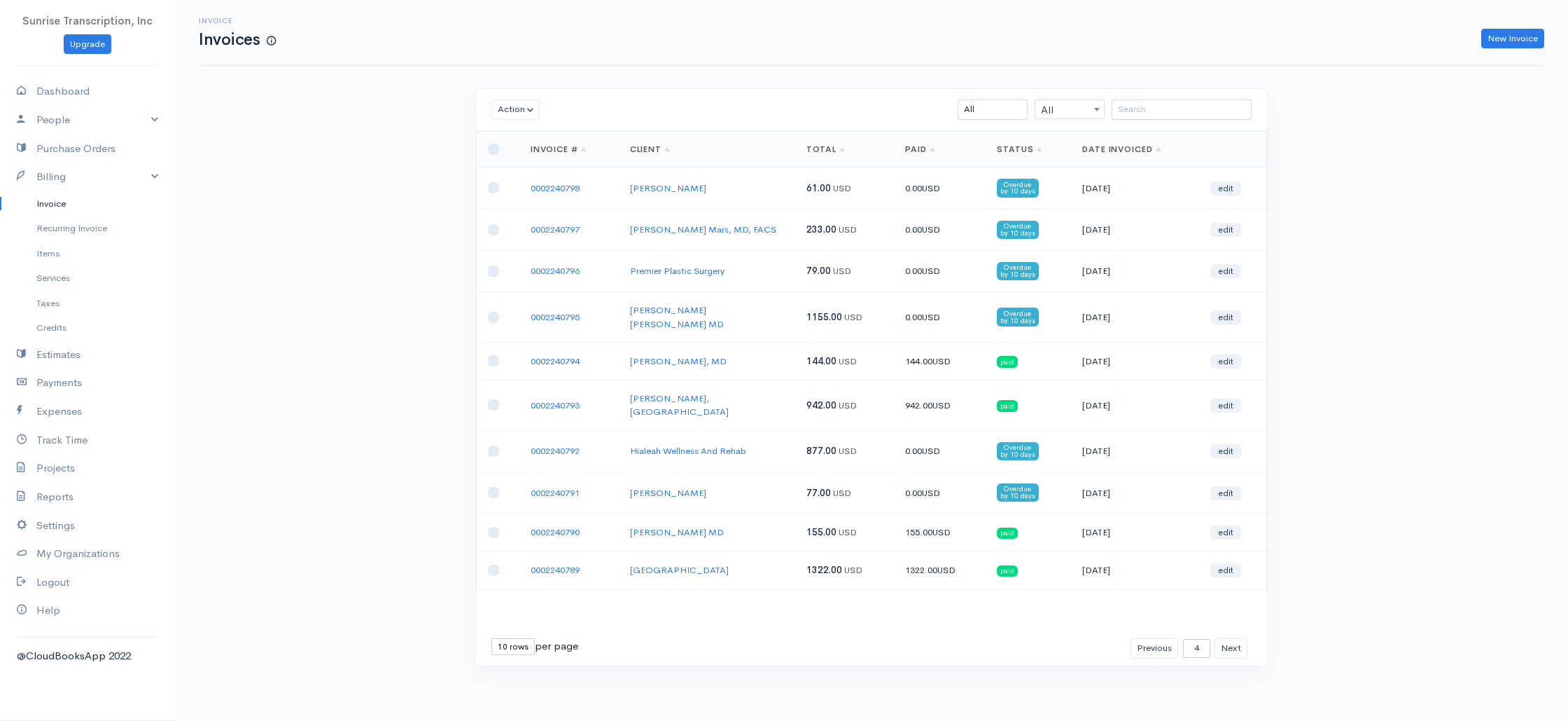
click at [787, 272] on td "Premier Plastic Surgery" at bounding box center [706, 271] width 176 height 41
click at [1238, 638] on button "Next" at bounding box center [1231, 648] width 33 height 20
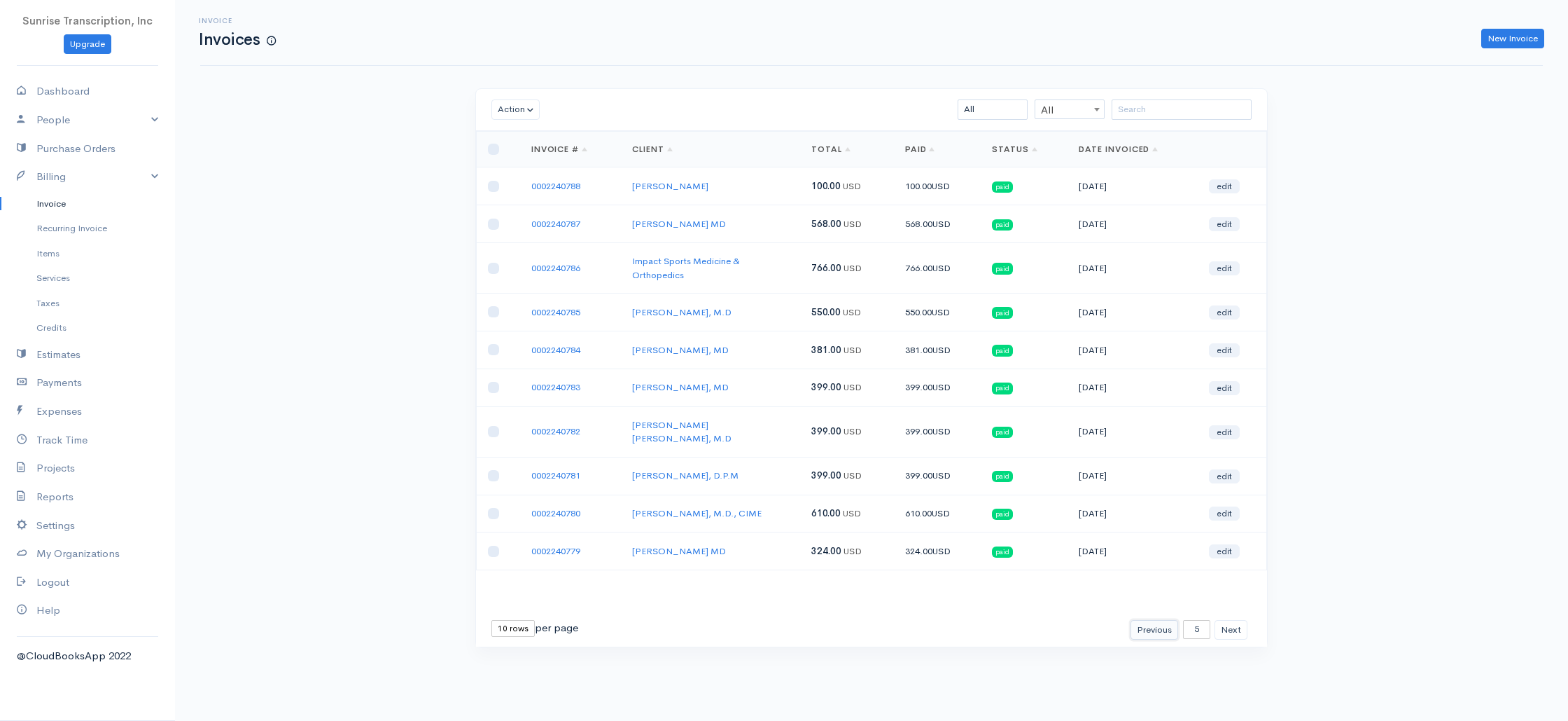
click at [1147, 621] on button "Previous" at bounding box center [1154, 630] width 48 height 20
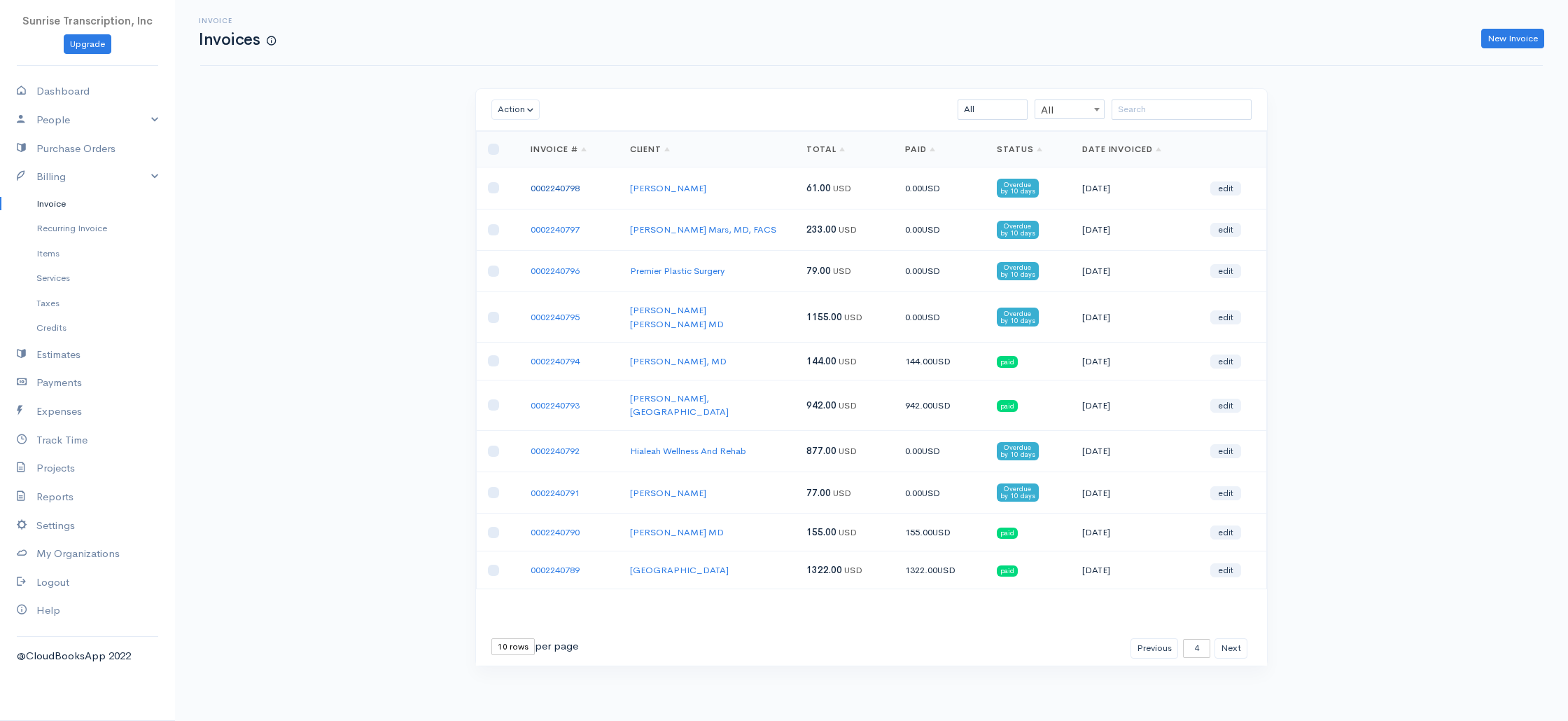
click at [536, 189] on link "0002240798" at bounding box center [555, 188] width 49 height 12
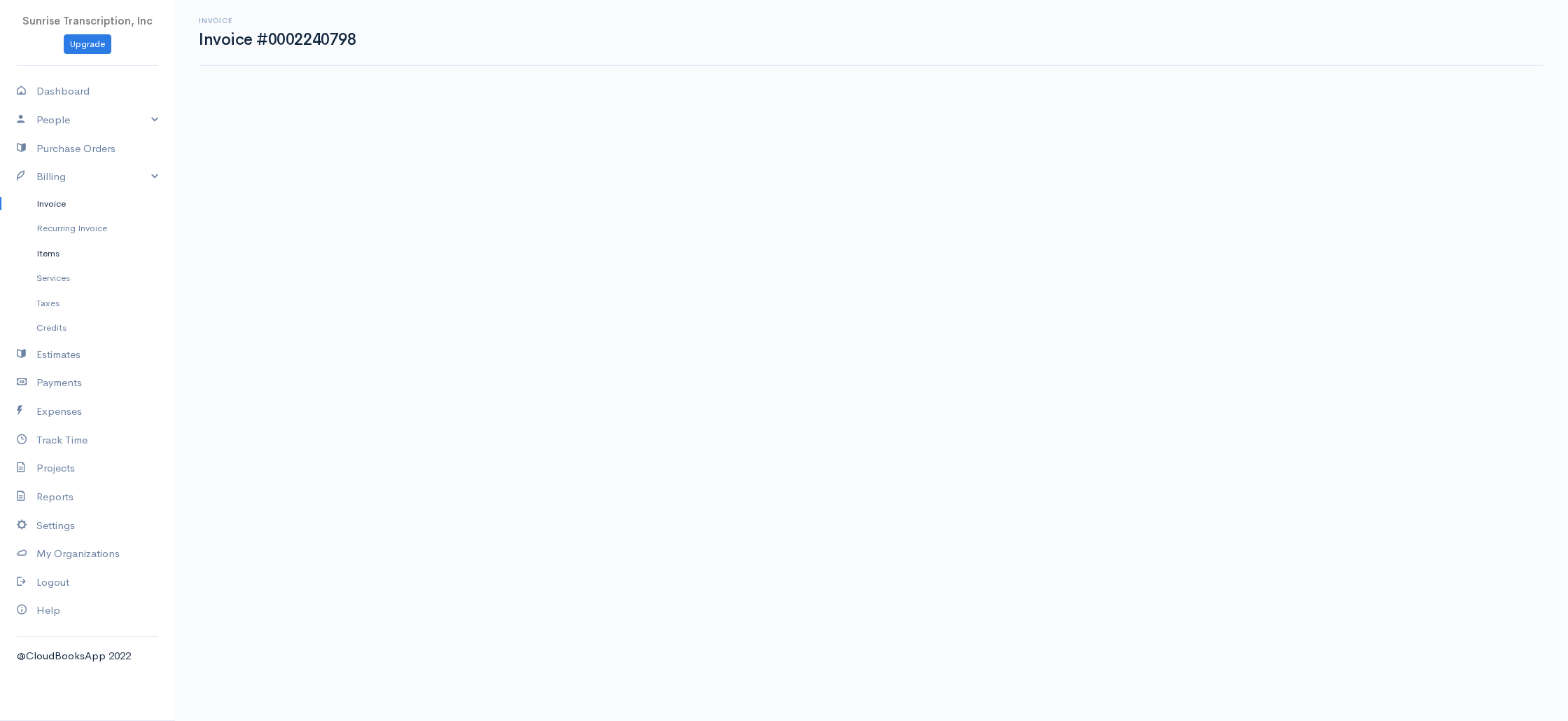
click at [49, 251] on link "Items" at bounding box center [87, 253] width 175 height 25
